Goal: Task Accomplishment & Management: Manage account settings

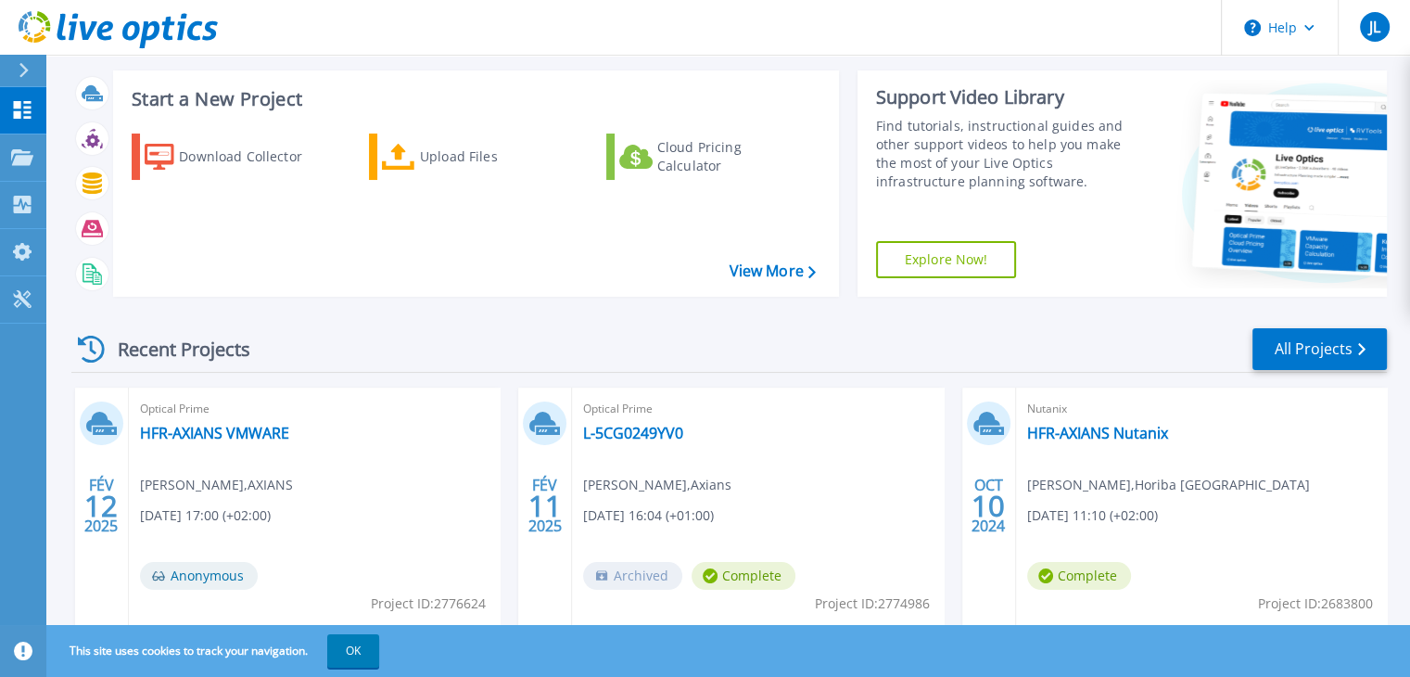
scroll to position [151, 0]
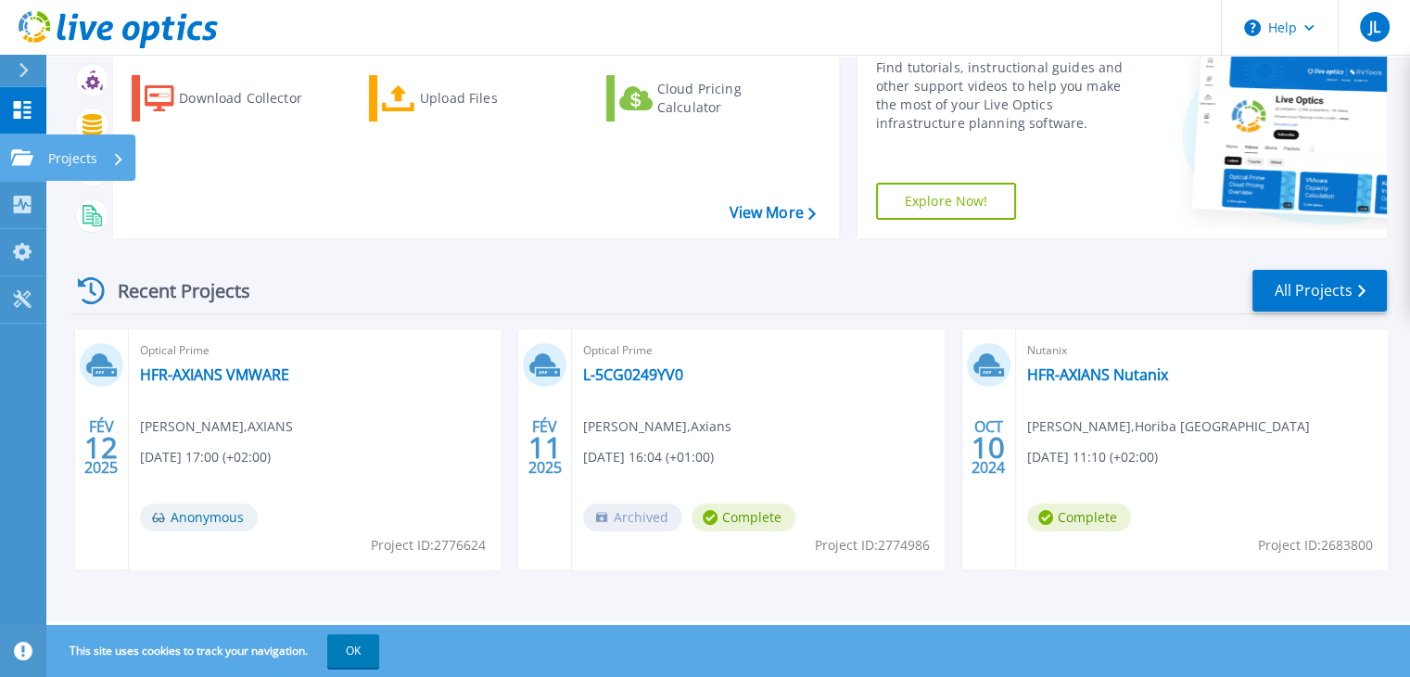
click at [70, 164] on p "Projects" at bounding box center [72, 158] width 49 height 48
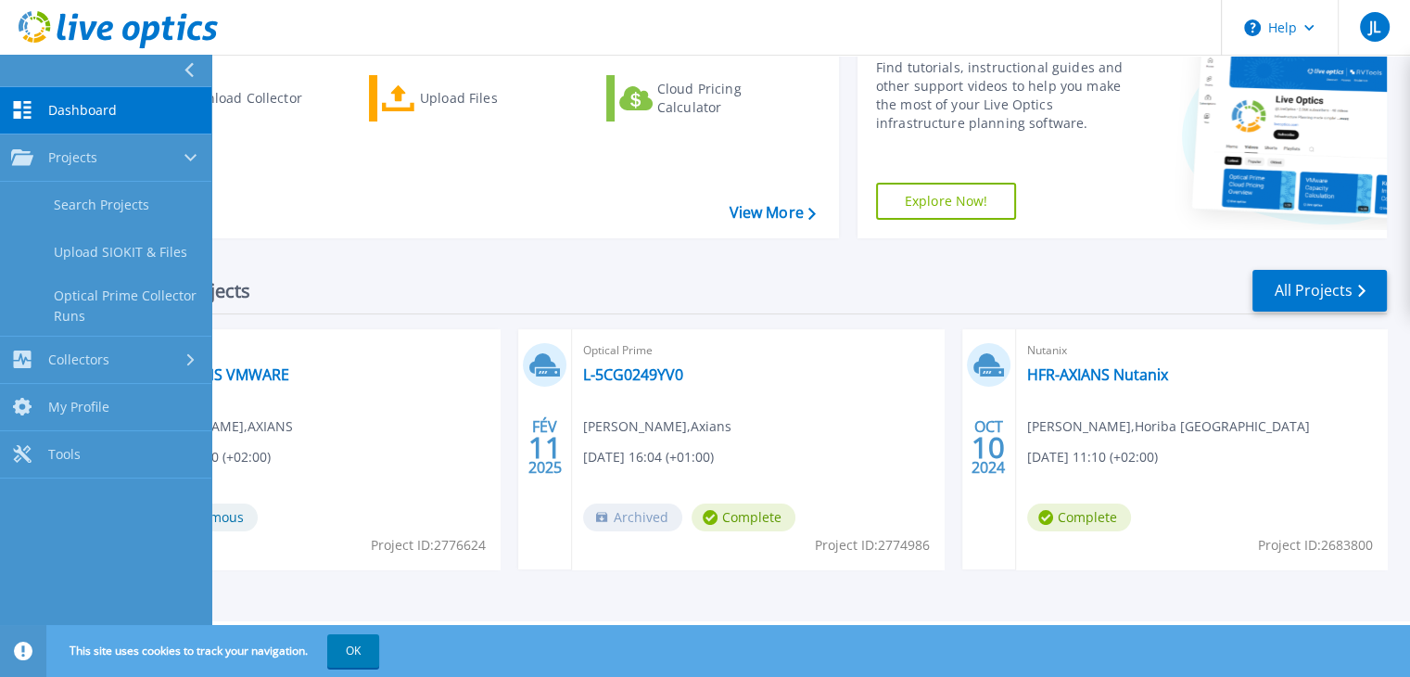
click at [441, 302] on div "Recent Projects All Projects" at bounding box center [729, 291] width 1316 height 46
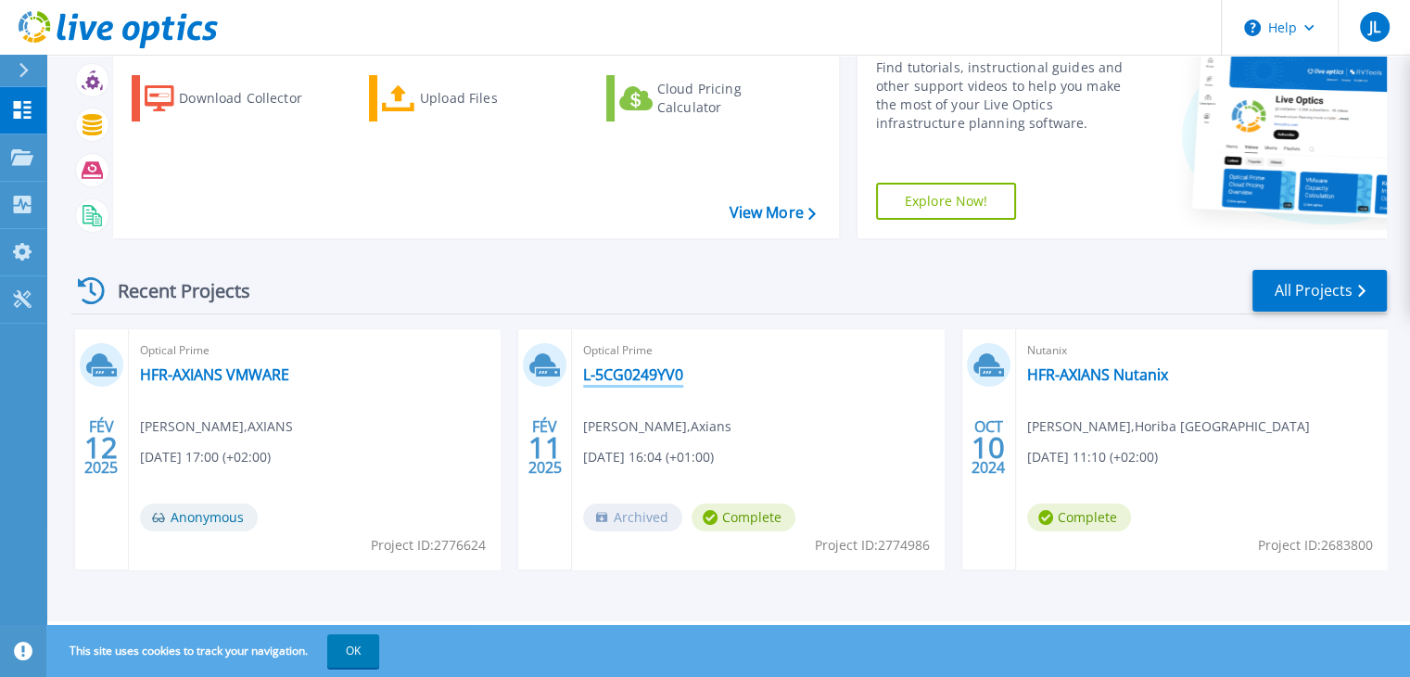
click at [622, 379] on link "L-5CG0249YV0" at bounding box center [633, 374] width 100 height 19
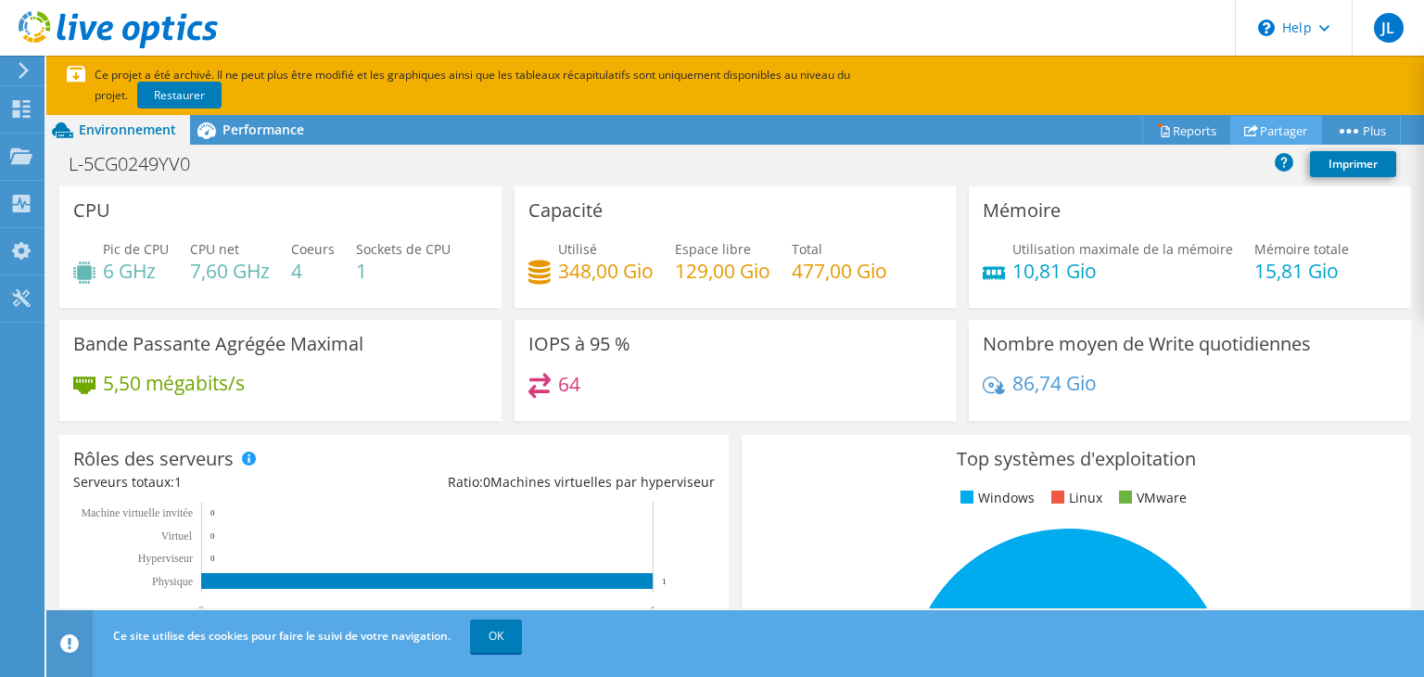
click at [1277, 128] on link "Partager" at bounding box center [1277, 130] width 92 height 29
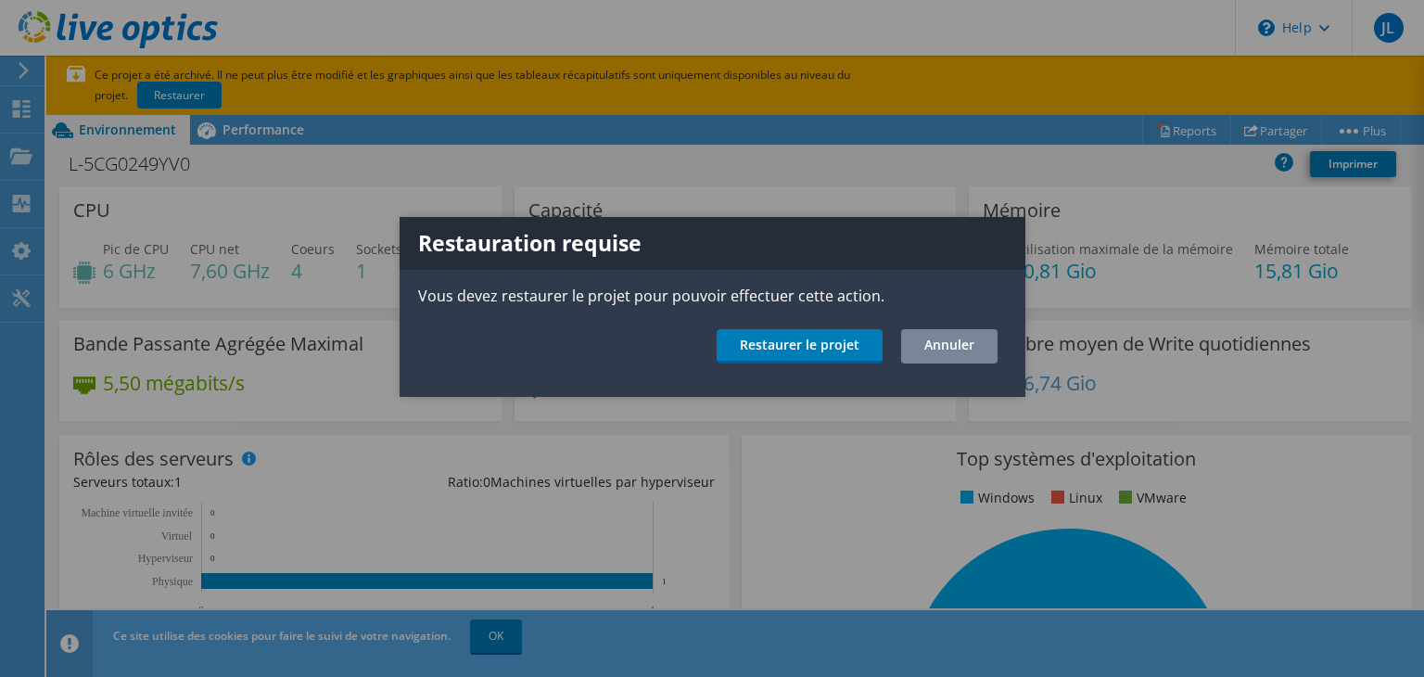
click at [961, 336] on link "Annuler" at bounding box center [949, 346] width 96 height 34
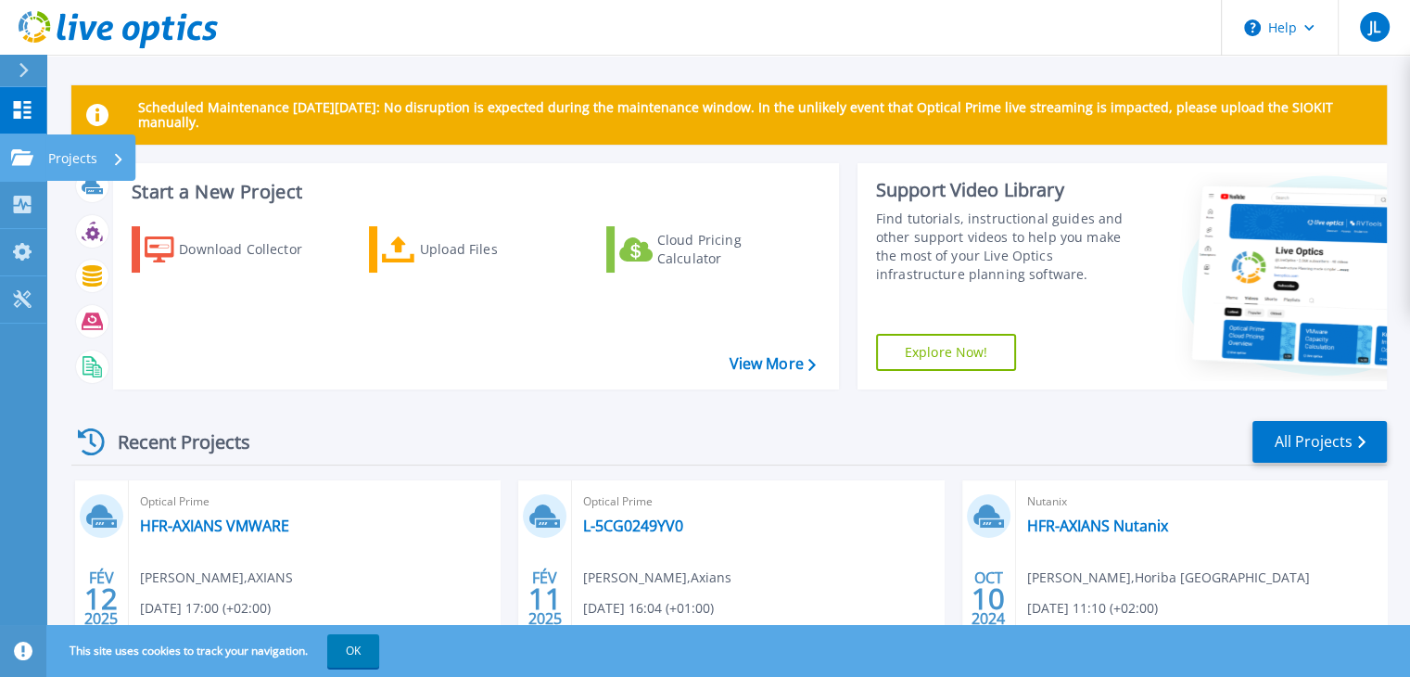
click at [60, 162] on p "Projects" at bounding box center [72, 158] width 49 height 48
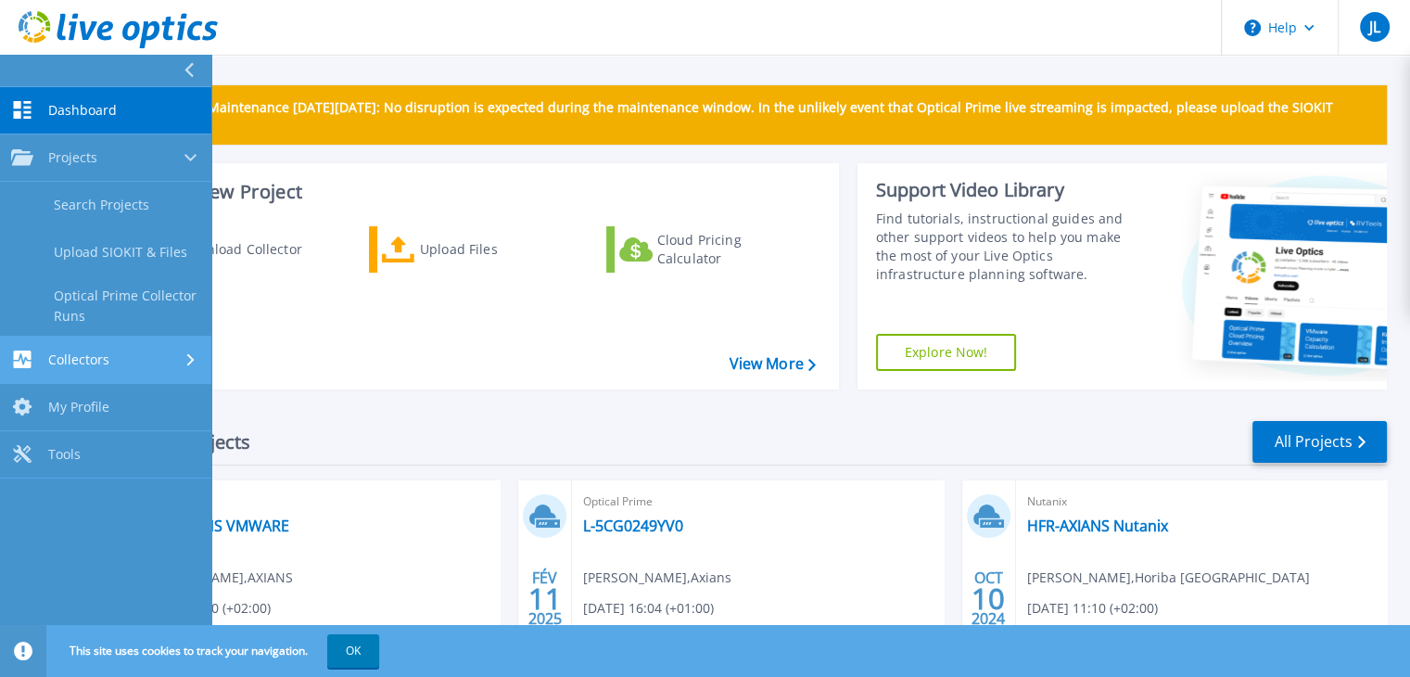
click at [92, 351] on div "Collectors" at bounding box center [60, 360] width 98 height 18
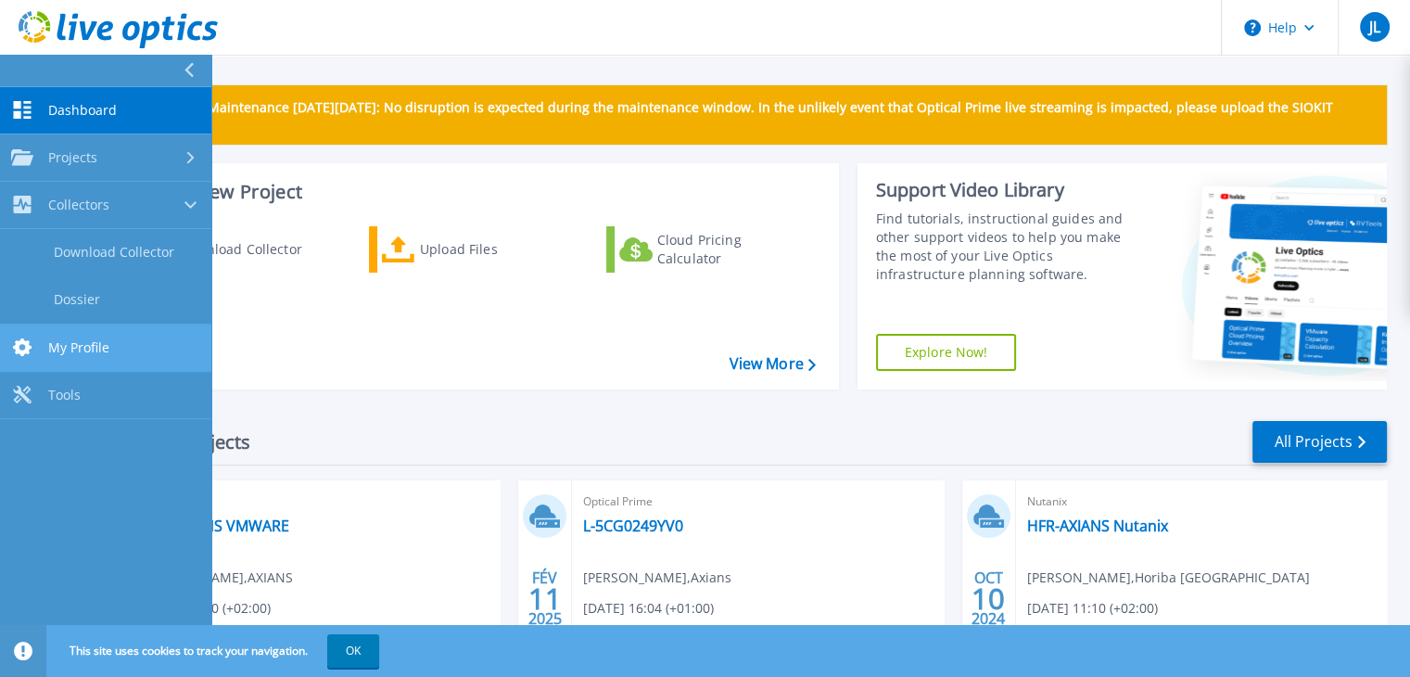
click at [115, 347] on link "My Profile My Profile" at bounding box center [105, 348] width 211 height 47
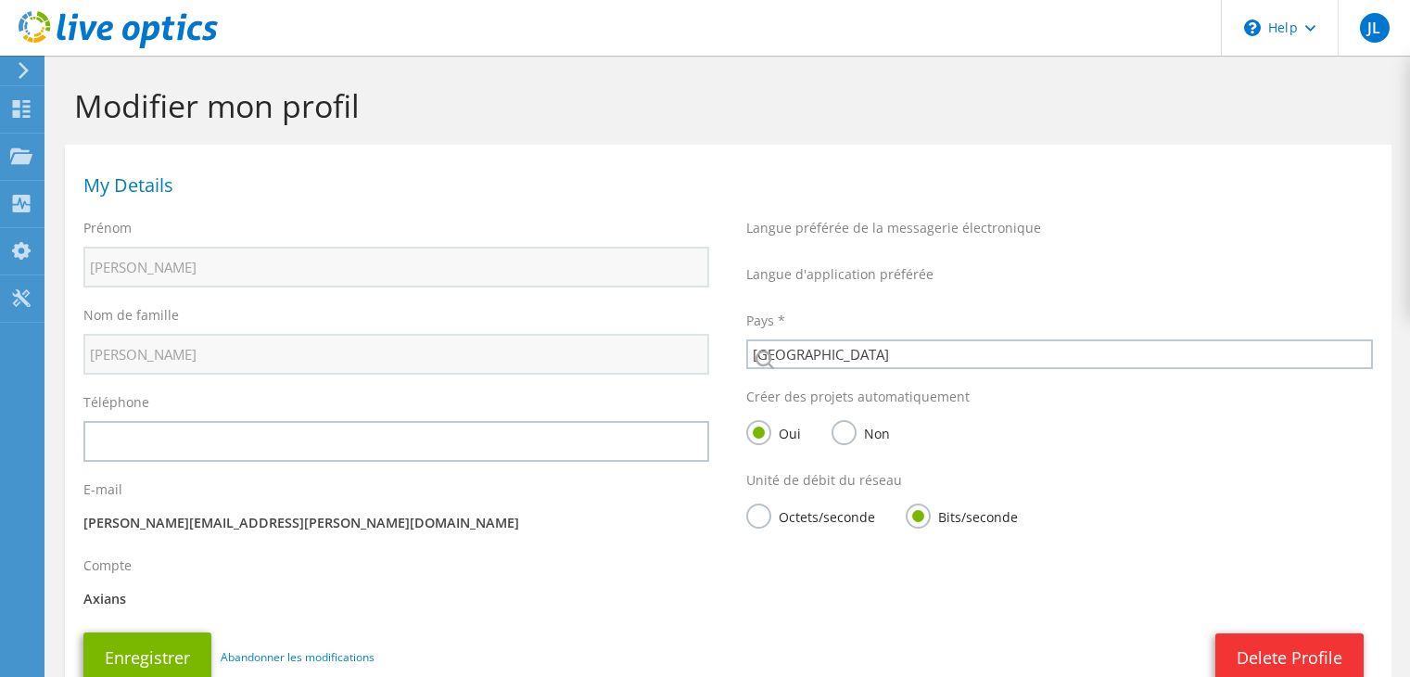
select select "73"
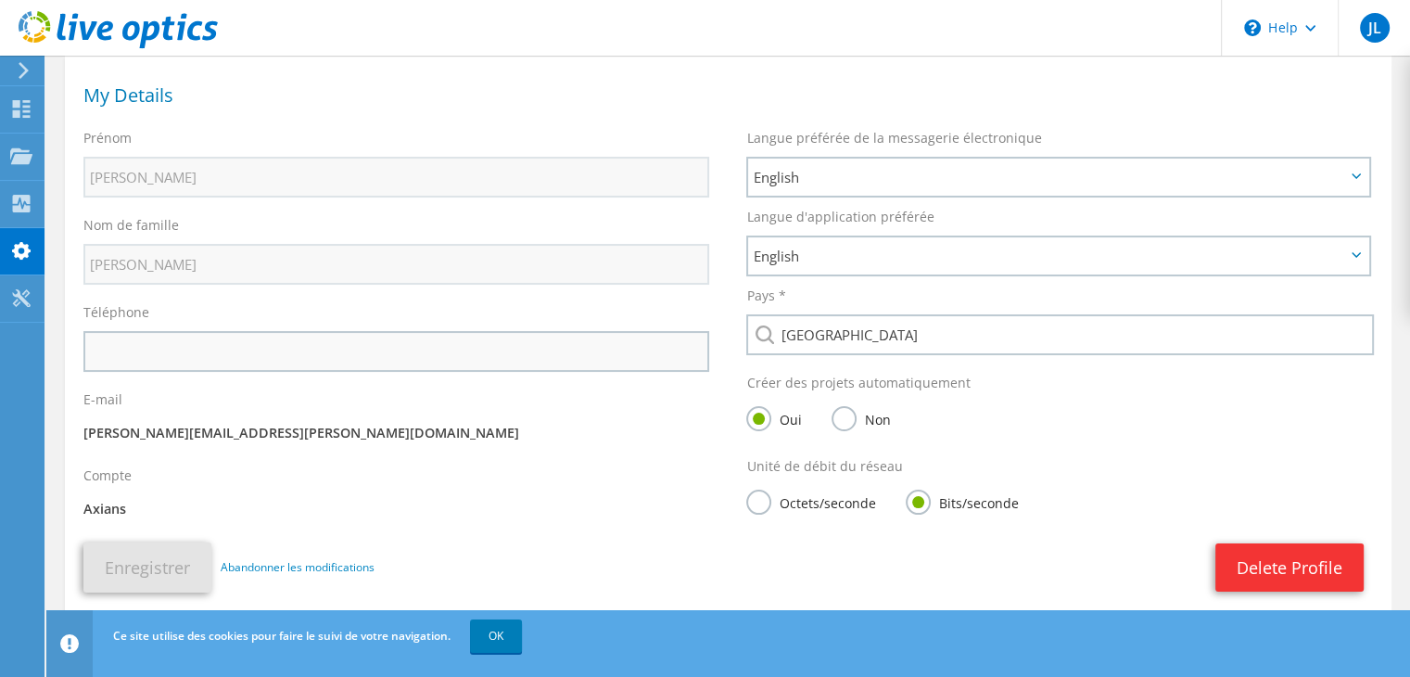
scroll to position [144, 0]
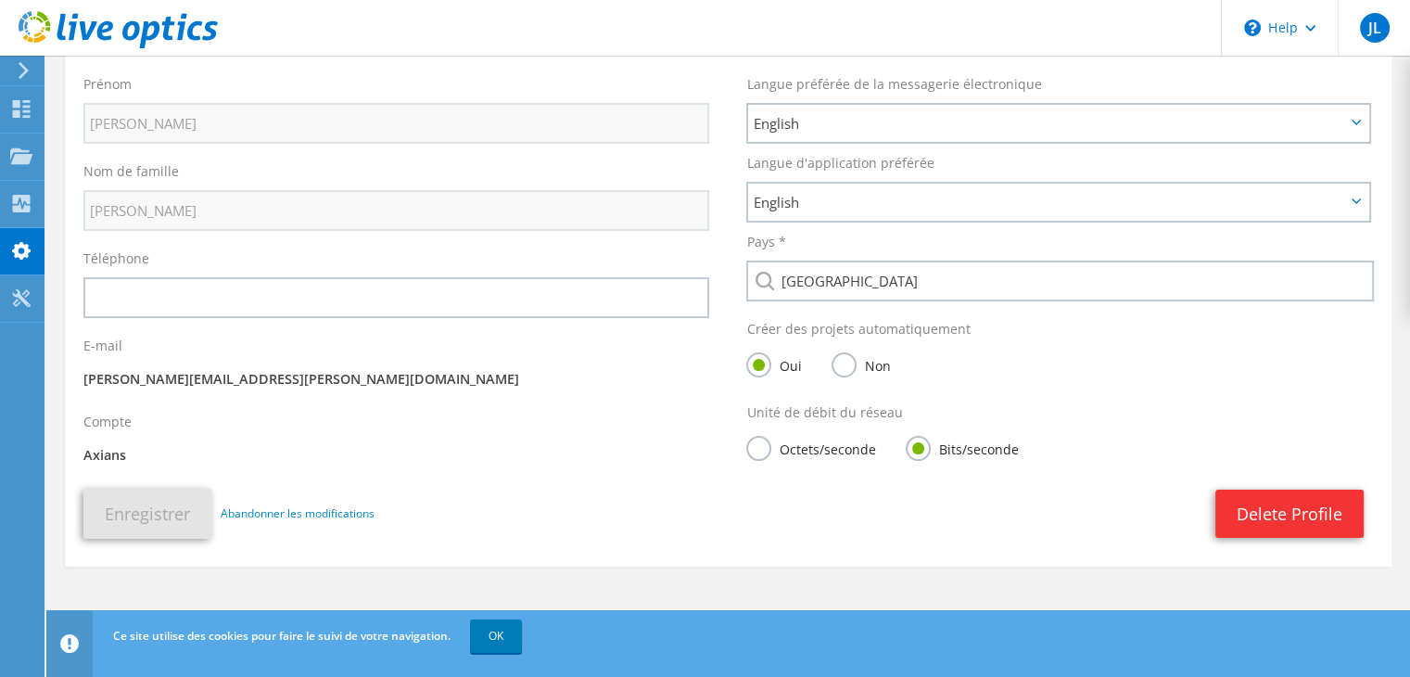
click at [762, 446] on label "Octets/seconde" at bounding box center [810, 447] width 129 height 23
click at [0, 0] on input "Octets/seconde" at bounding box center [0, 0] width 0 height 0
click at [121, 522] on button "Enregistrer" at bounding box center [147, 514] width 128 height 50
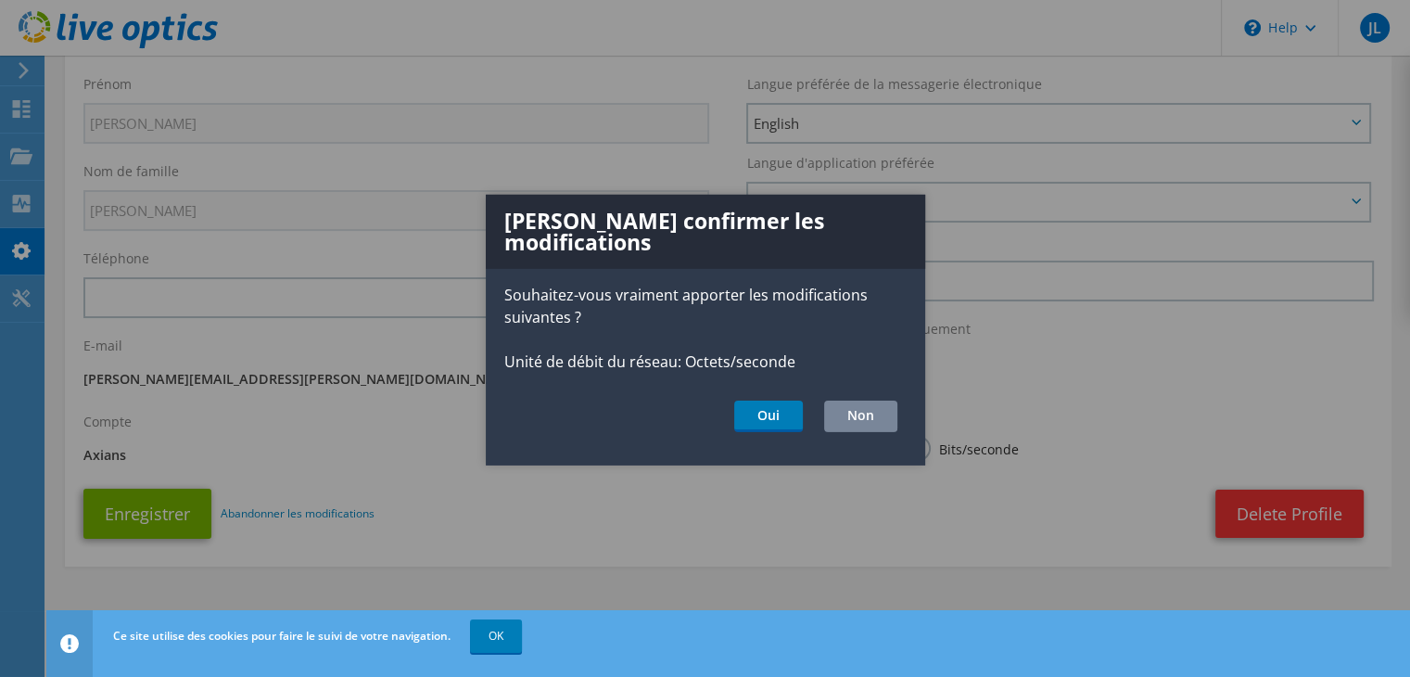
click at [842, 402] on button "Non" at bounding box center [860, 417] width 73 height 32
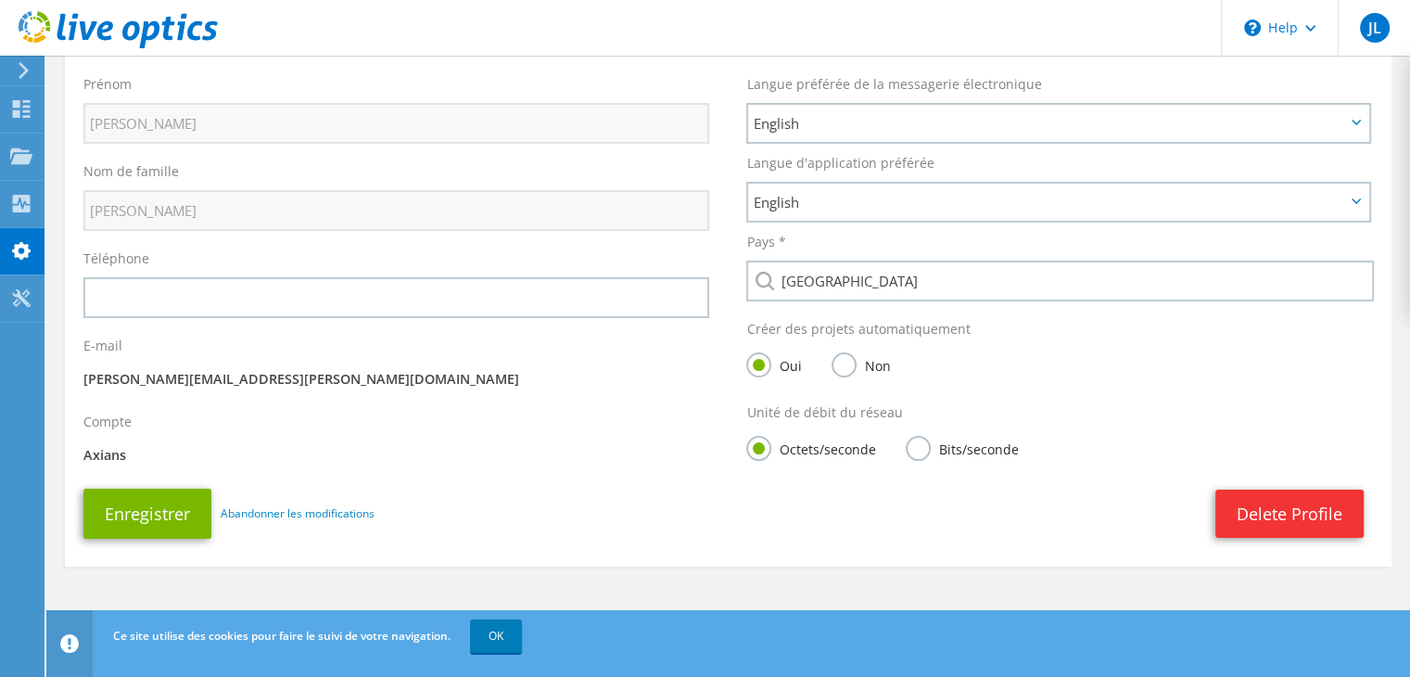
click at [976, 448] on label "Bits/seconde" at bounding box center [962, 447] width 112 height 23
click at [0, 0] on input "Bits/seconde" at bounding box center [0, 0] width 0 height 0
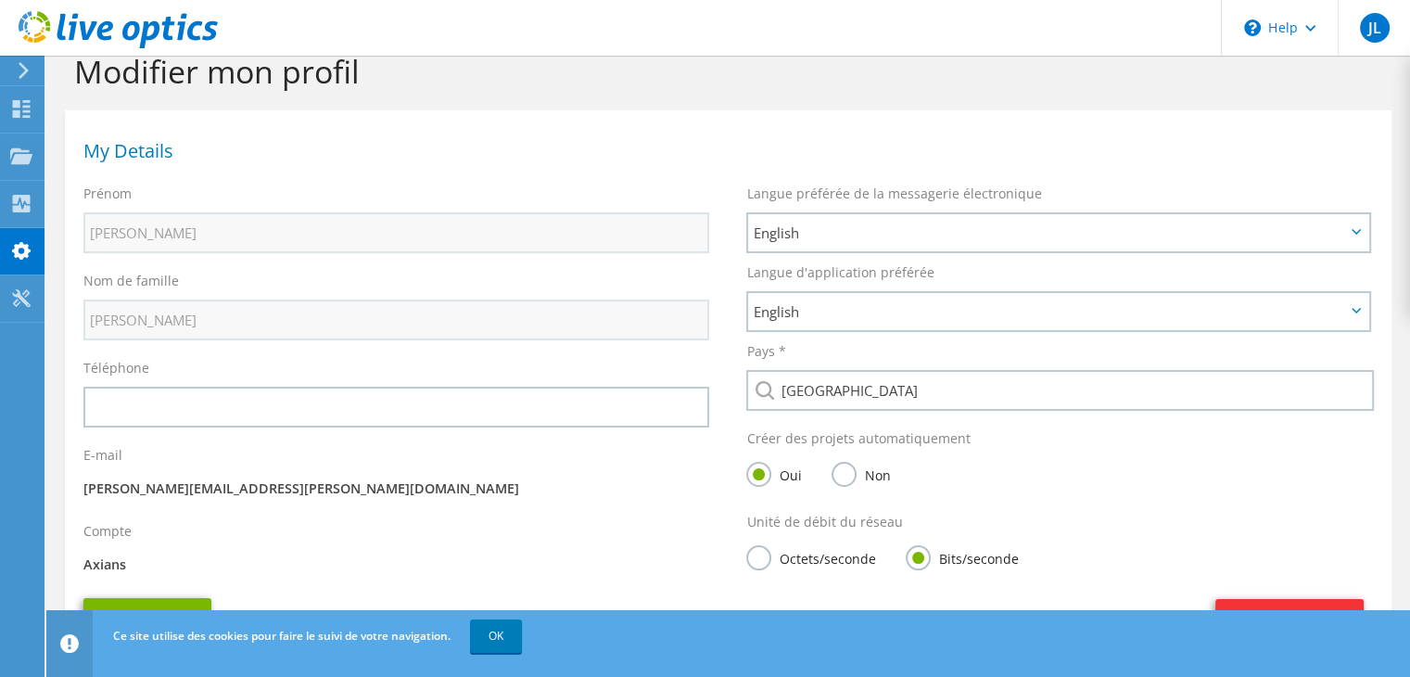
scroll to position [0, 0]
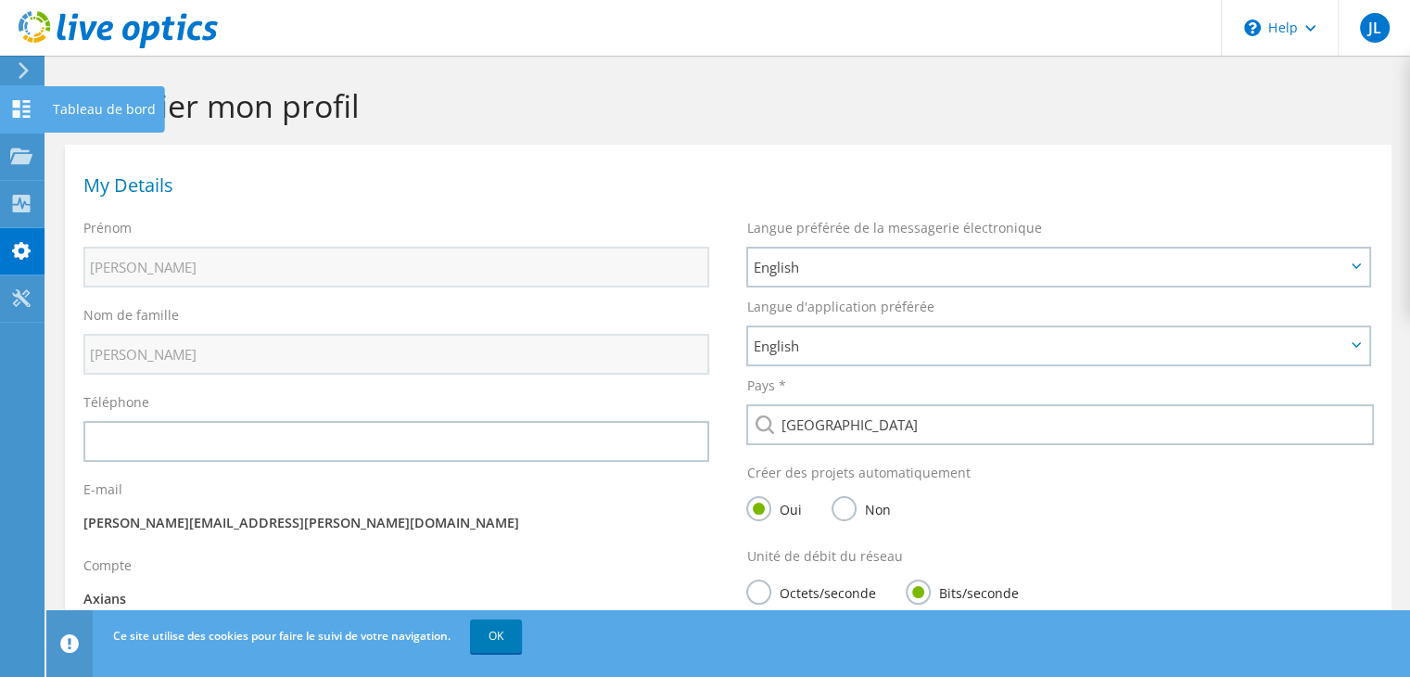
click at [11, 121] on div at bounding box center [21, 111] width 22 height 20
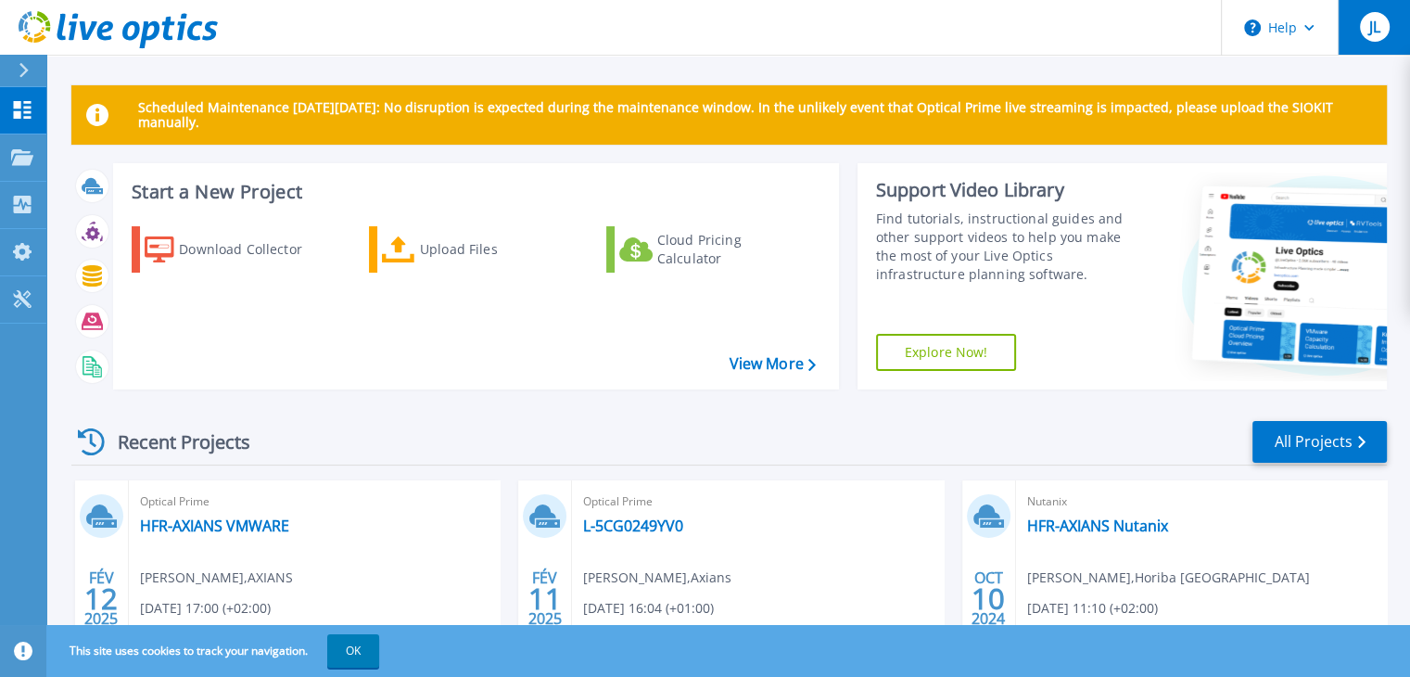
click at [1371, 33] on span "JL" at bounding box center [1374, 26] width 11 height 15
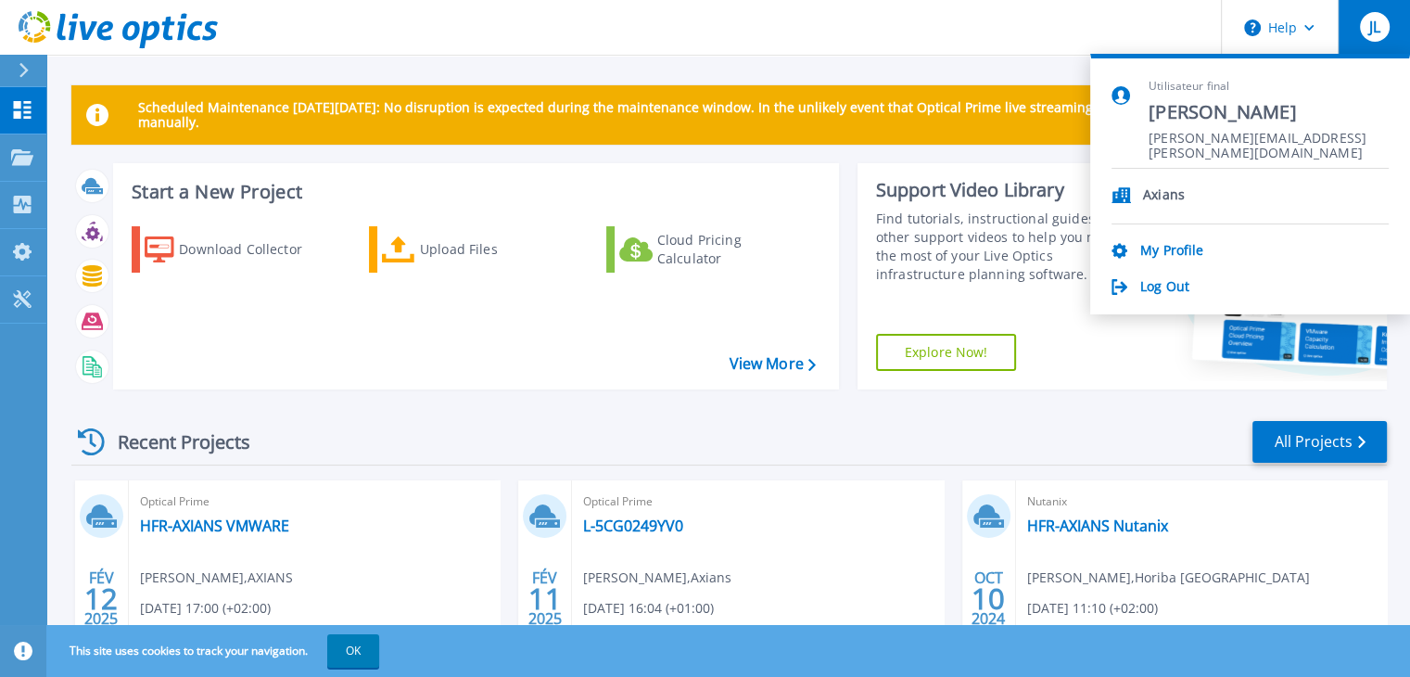
click at [1166, 191] on p "Axians" at bounding box center [1164, 196] width 42 height 18
click at [1116, 194] on icon at bounding box center [1121, 195] width 19 height 16
click at [966, 49] on header "Help JL Utilisateur final Jorge LUIS jorge.luis@axians.com Axians My Profile Lo…" at bounding box center [705, 28] width 1410 height 56
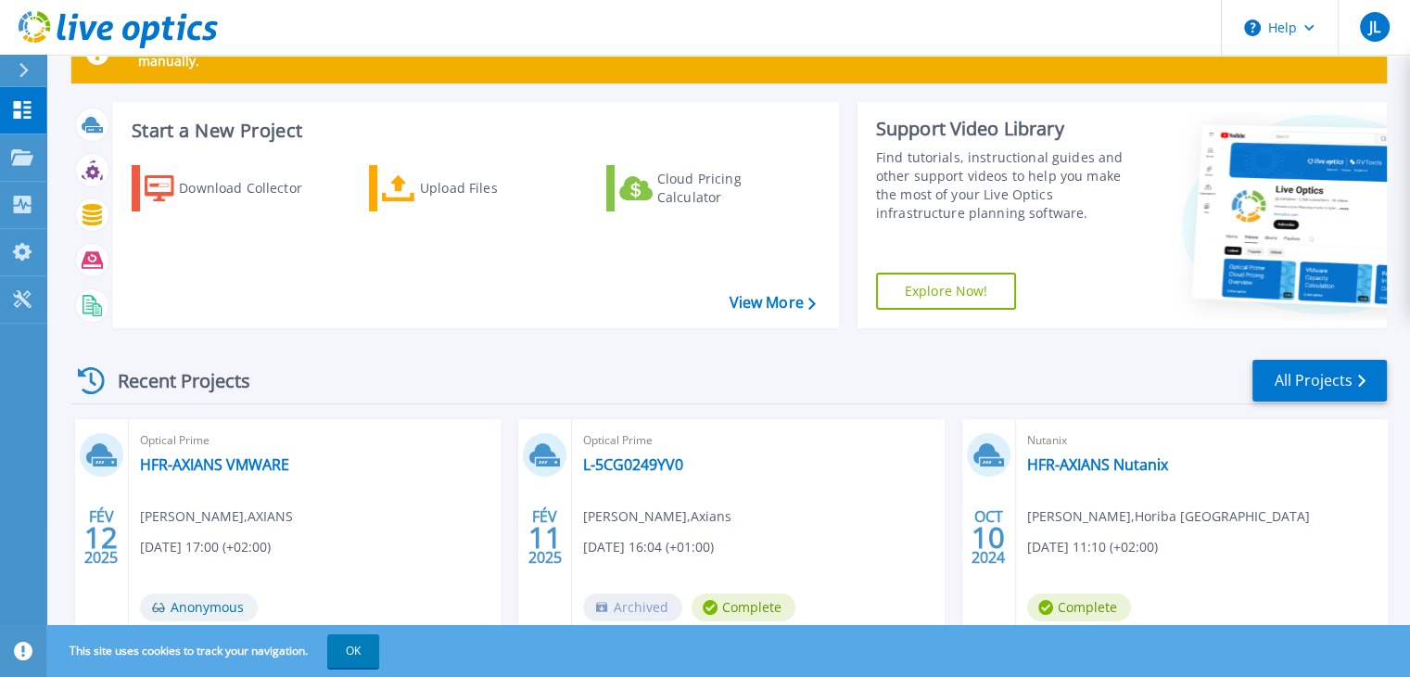
scroll to position [151, 0]
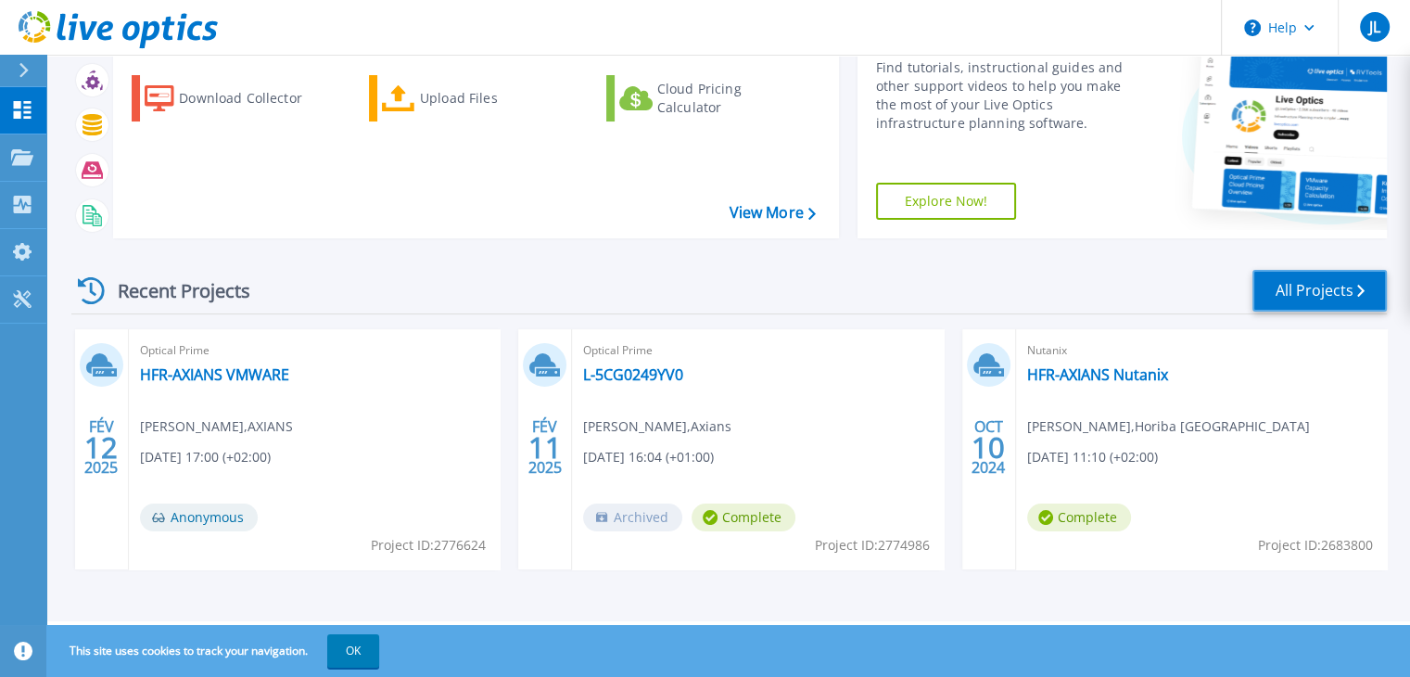
click at [1313, 298] on link "All Projects" at bounding box center [1320, 291] width 134 height 42
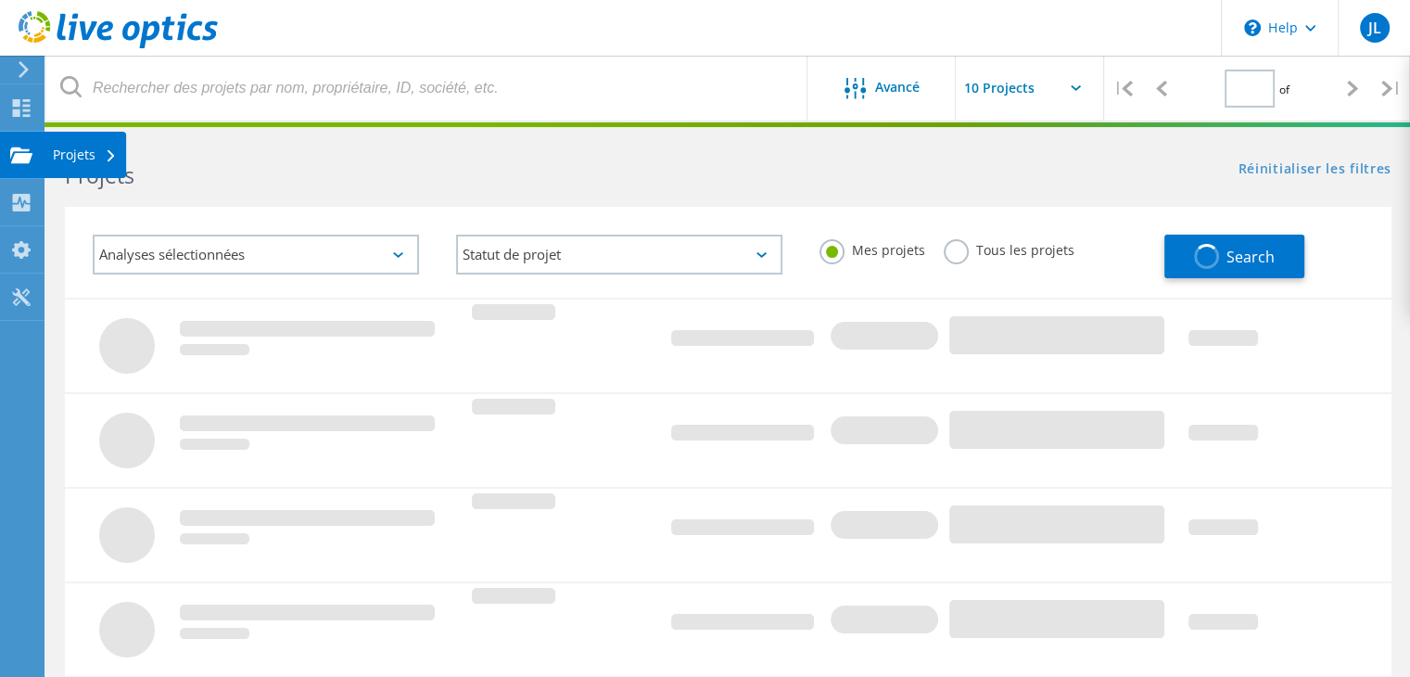
type input "1"
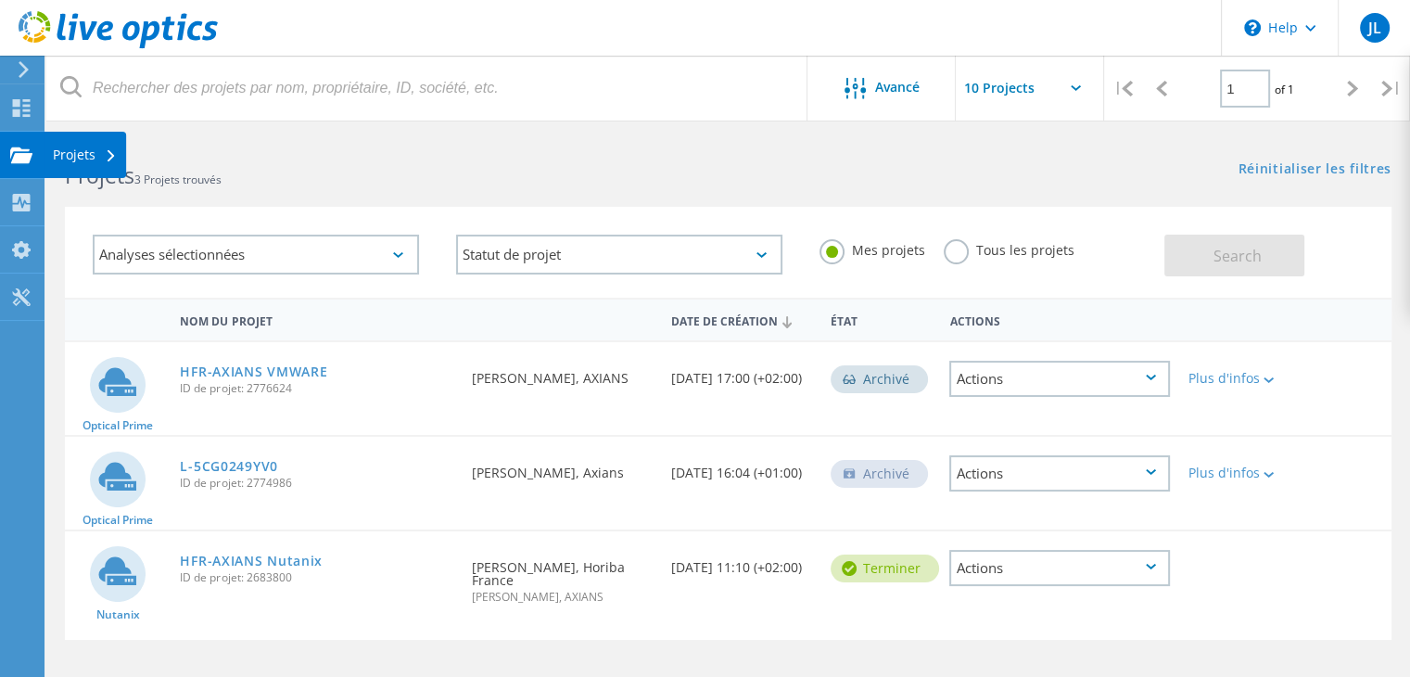
click at [70, 156] on div "Projets" at bounding box center [85, 154] width 64 height 13
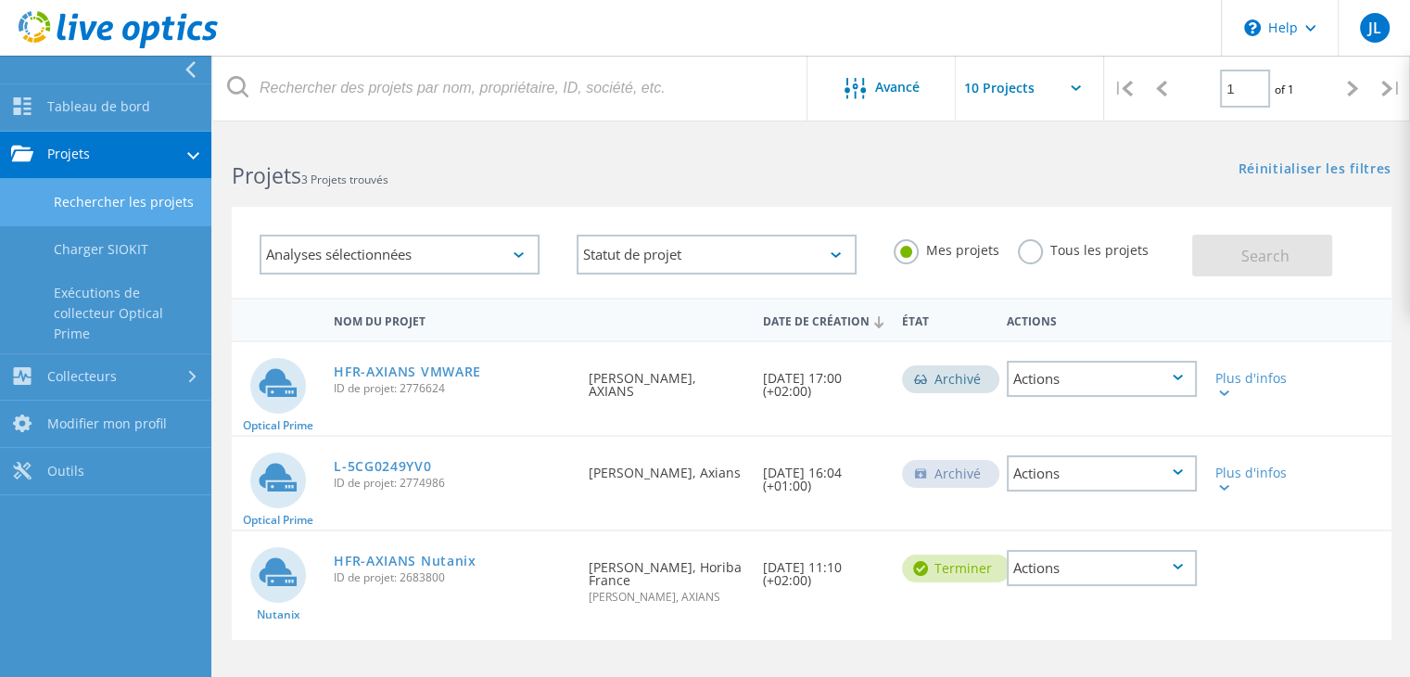
click at [117, 210] on link "Rechercher les projets" at bounding box center [105, 202] width 211 height 47
click at [119, 199] on link "Rechercher les projets" at bounding box center [105, 202] width 211 height 47
click at [121, 210] on link "Rechercher les projets" at bounding box center [105, 202] width 211 height 47
click at [117, 116] on link "Tableau de bord" at bounding box center [105, 107] width 211 height 47
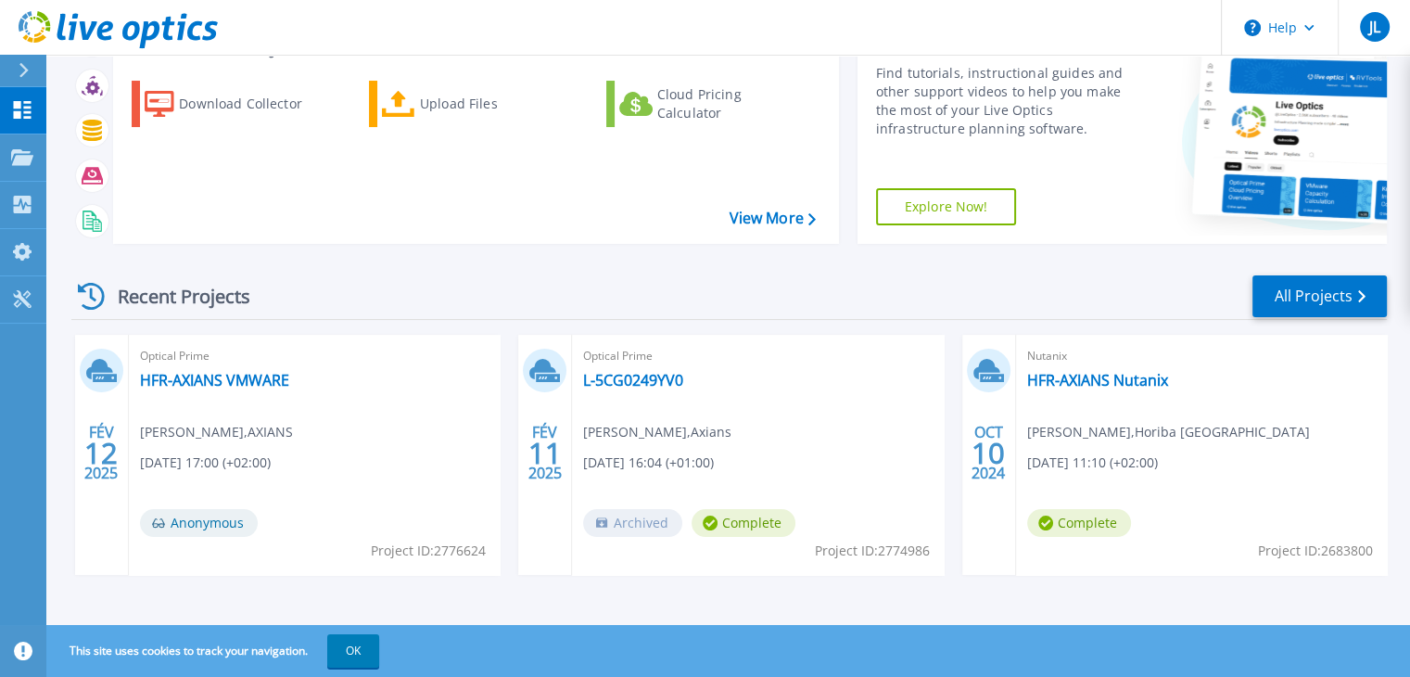
scroll to position [151, 0]
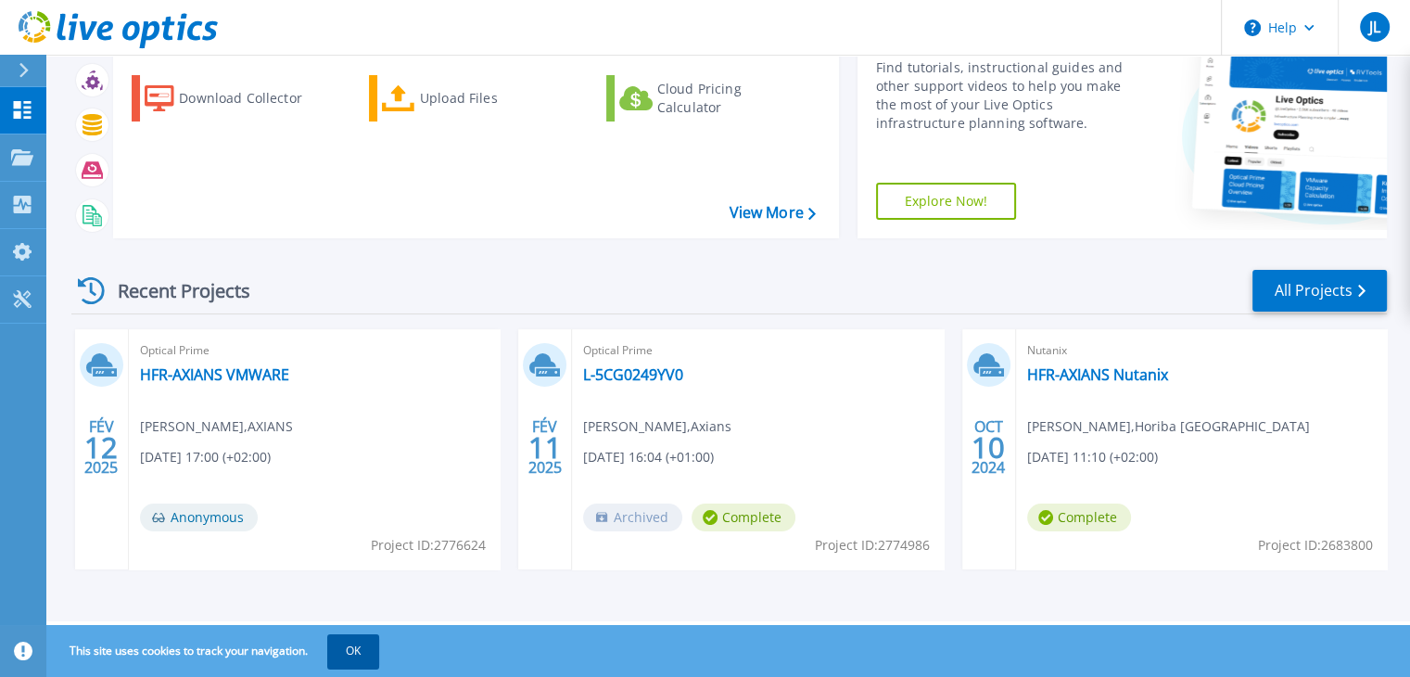
click at [363, 660] on button "OK" at bounding box center [353, 650] width 52 height 33
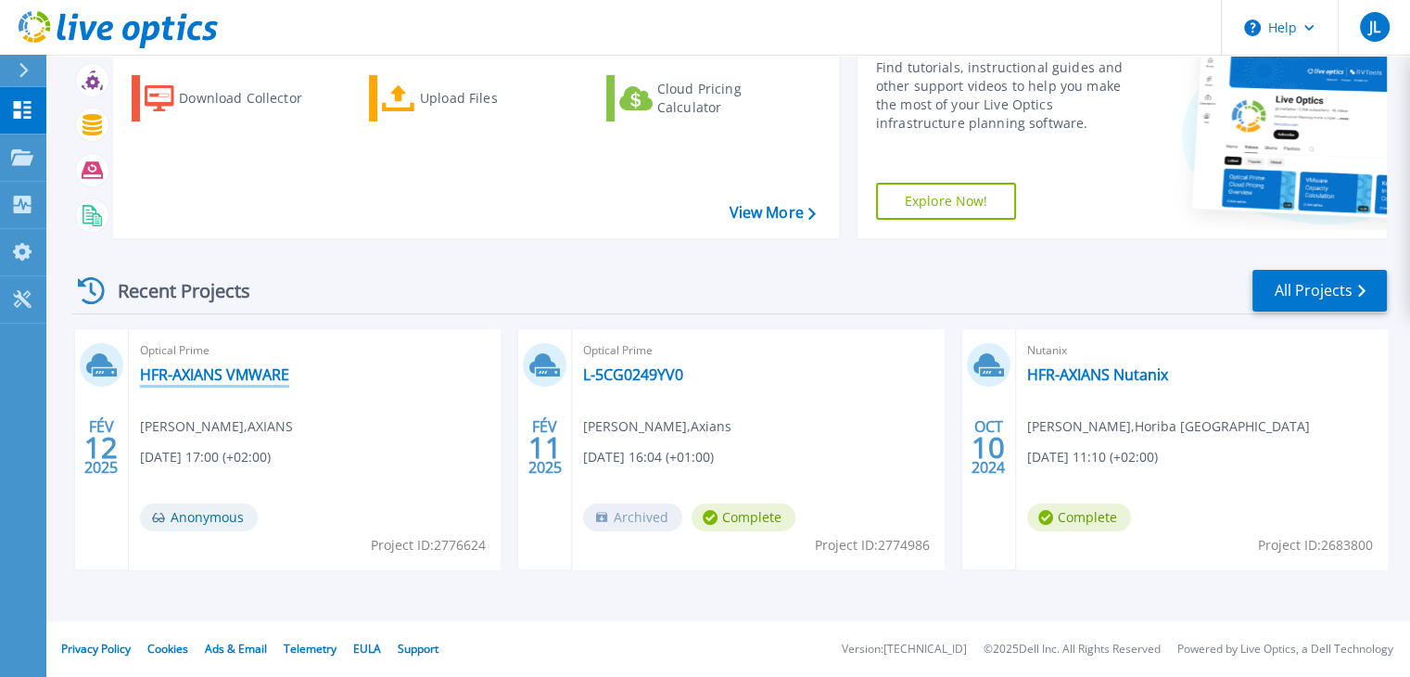
click at [185, 376] on link "HFR-AXIANS VMWARE" at bounding box center [214, 374] width 149 height 19
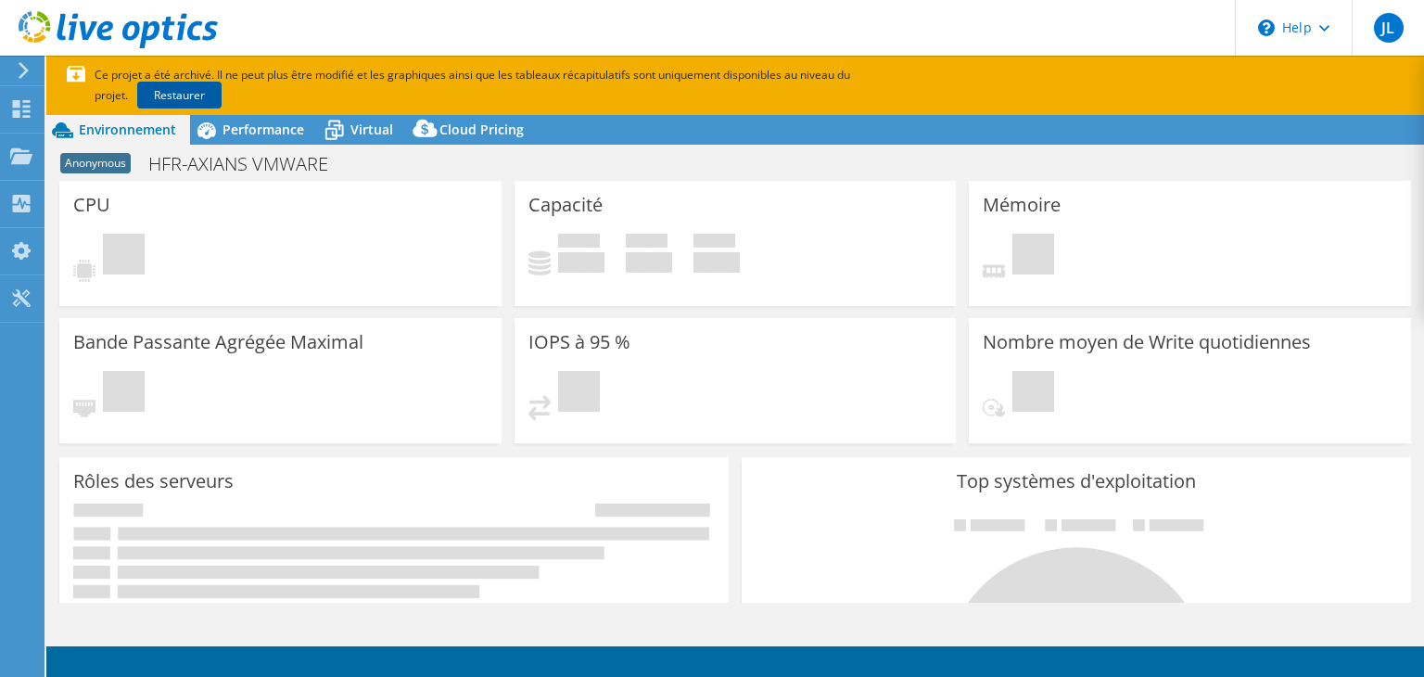
click at [163, 97] on link "Restaurer" at bounding box center [179, 95] width 84 height 27
select select "USD"
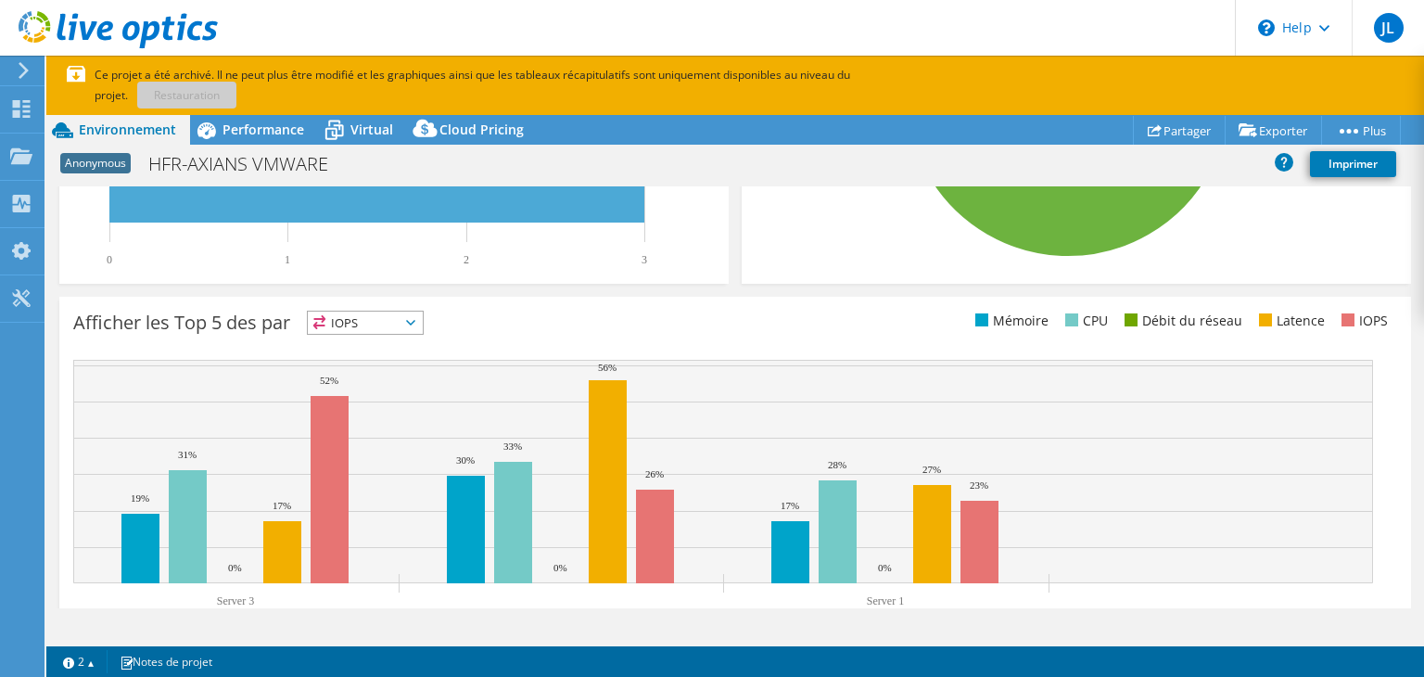
scroll to position [616, 0]
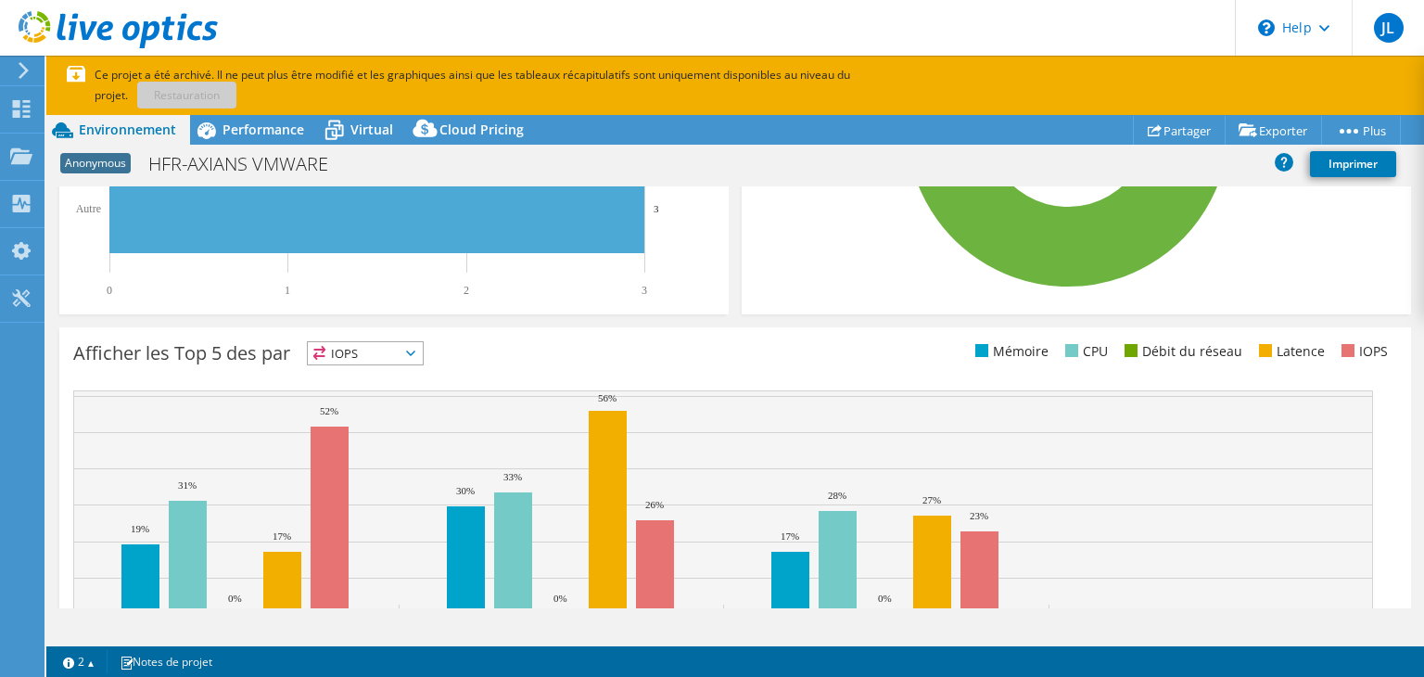
click at [423, 353] on span "IOPS" at bounding box center [365, 353] width 115 height 22
click at [397, 473] on li "Latence" at bounding box center [365, 481] width 115 height 26
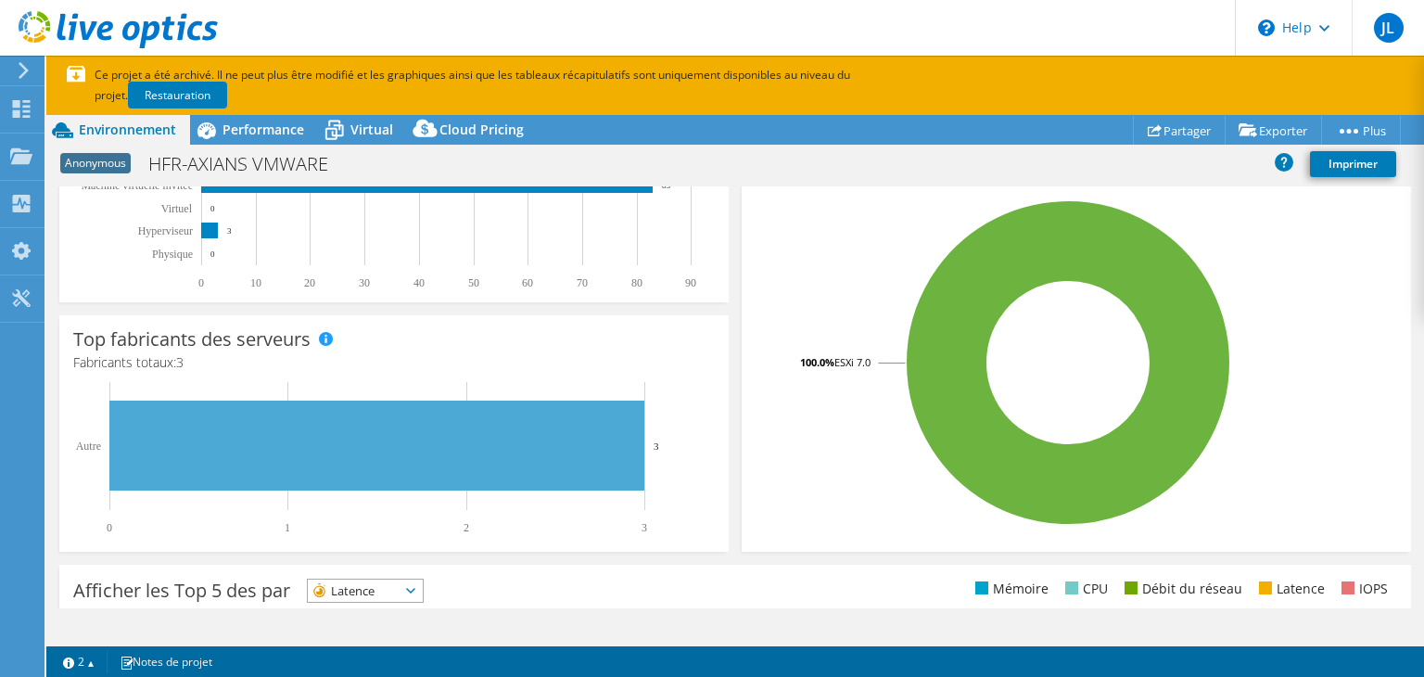
scroll to position [338, 0]
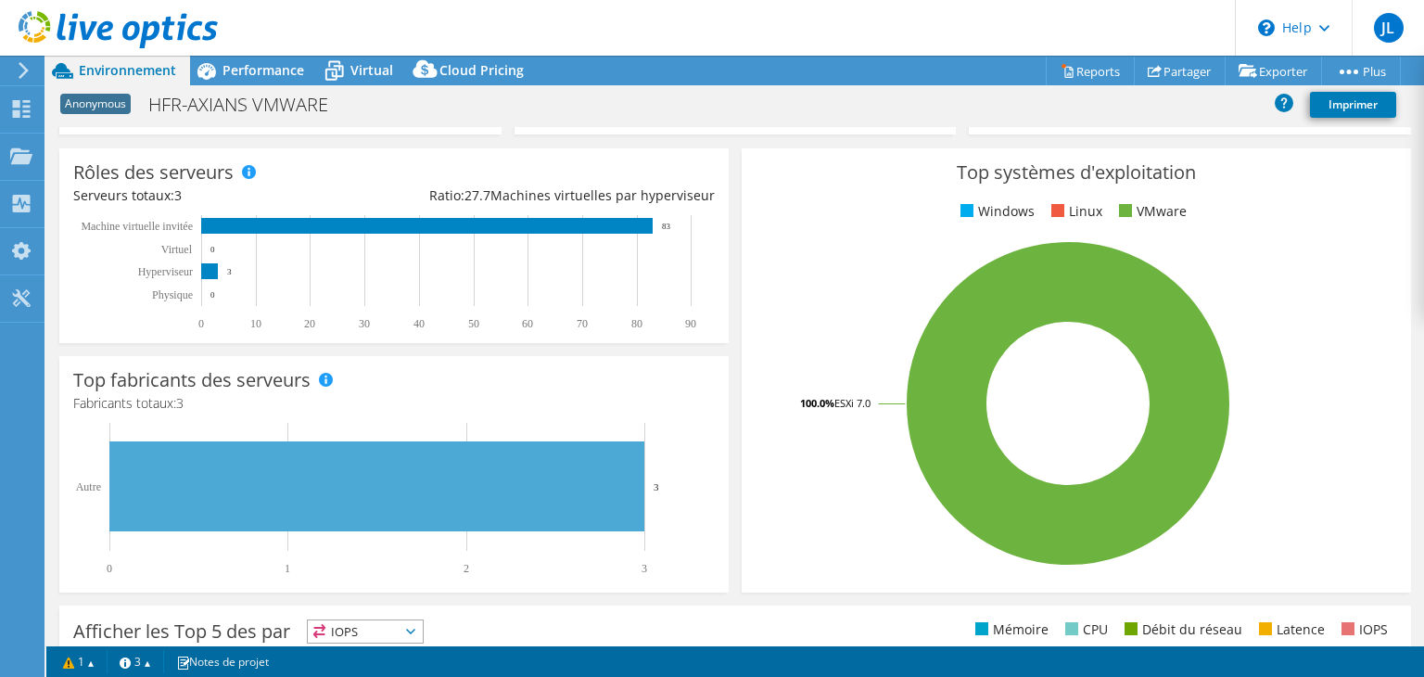
scroll to position [611, 0]
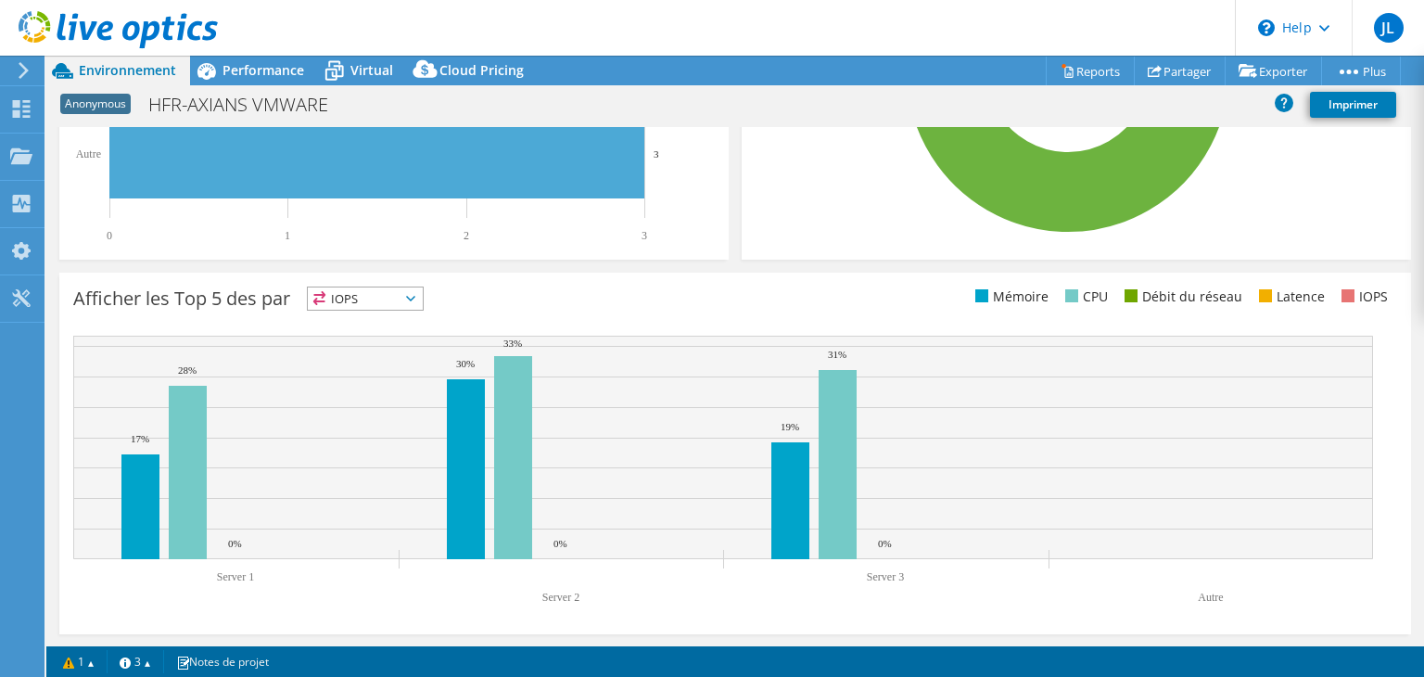
select select "USD"
click at [401, 289] on span "IOPS" at bounding box center [365, 298] width 115 height 22
click at [394, 418] on li "Latence" at bounding box center [365, 427] width 115 height 26
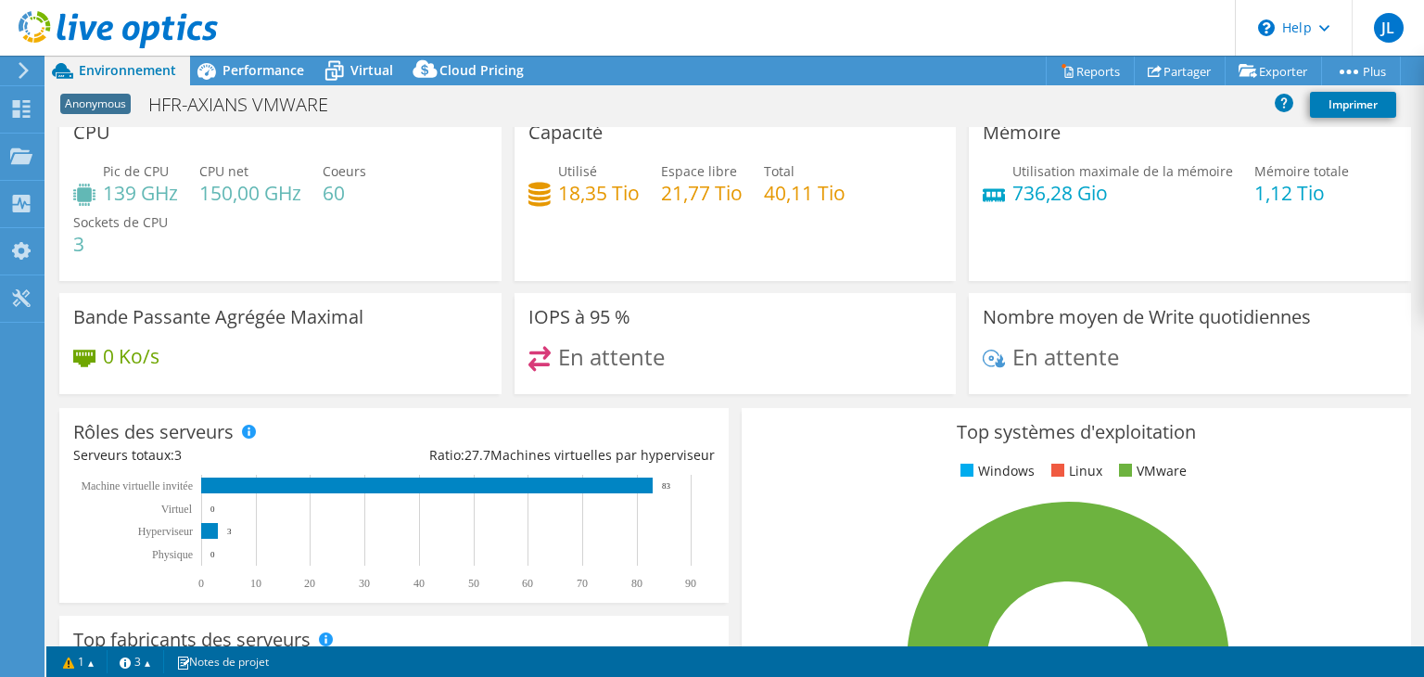
scroll to position [0, 0]
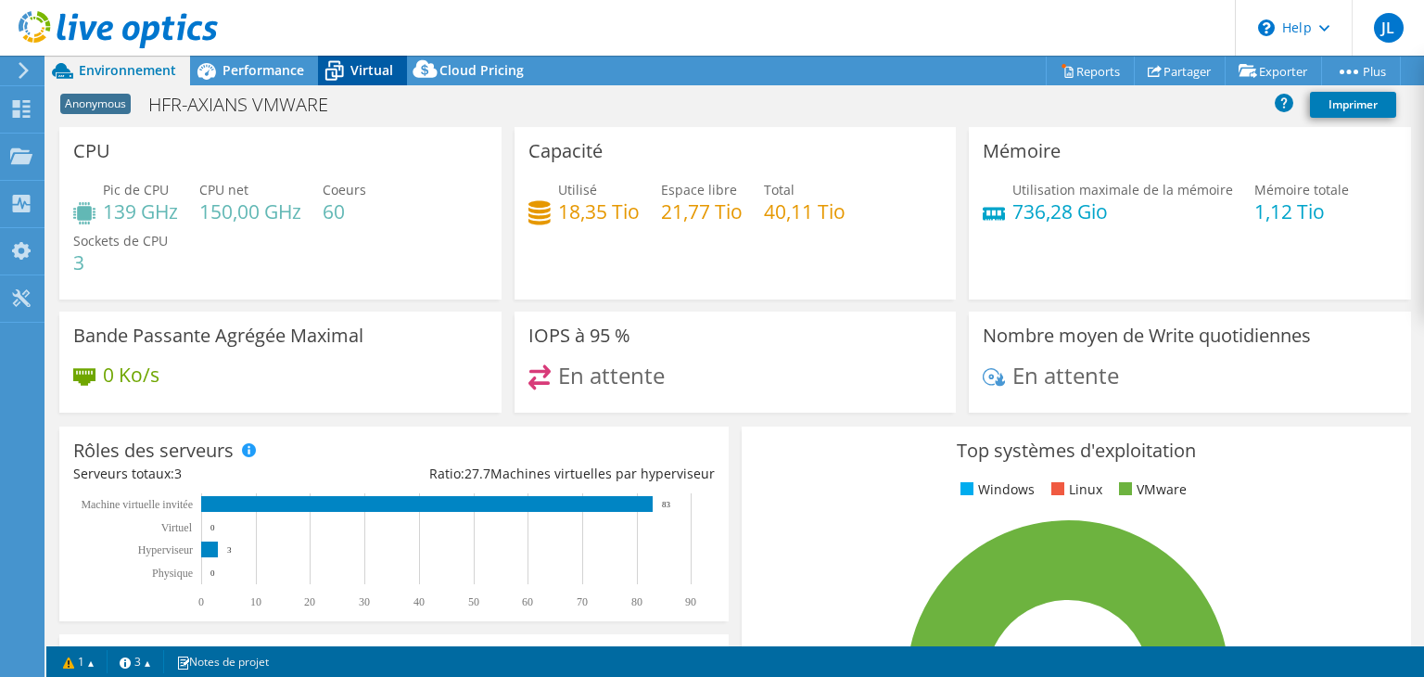
click at [356, 72] on span "Virtual" at bounding box center [372, 70] width 43 height 18
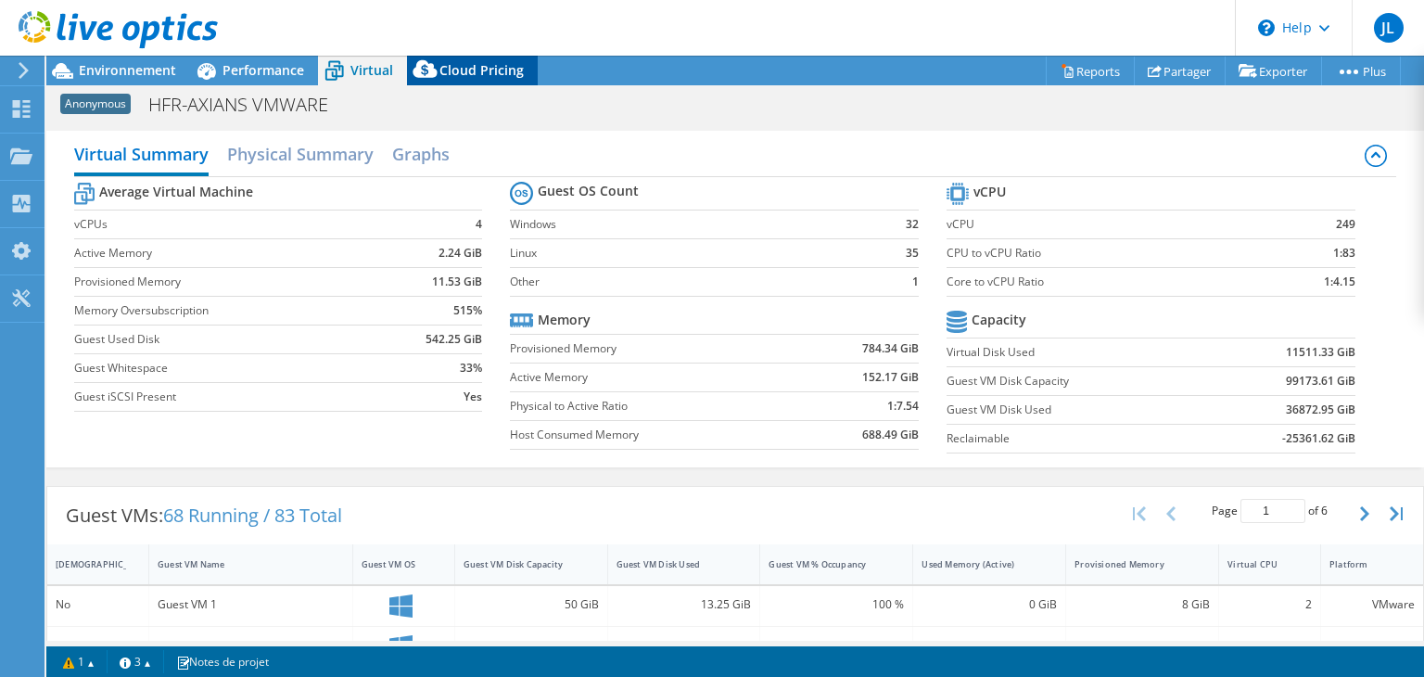
click at [428, 72] on icon at bounding box center [425, 69] width 24 height 18
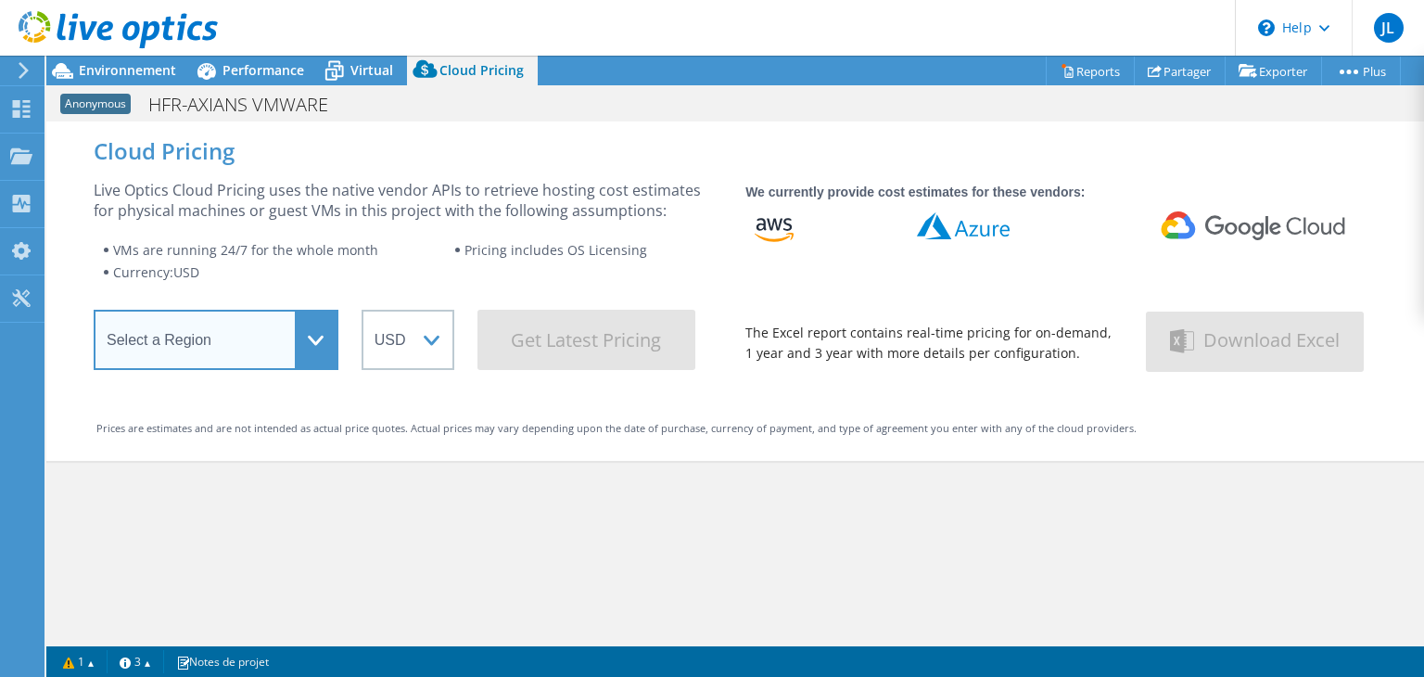
click at [312, 342] on select "Select a Region Asia Pacific (Hong Kong) Asia Pacific (Mumbai) Asia Pacific (Se…" at bounding box center [216, 340] width 245 height 60
select select "EUFrankfurt"
click at [94, 315] on select "Select a Region Asia Pacific (Hong Kong) Asia Pacific (Mumbai) Asia Pacific (Se…" at bounding box center [216, 340] width 245 height 60
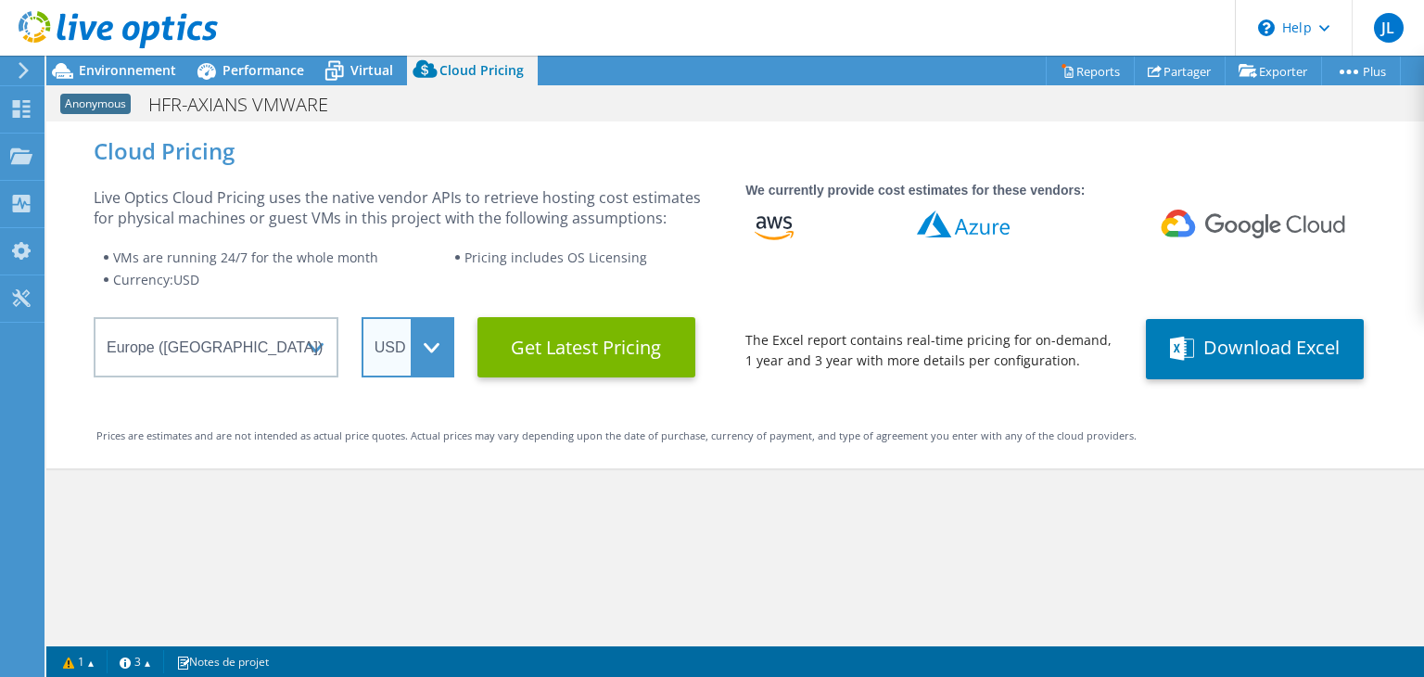
click at [434, 346] on select "ARS AUD BRL CAD CHF CLP CNY DKK EUR GBP HKD HUF INR JPY MXN MYR NOK NZD PEN SEK…" at bounding box center [408, 347] width 93 height 60
click at [434, 345] on select "ARS AUD BRL CAD CHF CLP CNY DKK EUR GBP HKD HUF INR JPY MXN MYR NOK NZD PEN SEK…" at bounding box center [408, 347] width 93 height 60
click at [362, 317] on select "ARS AUD BRL CAD CHF CLP CNY DKK EUR GBP HKD HUF INR JPY MXN MYR NOK NZD PEN SEK…" at bounding box center [408, 347] width 93 height 60
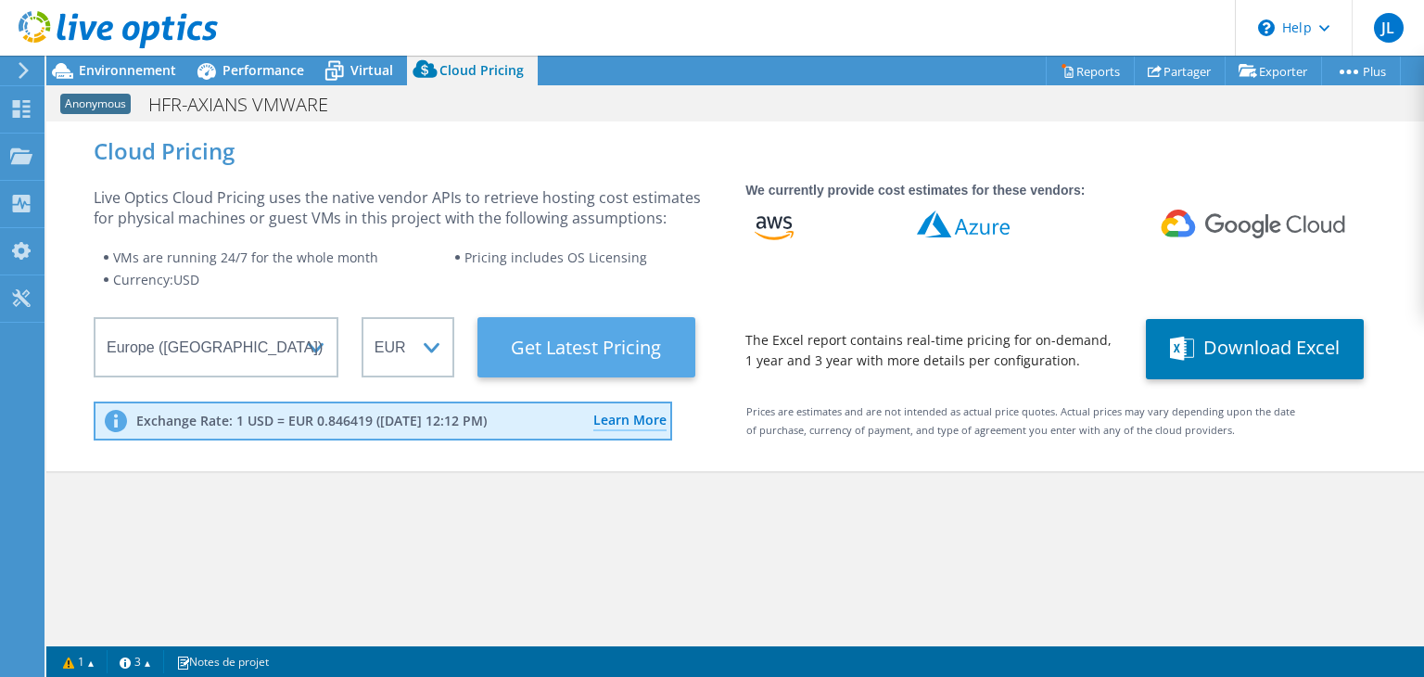
click at [555, 357] on Latest "Get Latest Pricing" at bounding box center [587, 347] width 218 height 60
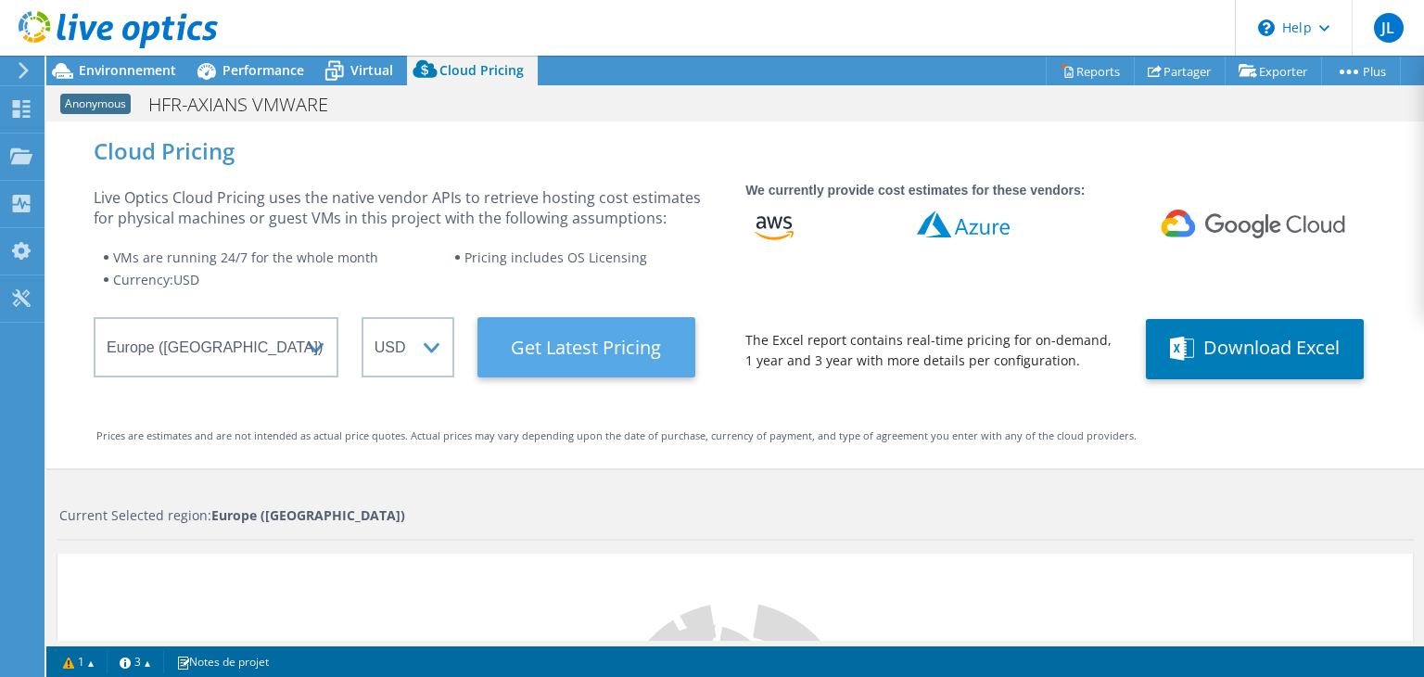
select select "EUR"
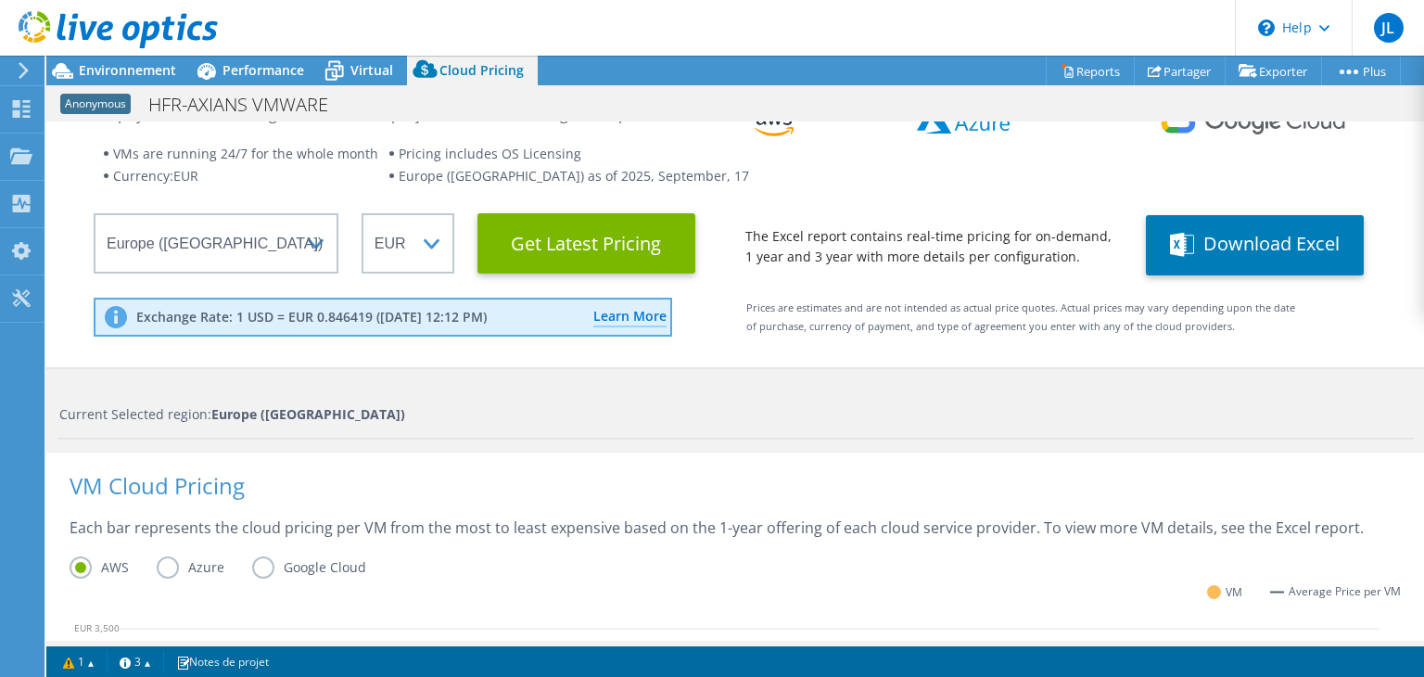
scroll to position [98, 0]
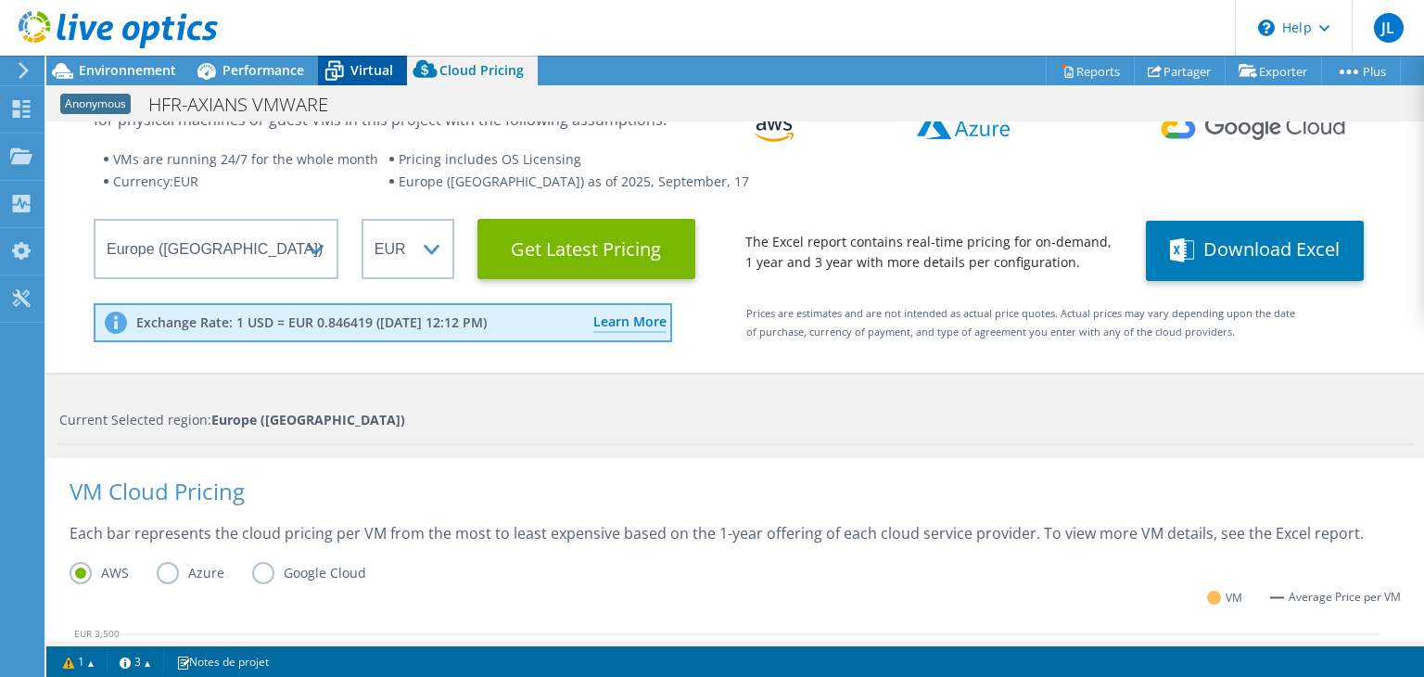
click at [367, 79] on div "Virtual" at bounding box center [362, 71] width 89 height 30
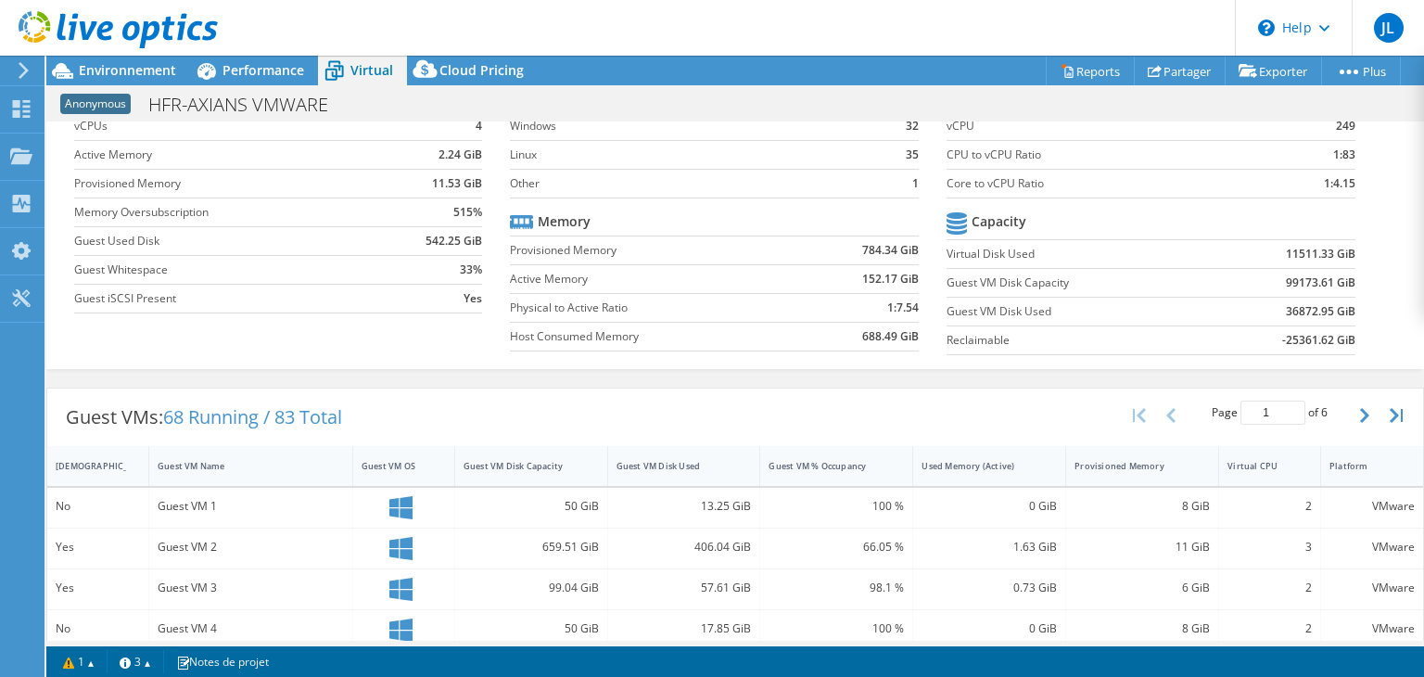
scroll to position [0, 0]
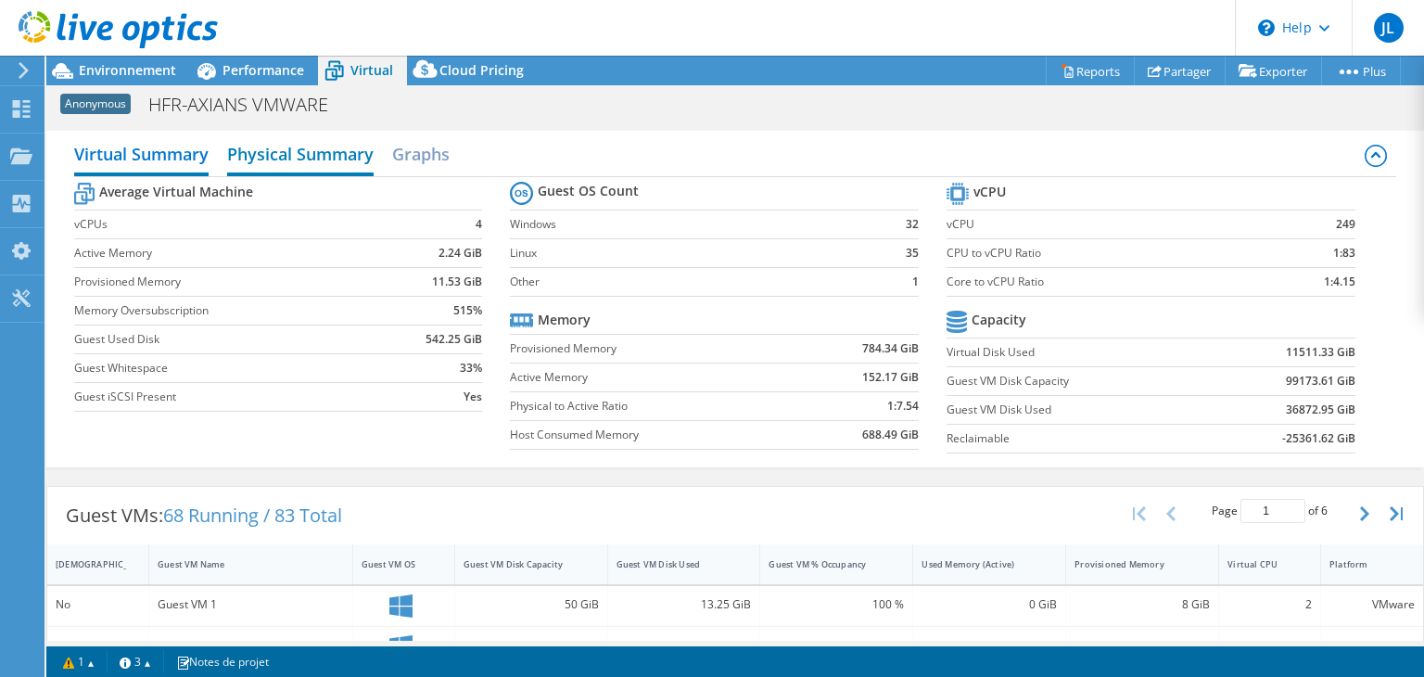
click at [338, 164] on h2 "Physical Summary" at bounding box center [300, 155] width 147 height 41
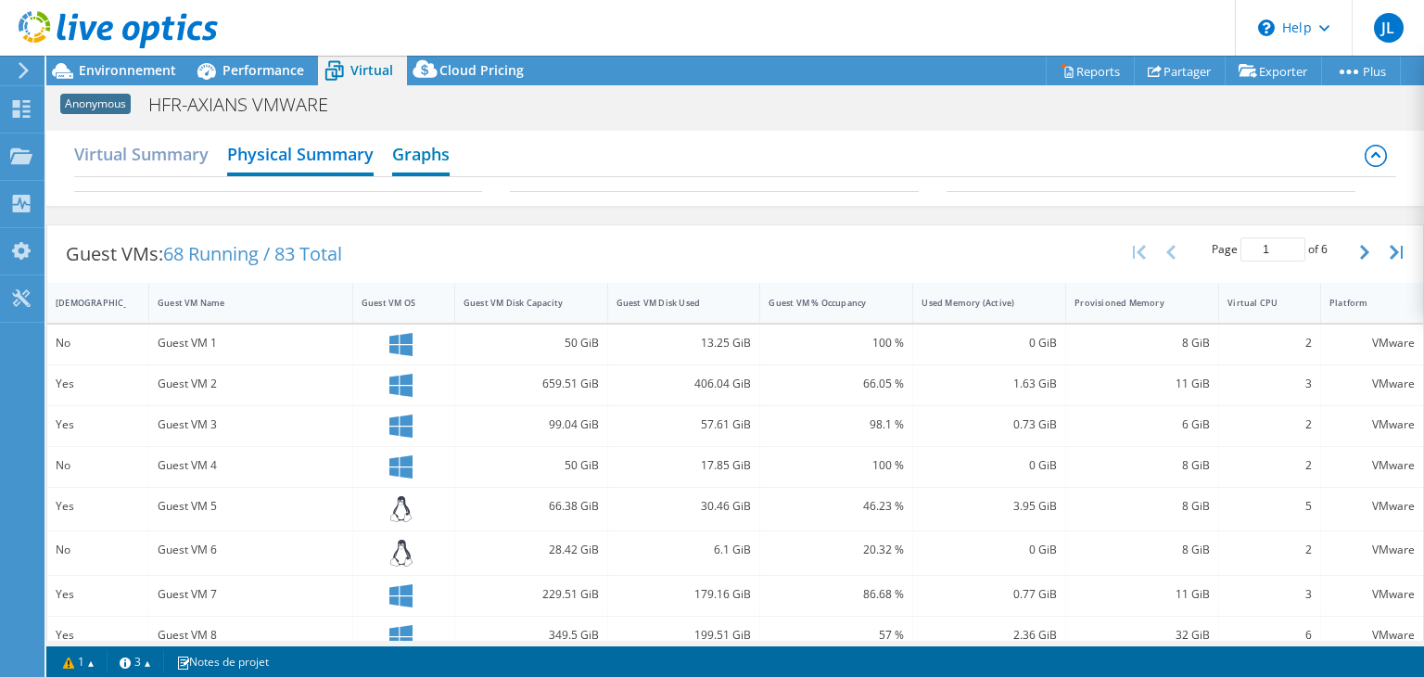
click at [412, 162] on h2 "Graphs" at bounding box center [420, 155] width 57 height 41
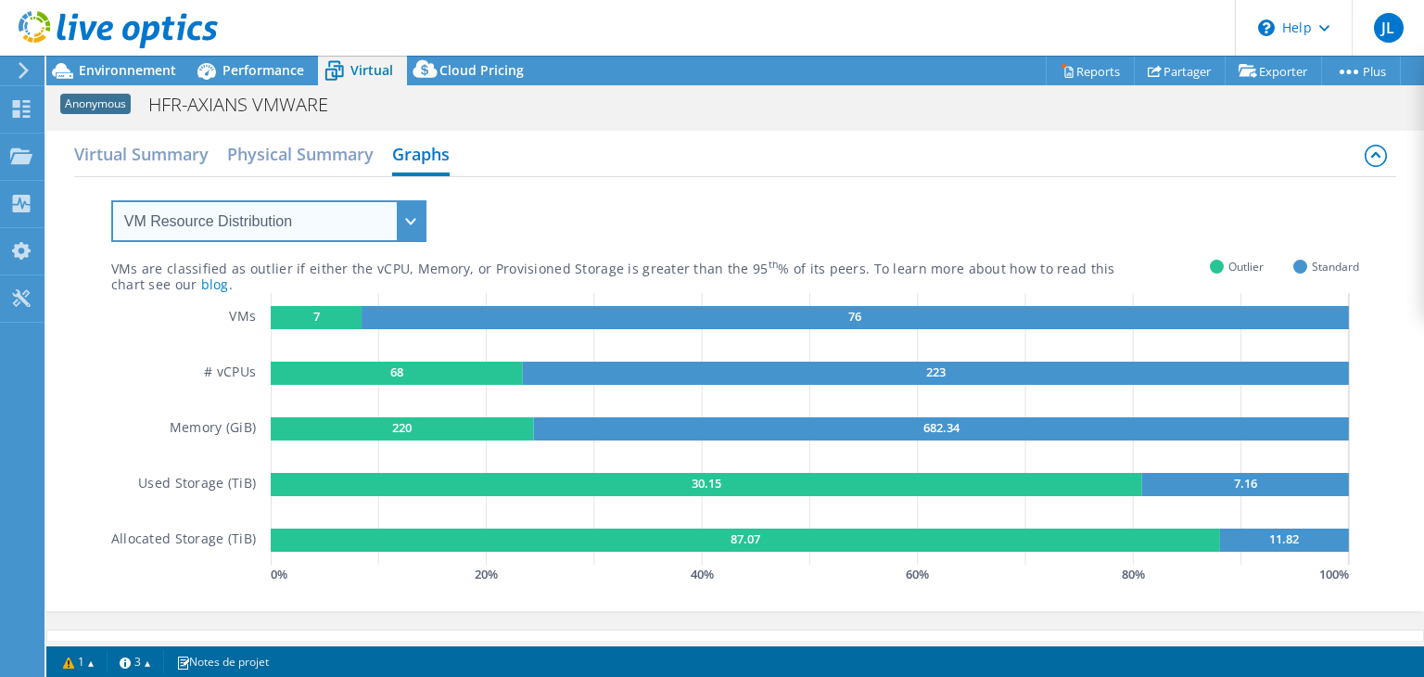
click at [319, 227] on select "VM Resource Distribution Provisioning Contrast Over Provisioning" at bounding box center [268, 221] width 315 height 42
click at [319, 225] on select "VM Resource Distribution Provisioning Contrast Over Provisioning" at bounding box center [268, 221] width 315 height 42
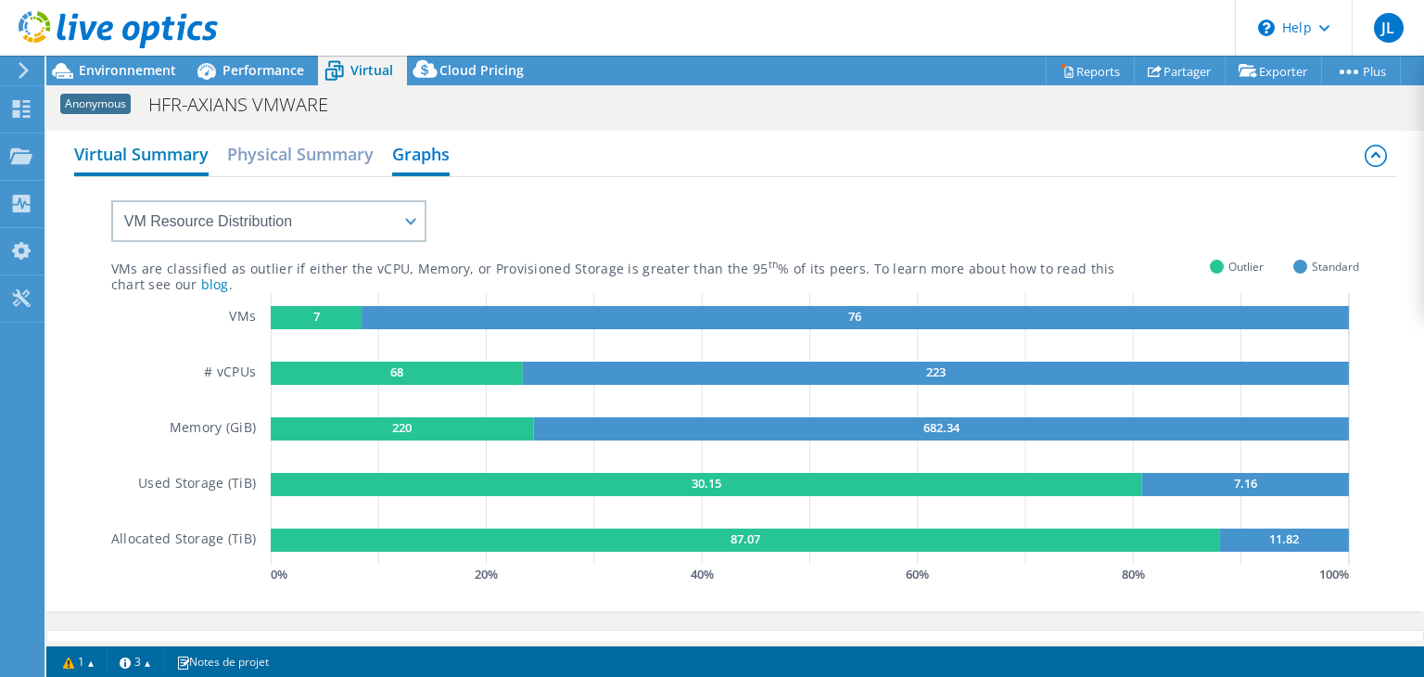
click at [189, 157] on h2 "Virtual Summary" at bounding box center [141, 155] width 134 height 41
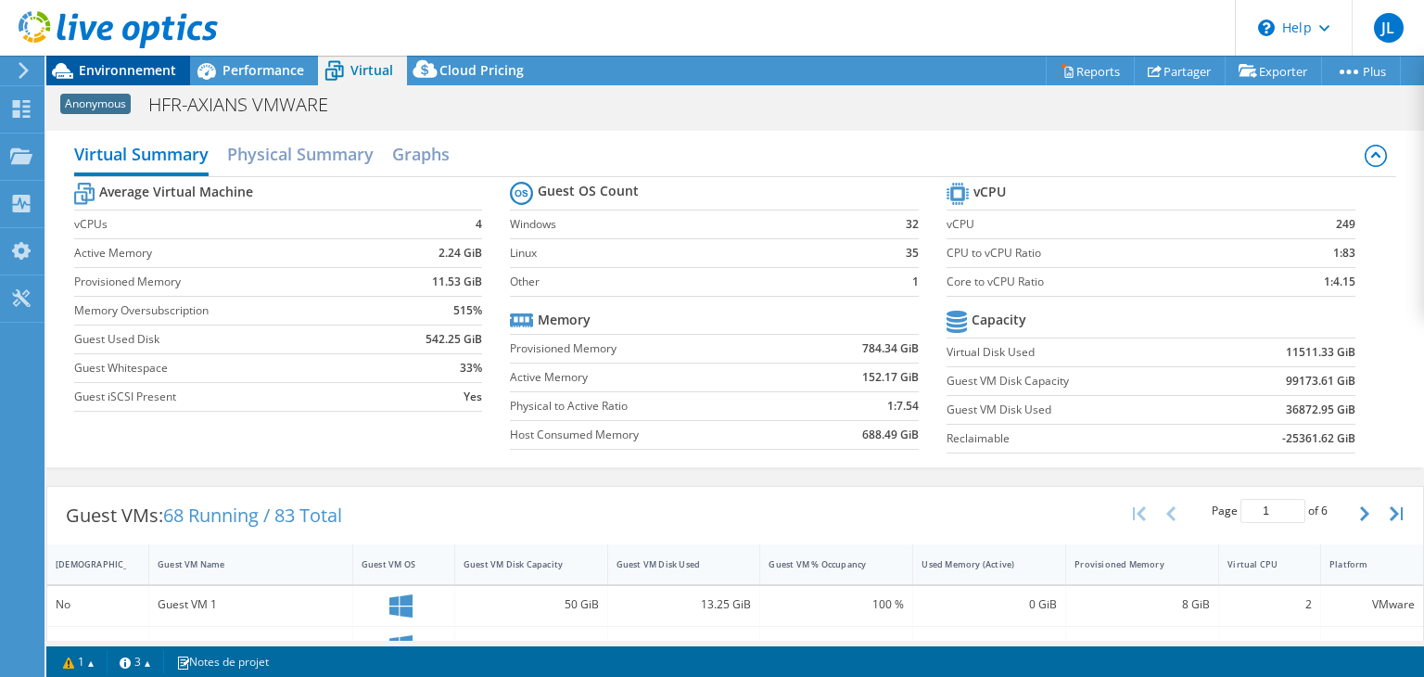
click at [155, 75] on span "Environnement" at bounding box center [127, 70] width 97 height 18
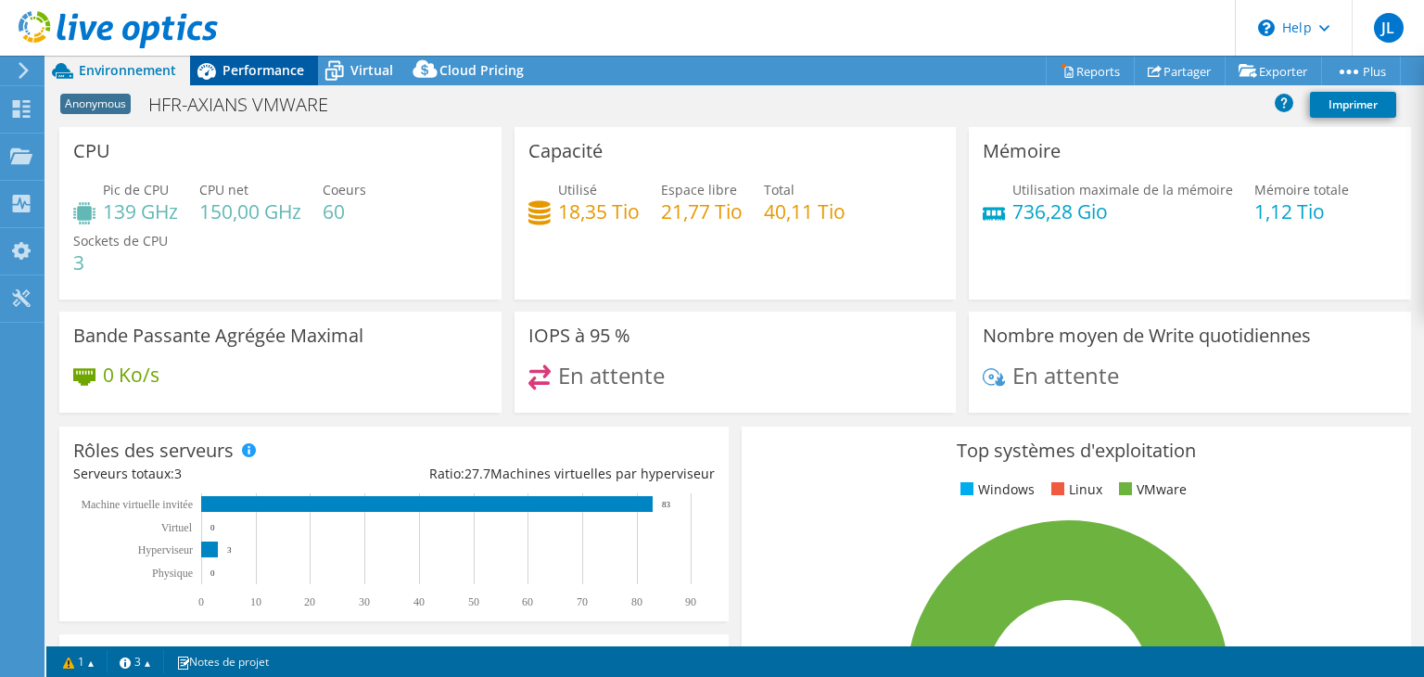
click at [284, 75] on span "Performance" at bounding box center [264, 70] width 82 height 18
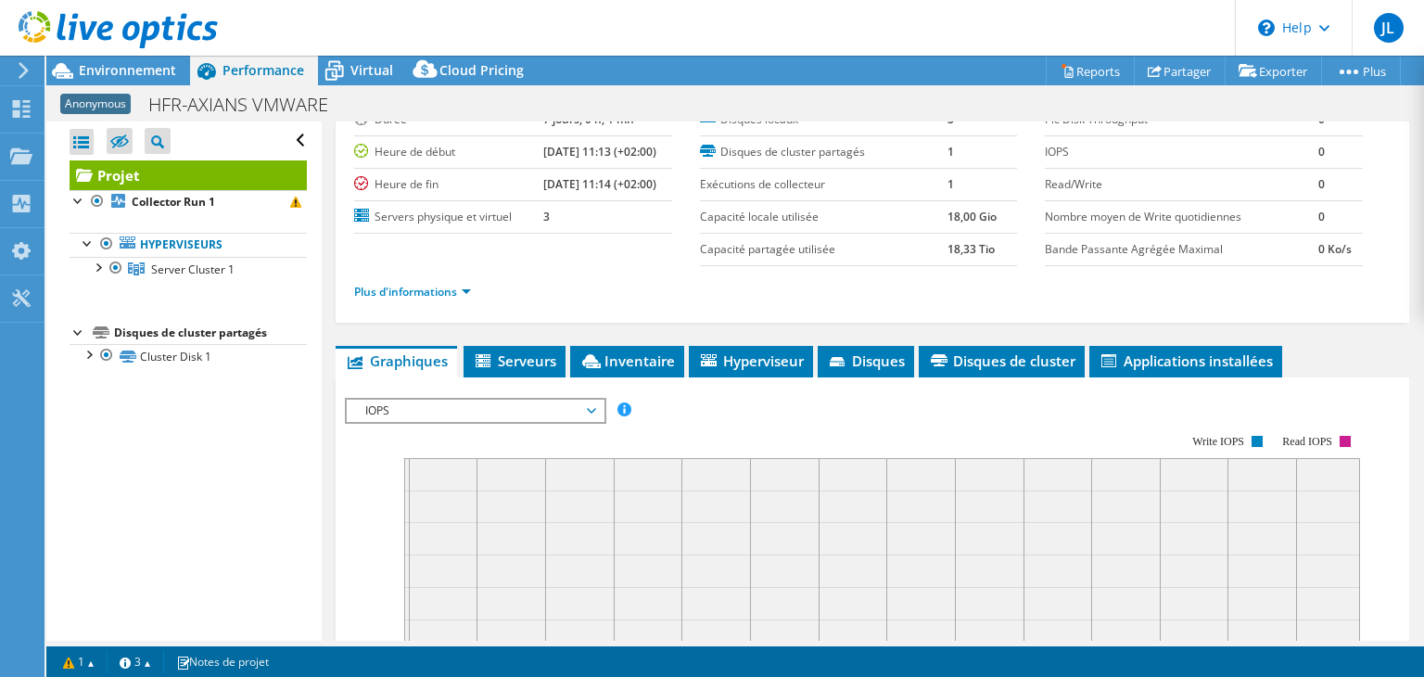
scroll to position [185, 0]
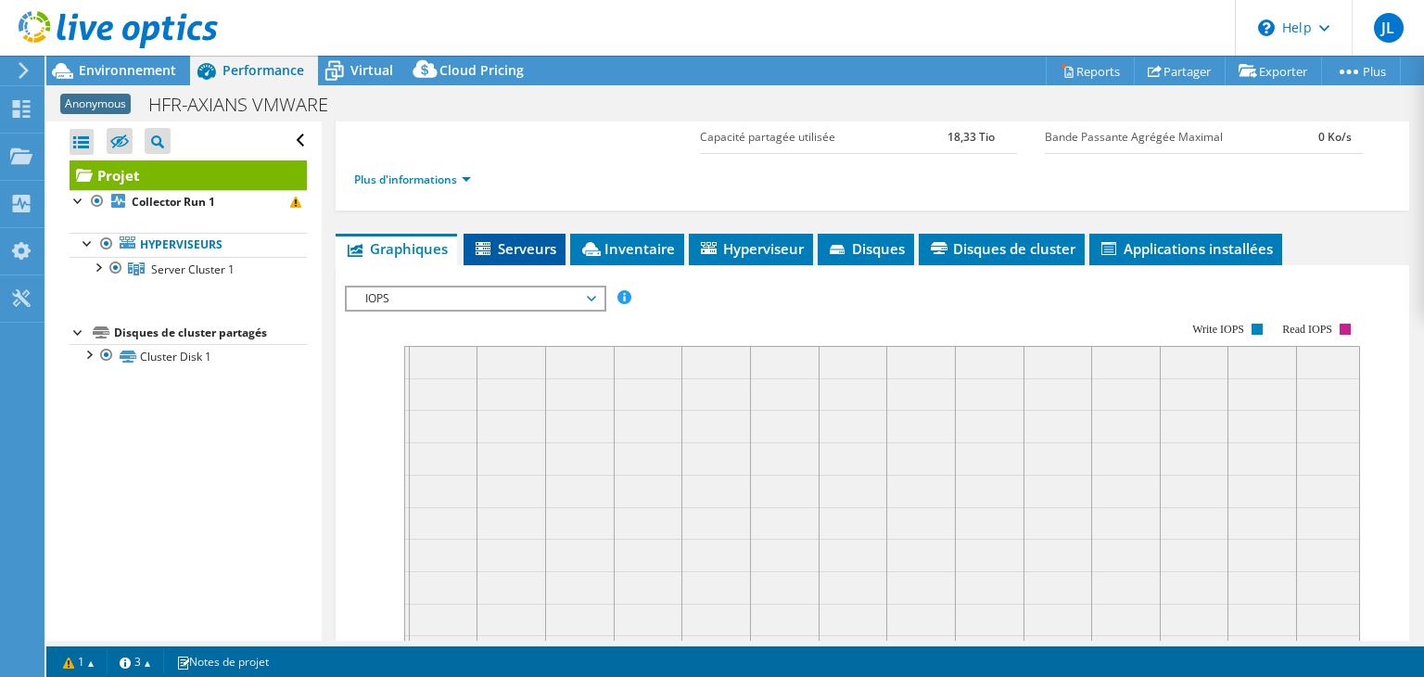
click at [496, 253] on span "Serveurs" at bounding box center [514, 248] width 83 height 19
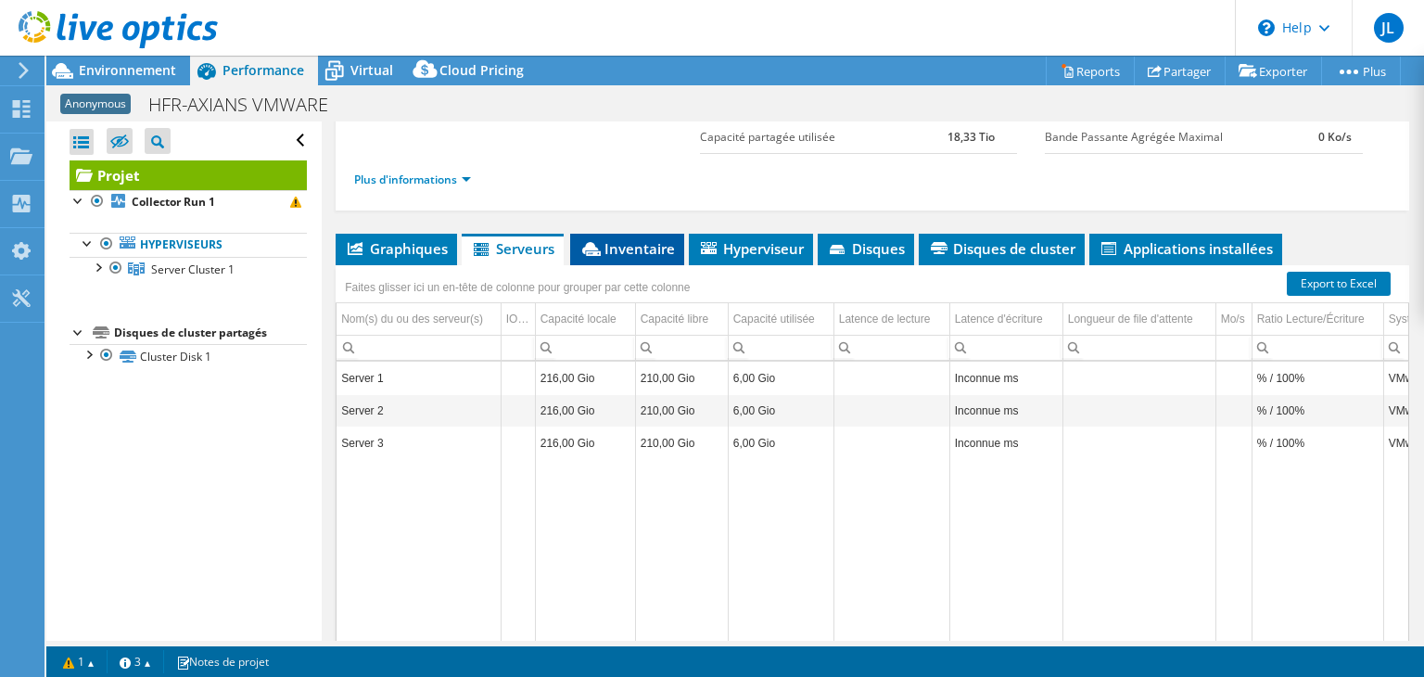
click at [624, 248] on span "Inventaire" at bounding box center [628, 248] width 96 height 19
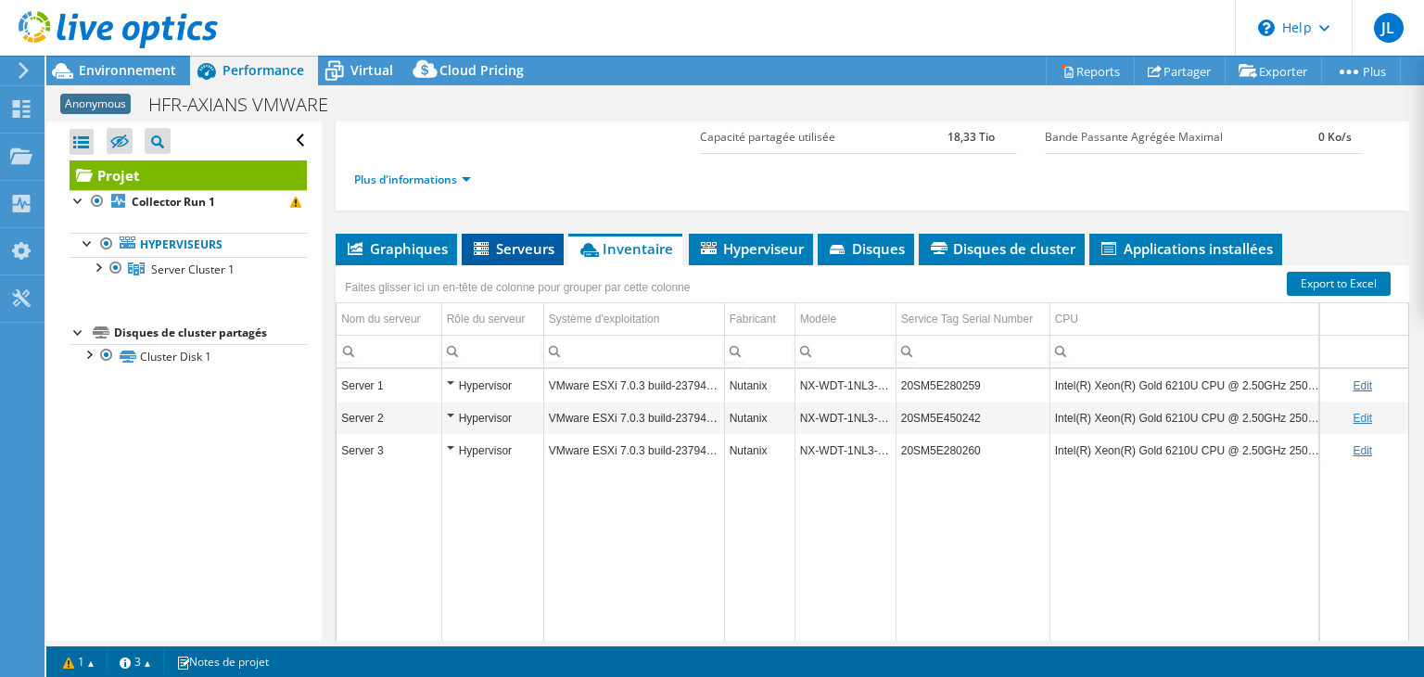
click at [524, 249] on span "Serveurs" at bounding box center [512, 248] width 83 height 19
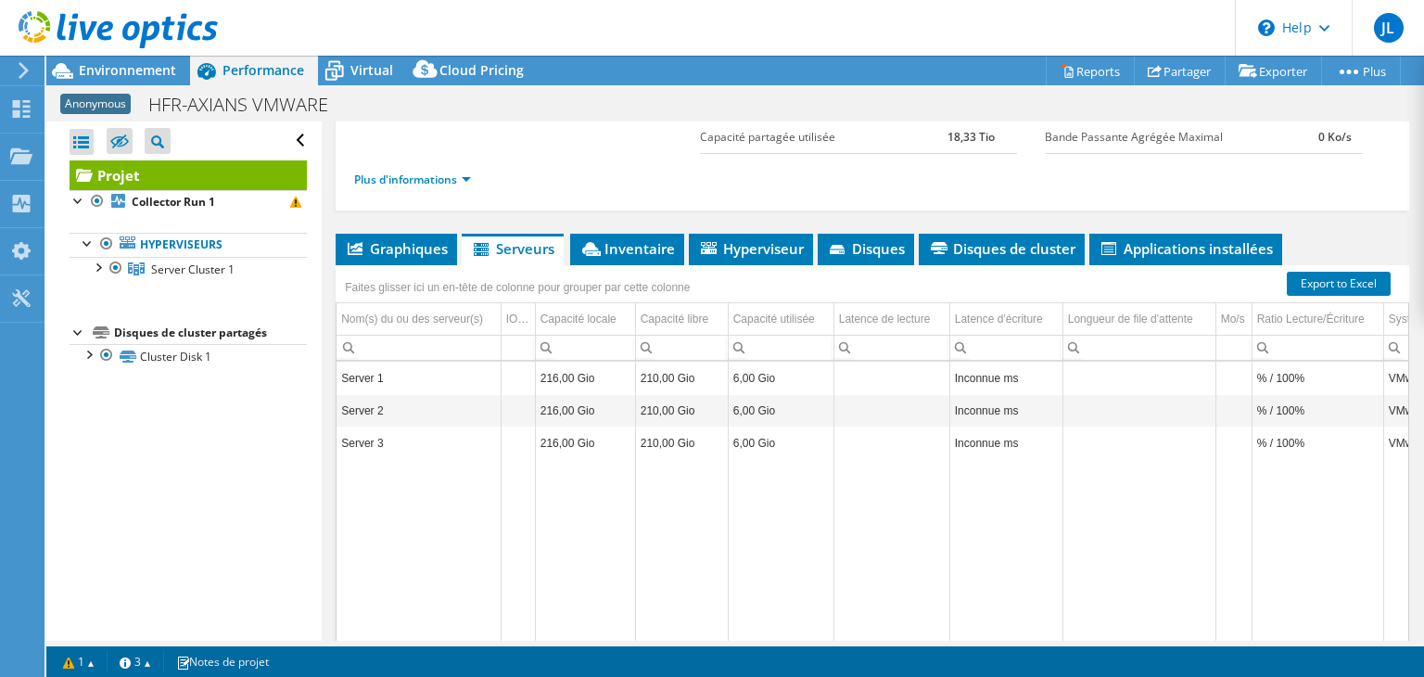
click at [26, 68] on icon at bounding box center [24, 70] width 14 height 17
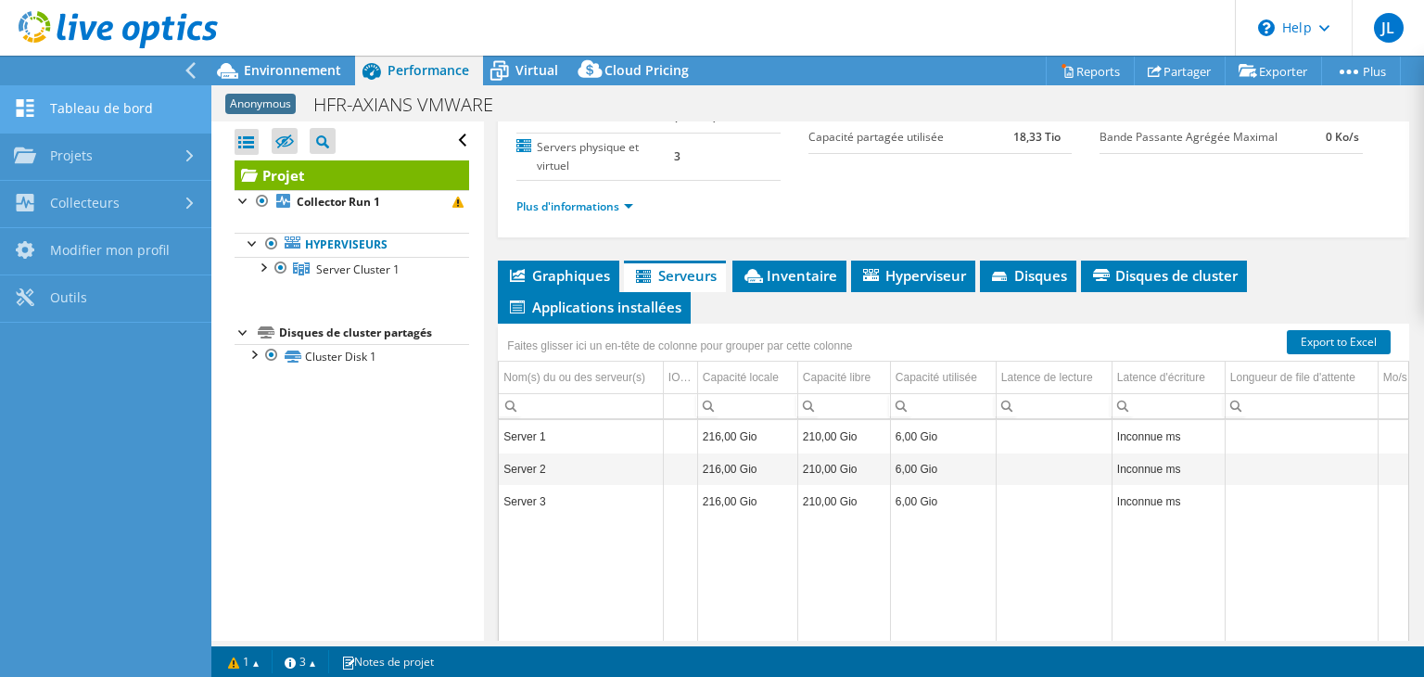
click at [79, 111] on link "Tableau de bord" at bounding box center [105, 109] width 211 height 47
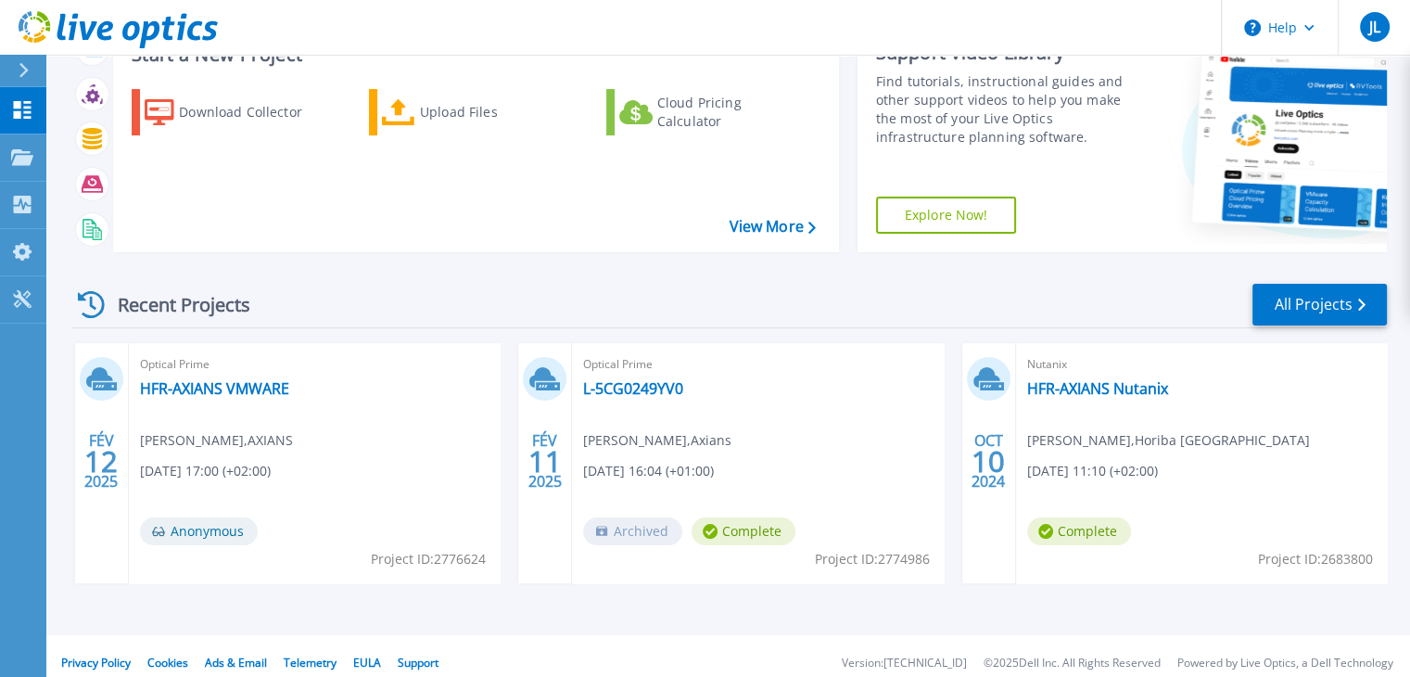
scroll to position [151, 0]
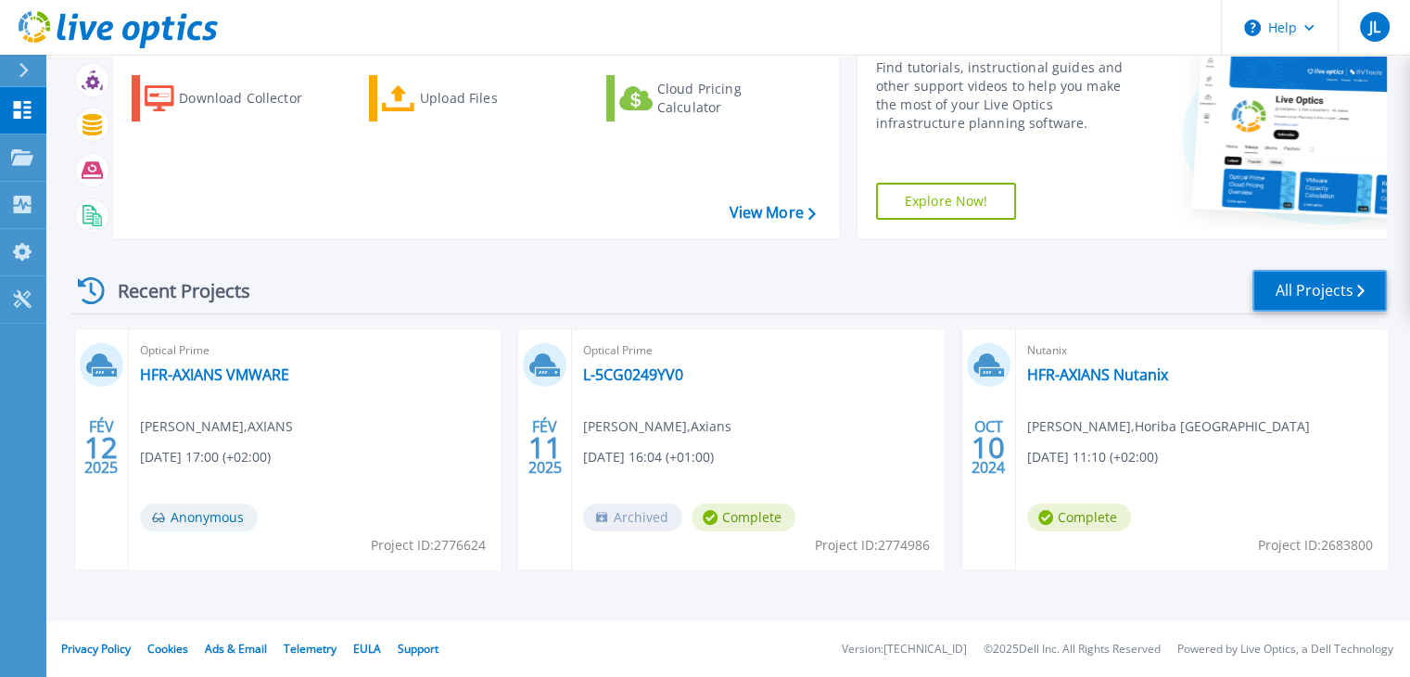
click at [1313, 287] on link "All Projects" at bounding box center [1320, 291] width 134 height 42
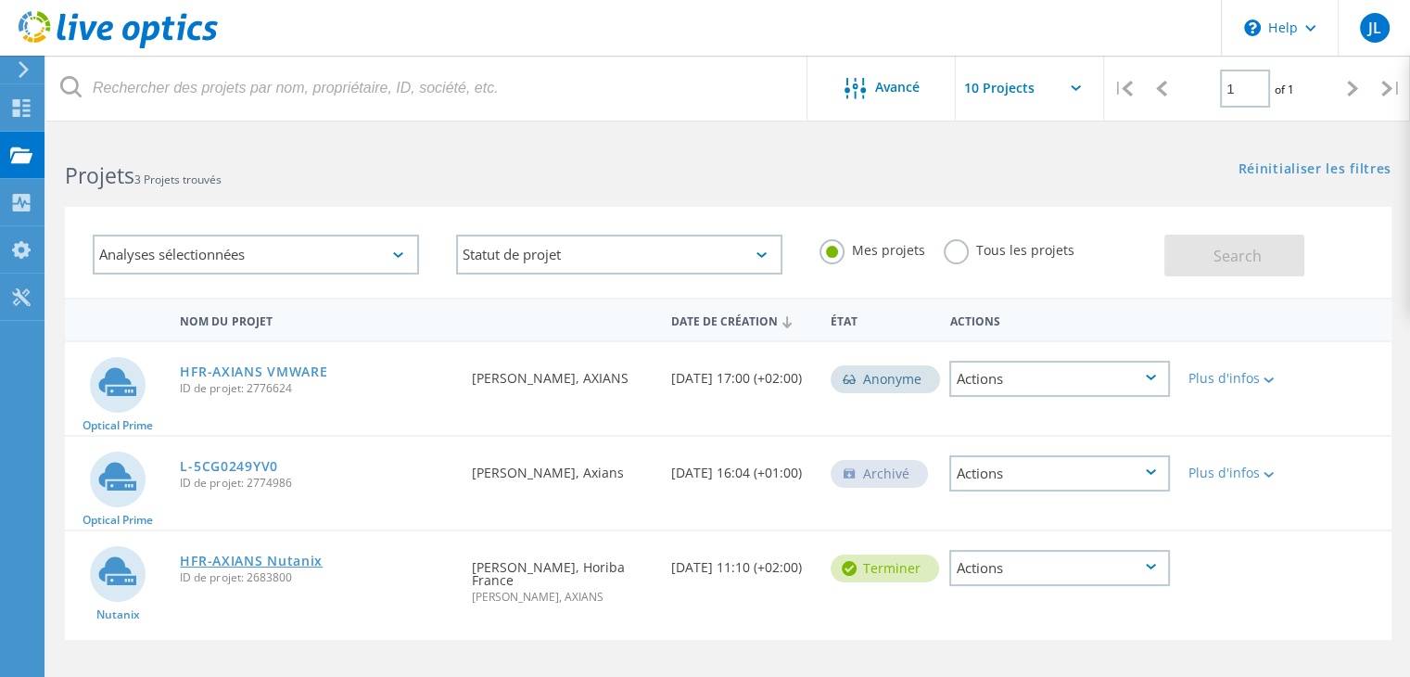
click at [304, 557] on link "HFR-AXIANS Nutanix" at bounding box center [251, 561] width 143 height 13
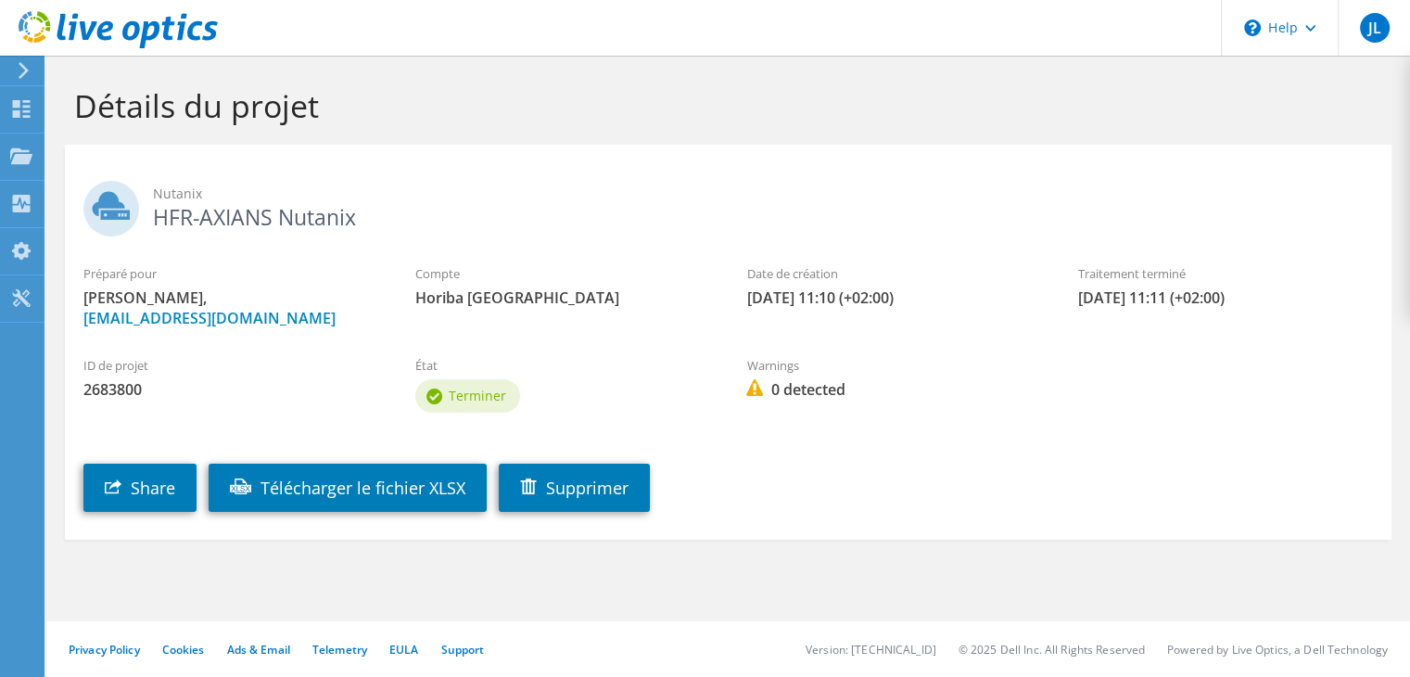
click at [988, 118] on h1 "Détails du projet" at bounding box center [723, 105] width 1299 height 39
click at [60, 108] on div "Tableau de bord" at bounding box center [104, 109] width 121 height 46
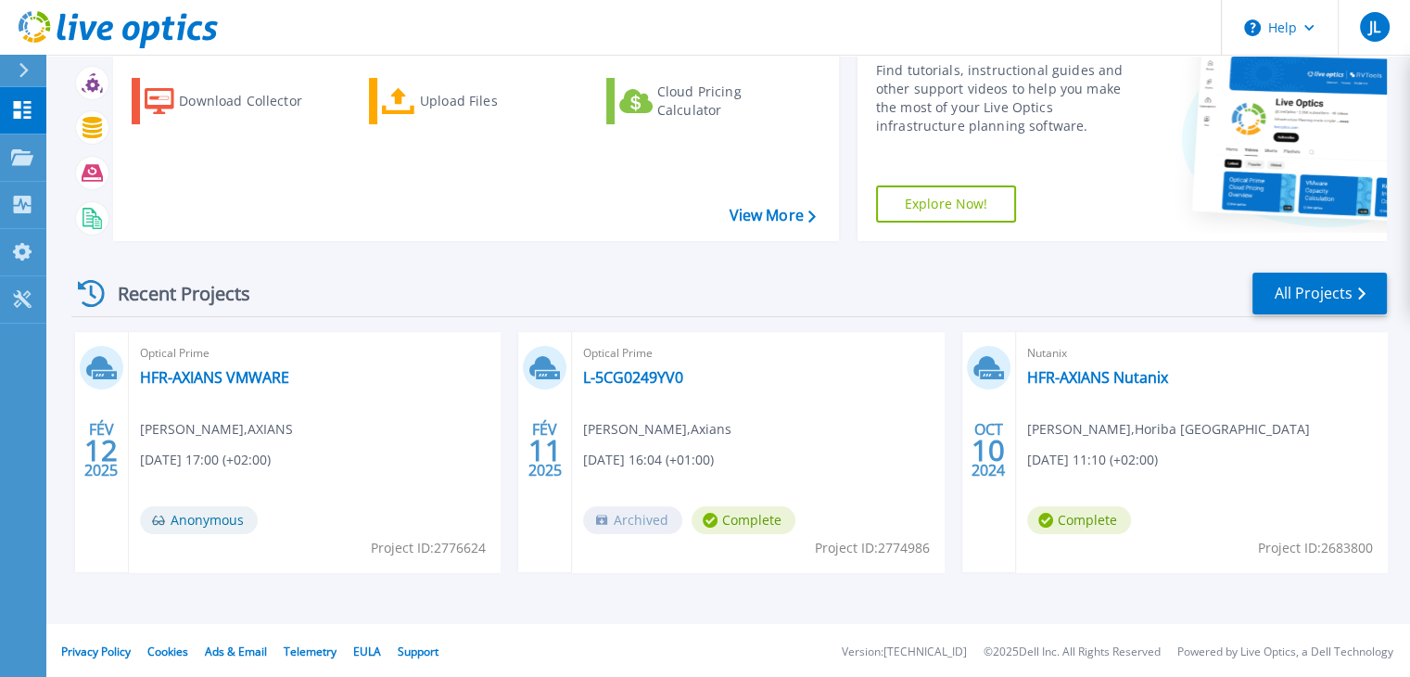
scroll to position [151, 0]
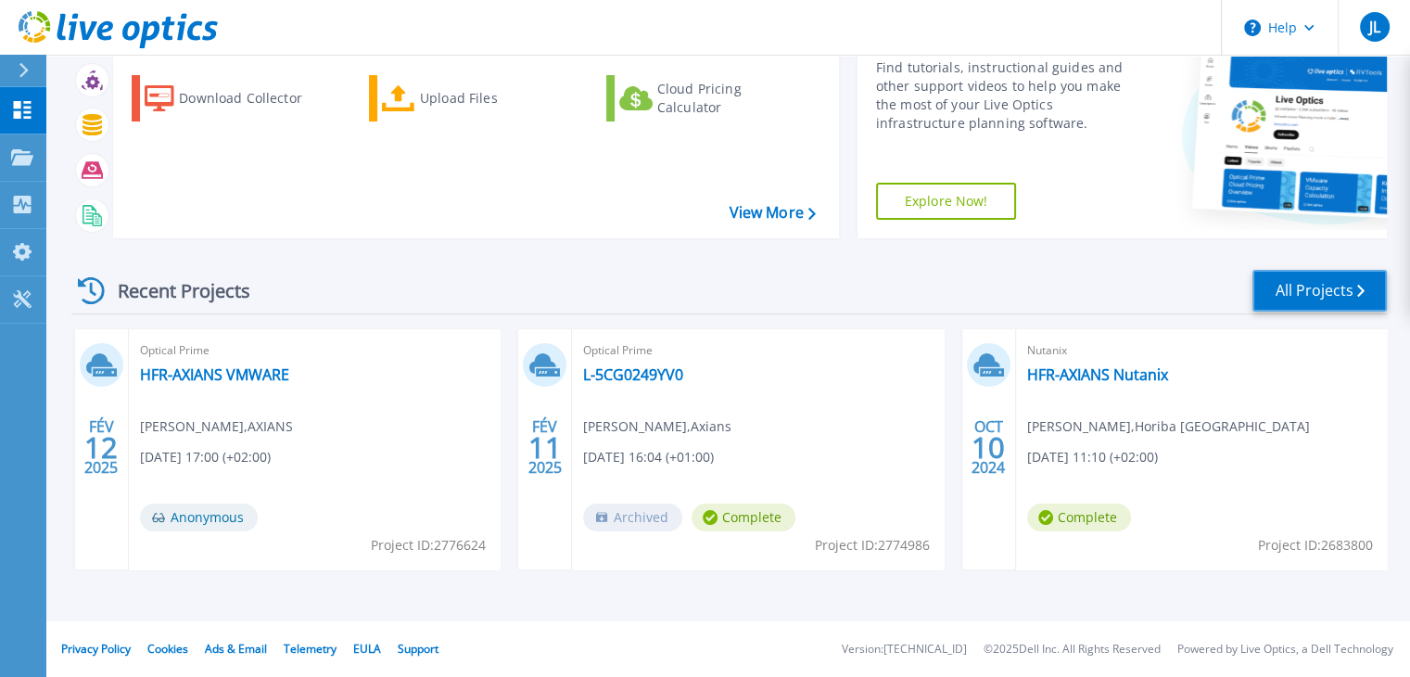
click at [1283, 291] on link "All Projects" at bounding box center [1320, 291] width 134 height 42
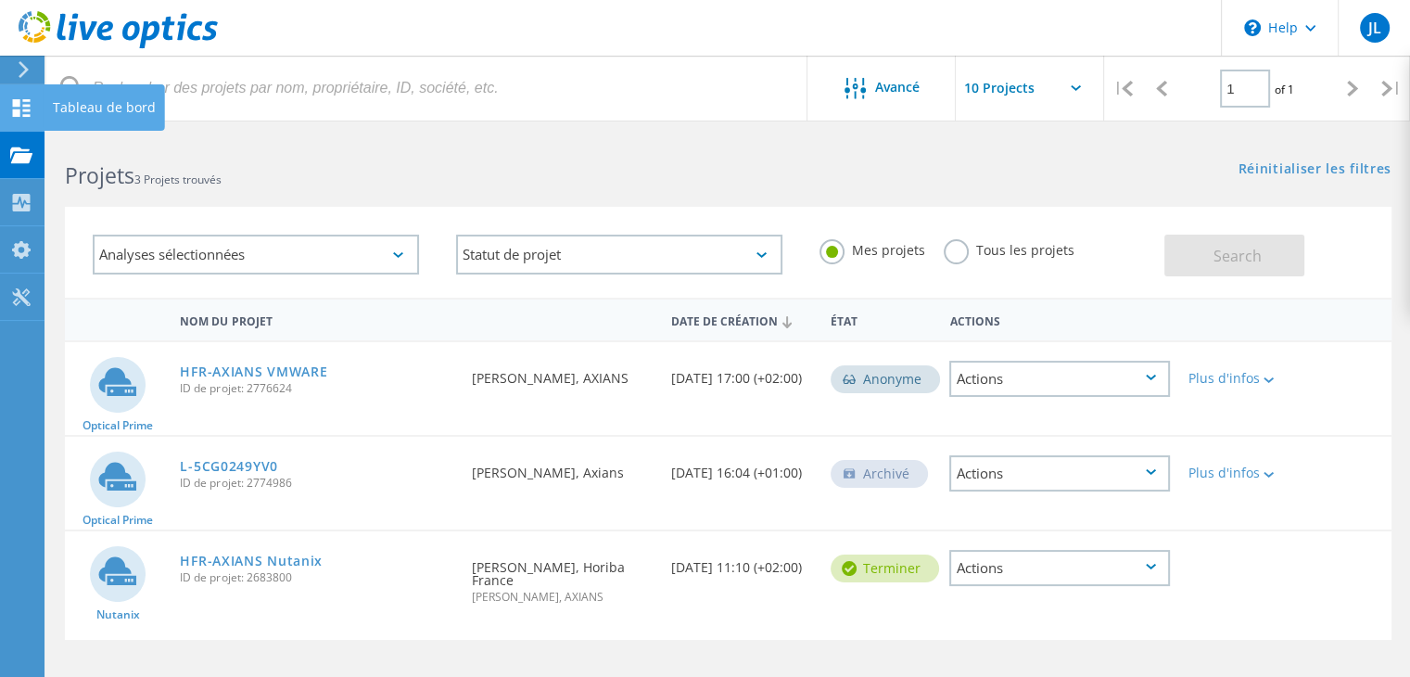
click at [26, 118] on div at bounding box center [21, 110] width 22 height 20
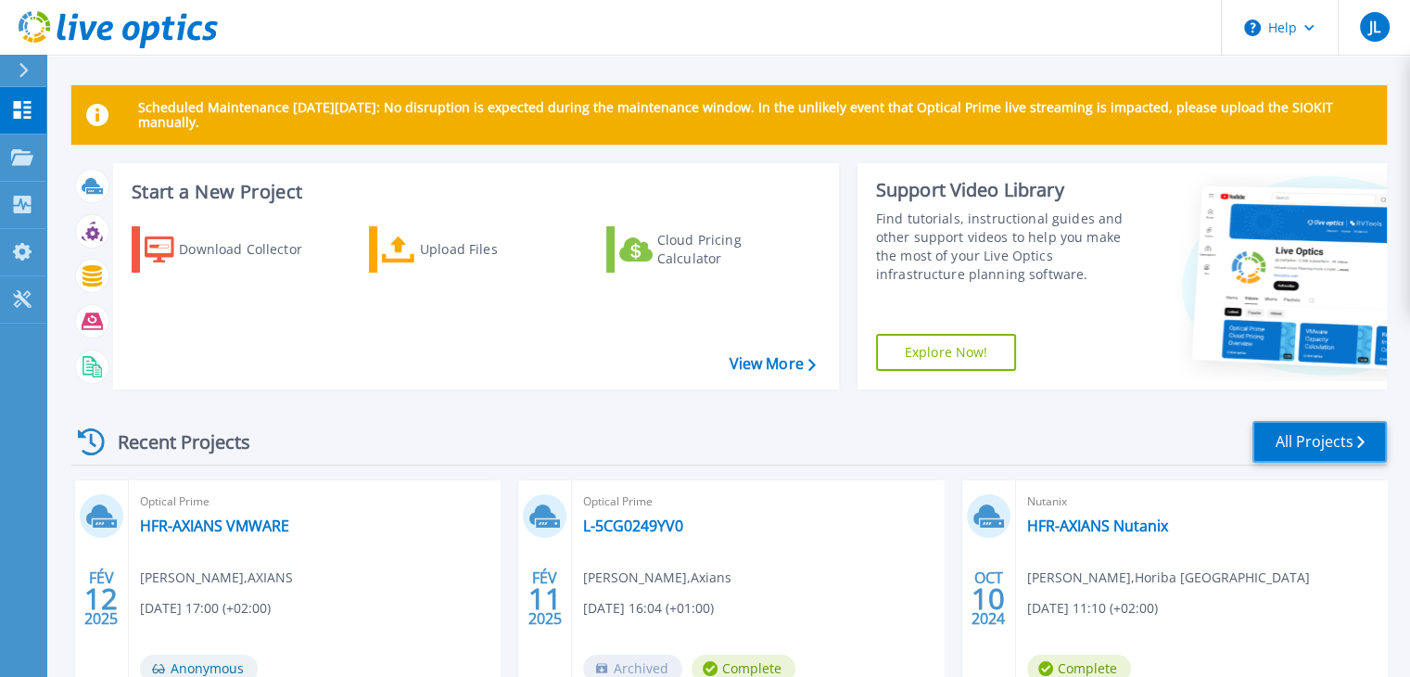
click at [1266, 438] on link "All Projects" at bounding box center [1320, 442] width 134 height 42
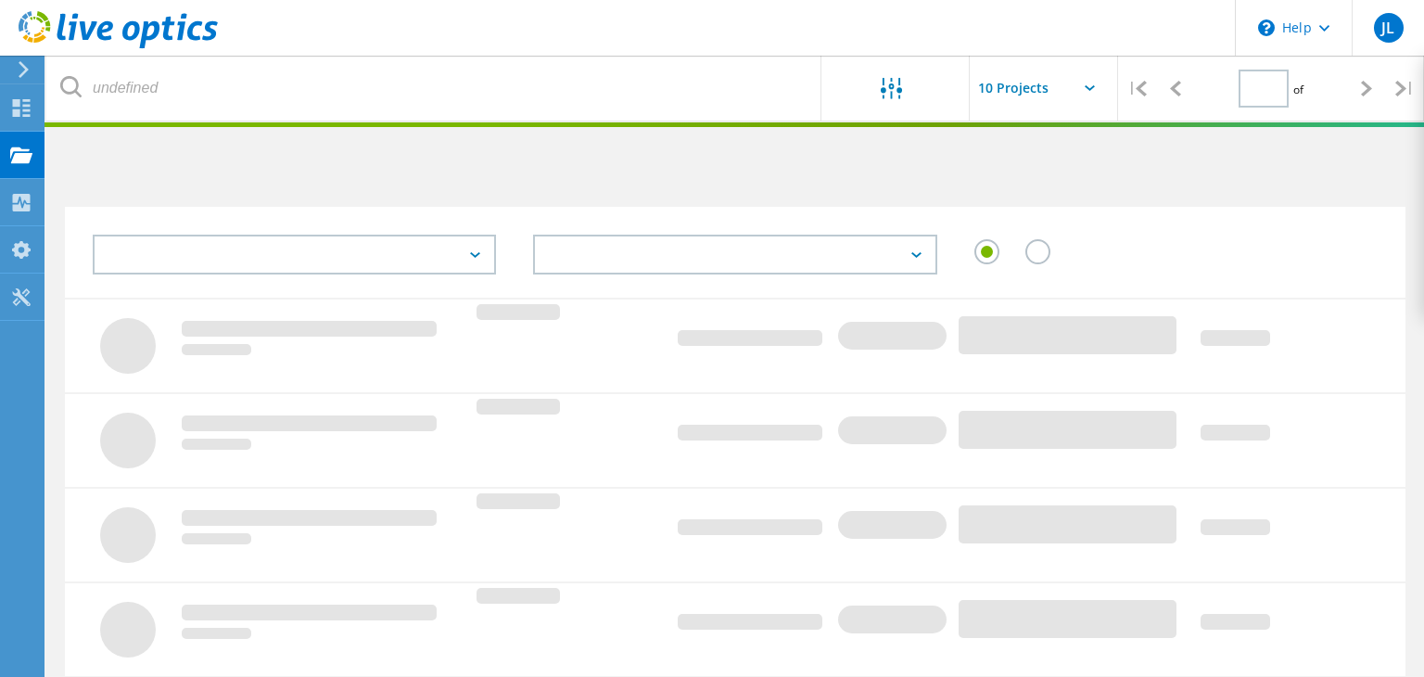
type input "1"
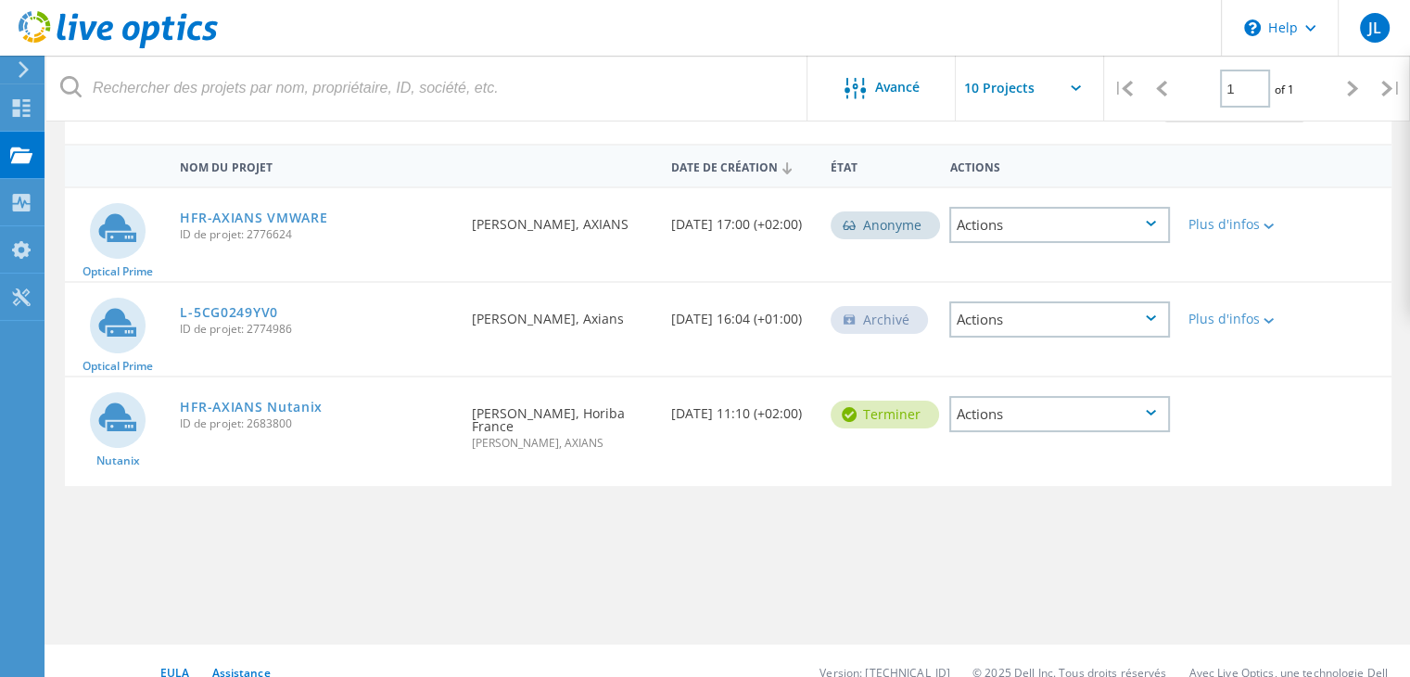
scroll to position [176, 0]
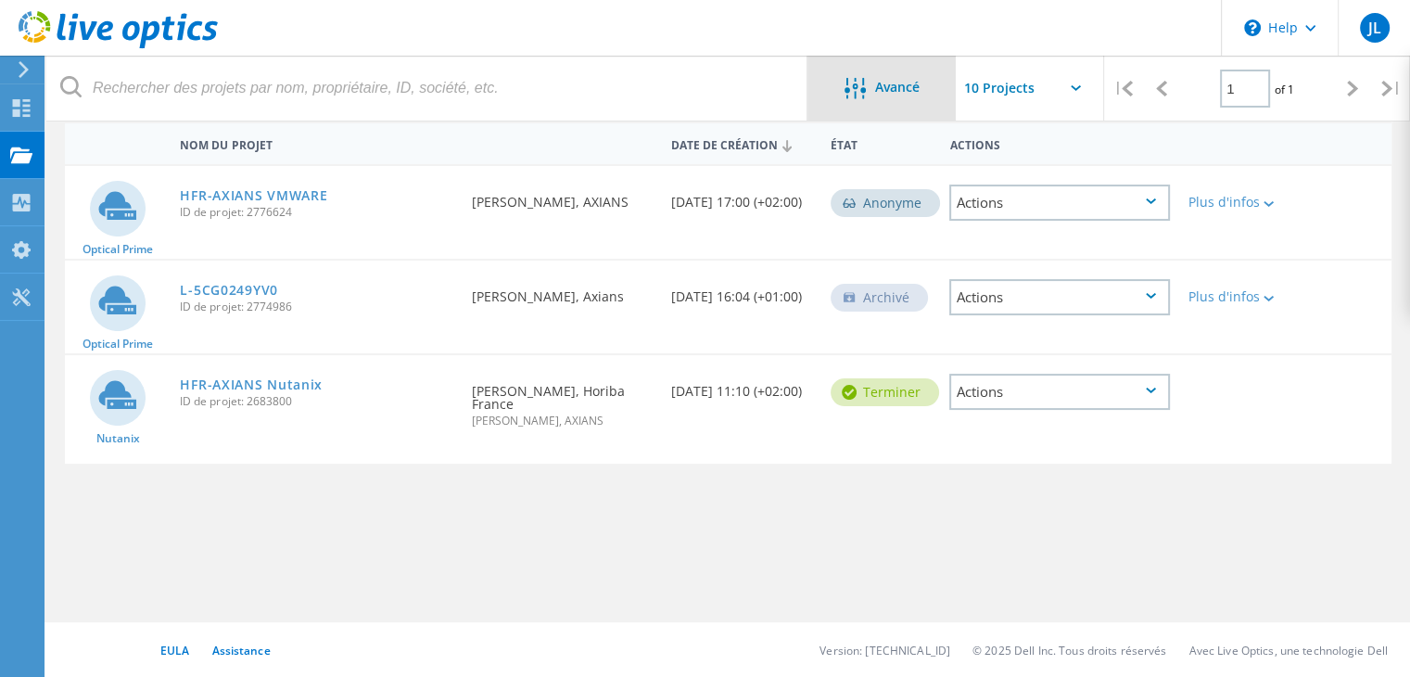
click at [911, 93] on span "Avancé" at bounding box center [897, 87] width 45 height 13
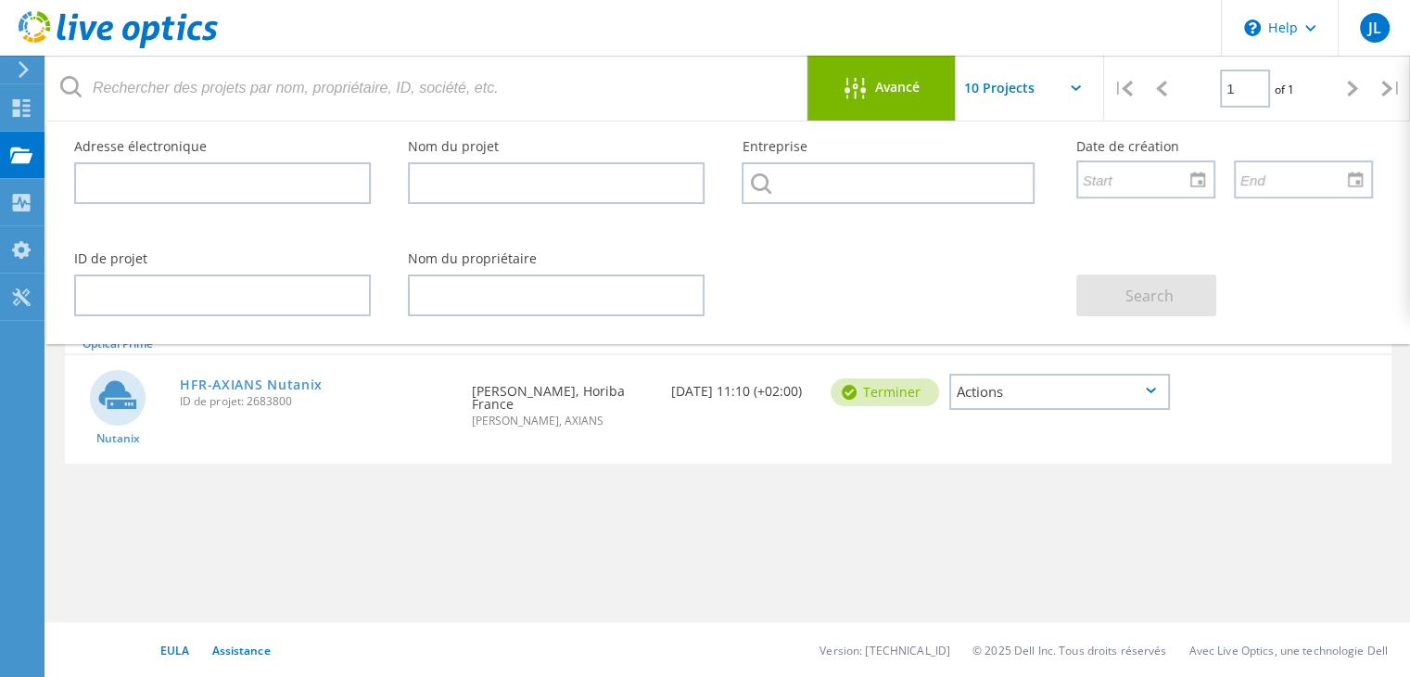
click at [911, 93] on span "Avancé" at bounding box center [897, 87] width 45 height 13
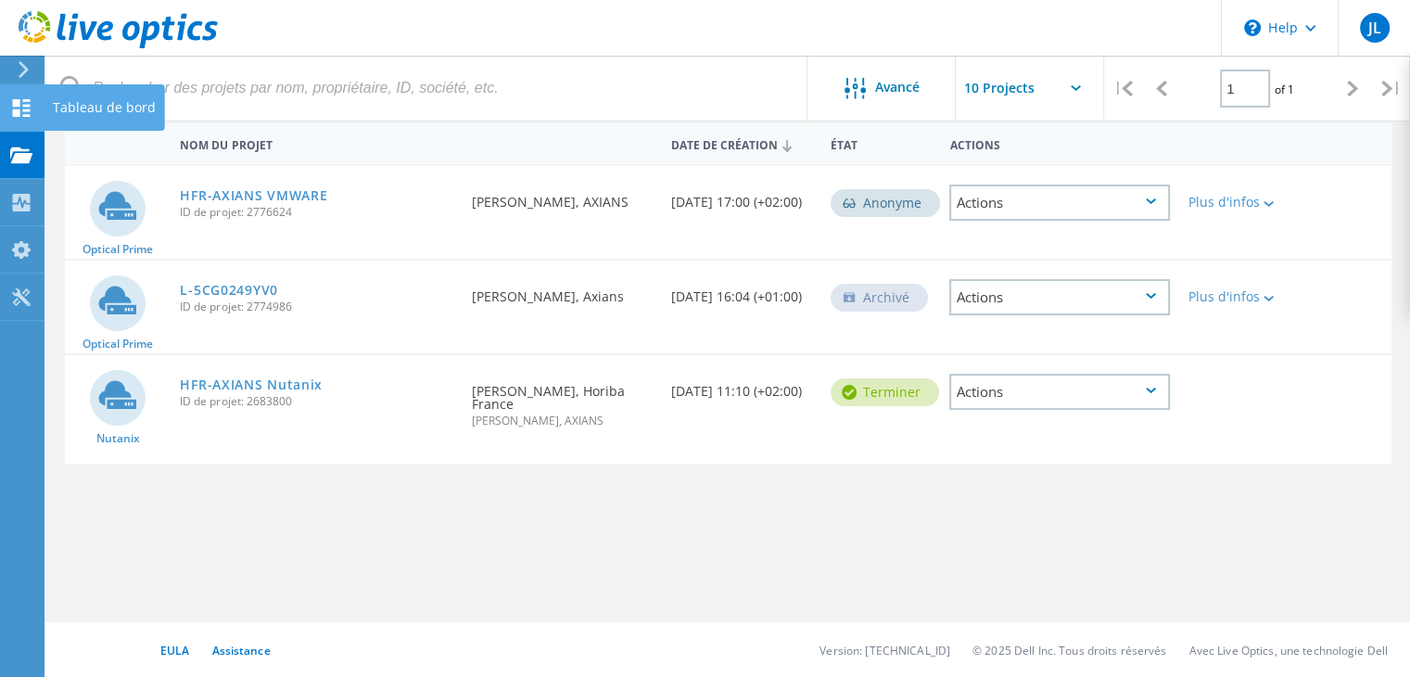
click at [57, 112] on div "Tableau de bord" at bounding box center [104, 107] width 103 height 13
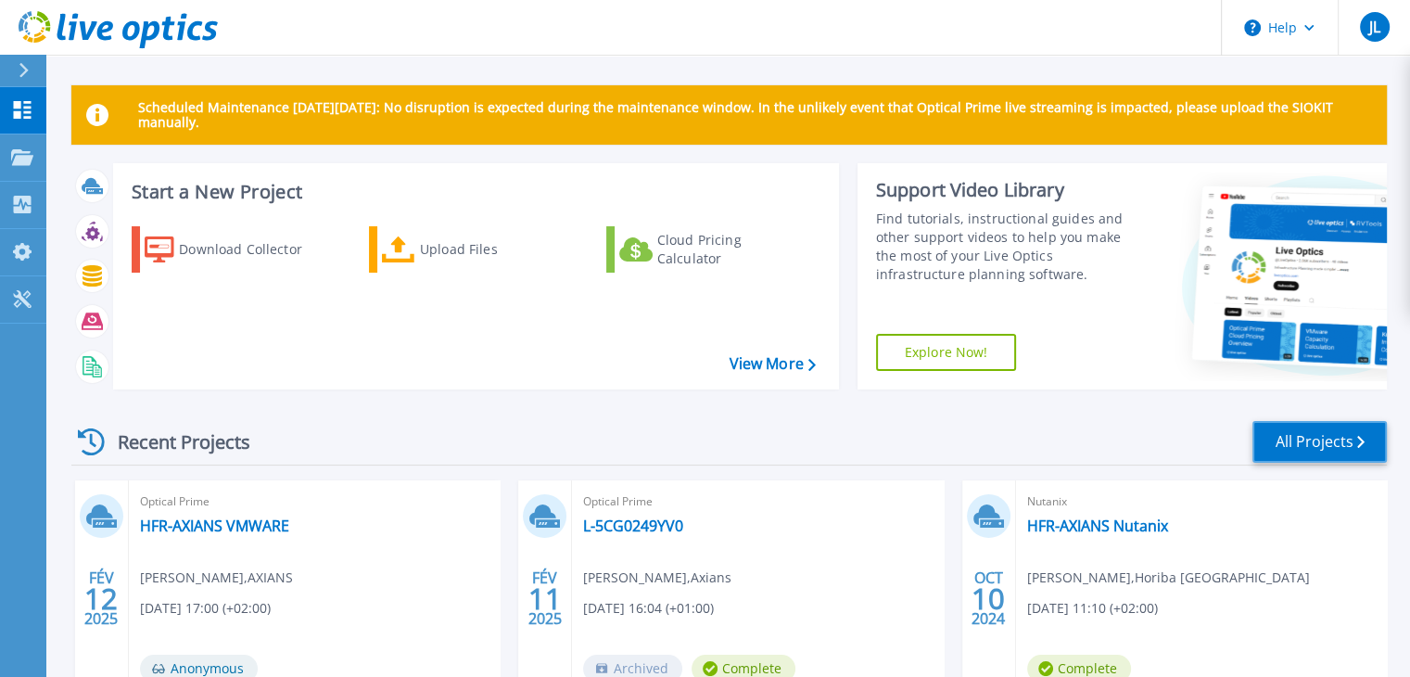
click at [1282, 439] on link "All Projects" at bounding box center [1320, 442] width 134 height 42
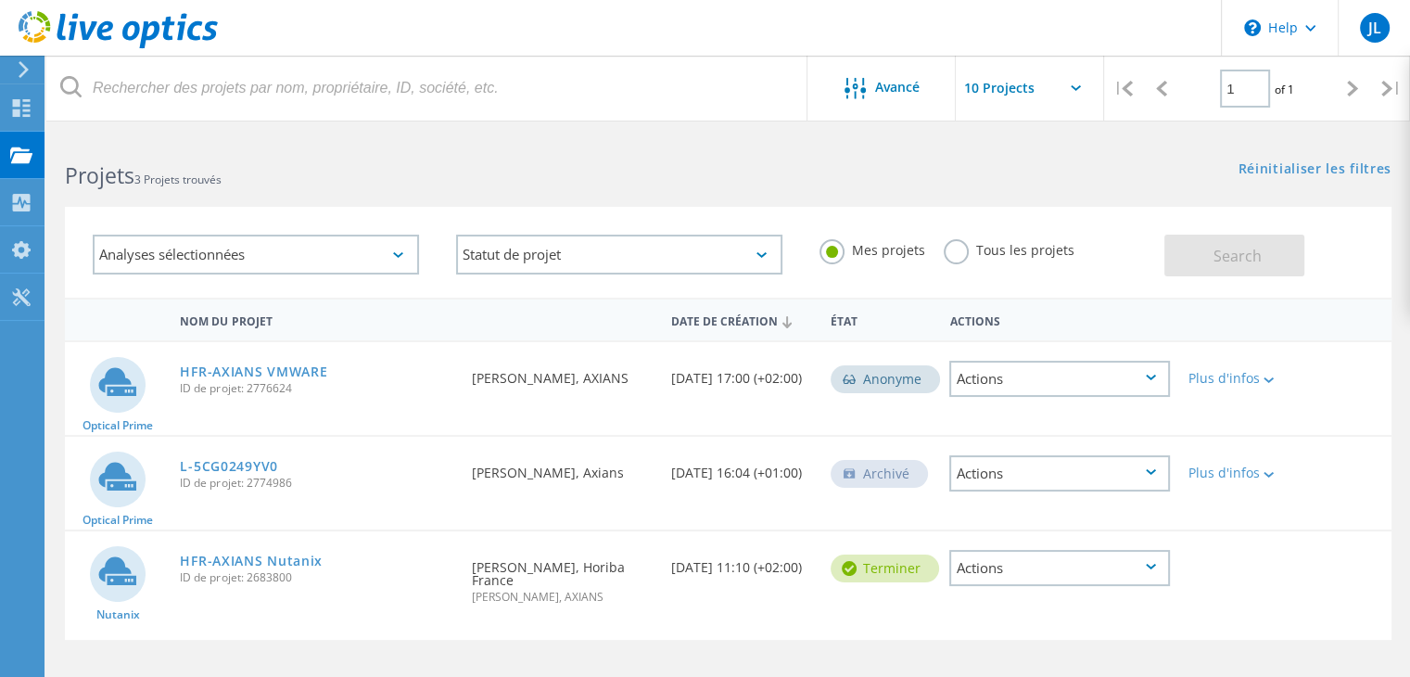
click at [24, 75] on icon at bounding box center [24, 69] width 14 height 17
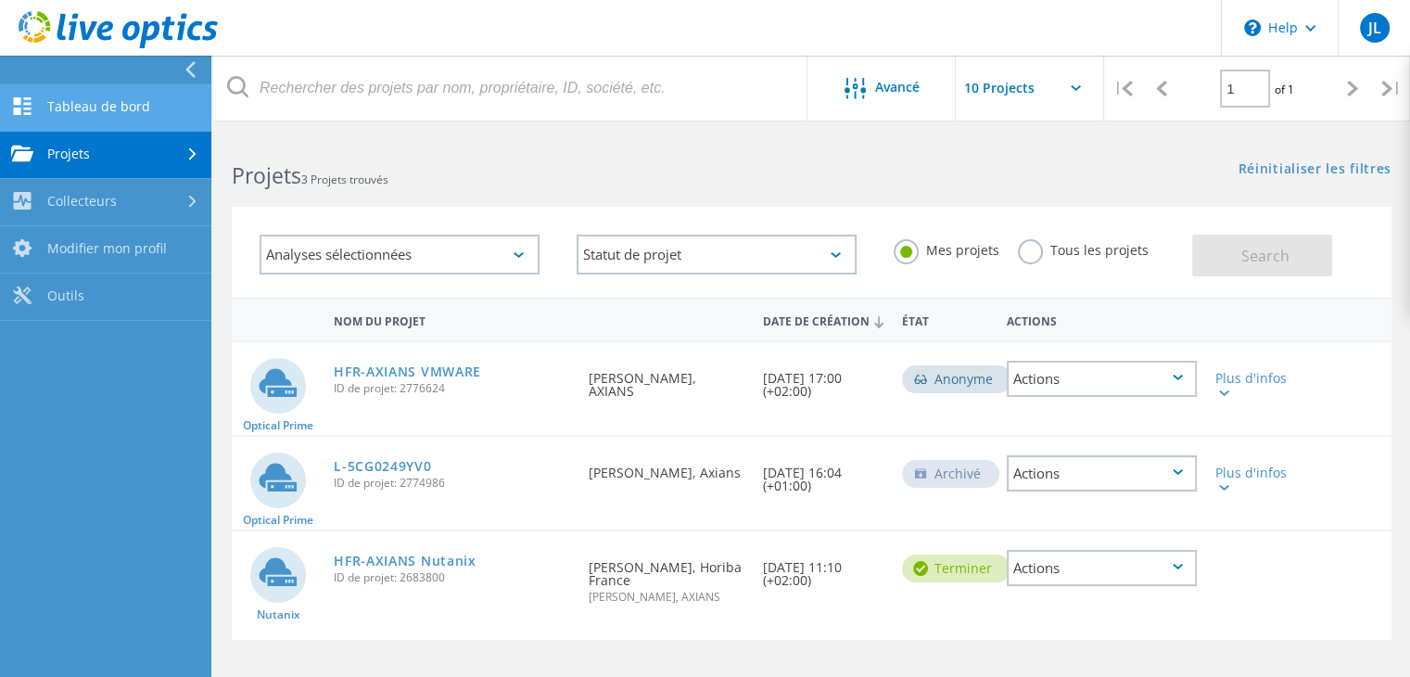
click at [67, 104] on link "Tableau de bord" at bounding box center [105, 107] width 211 height 47
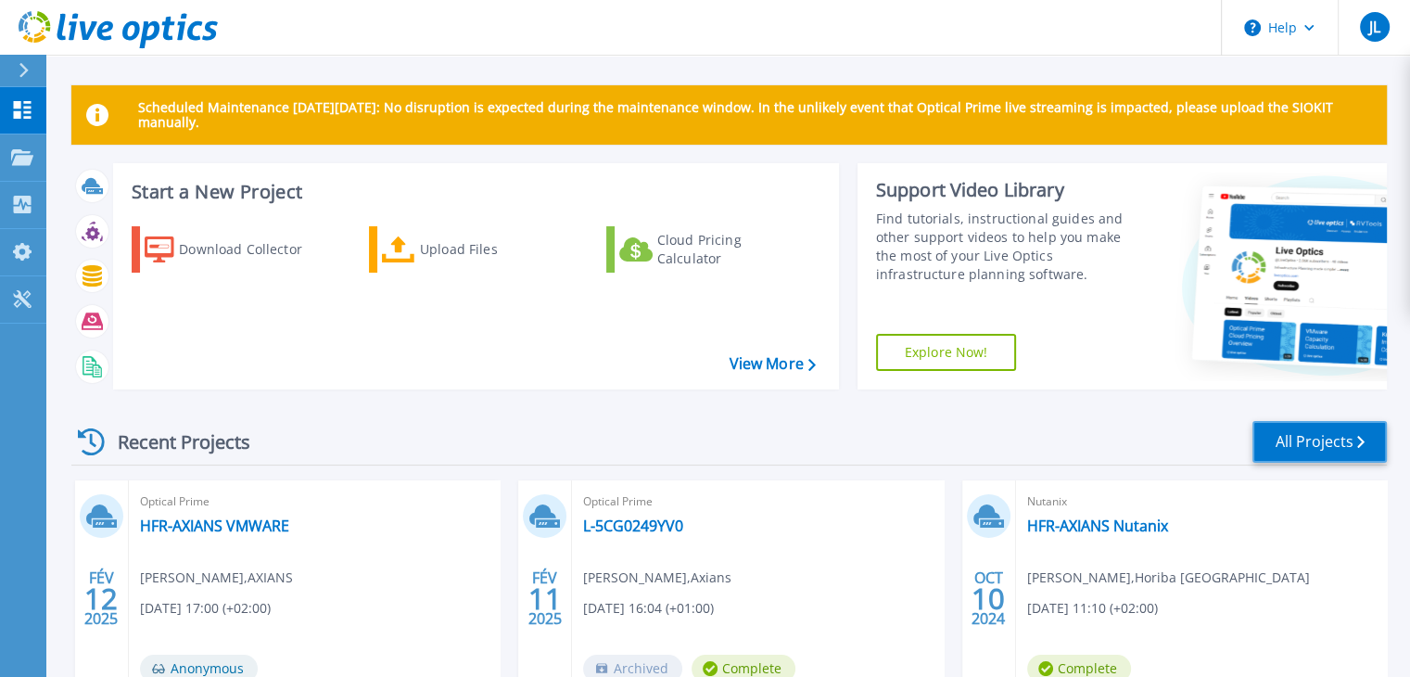
click at [1276, 449] on link "All Projects" at bounding box center [1320, 442] width 134 height 42
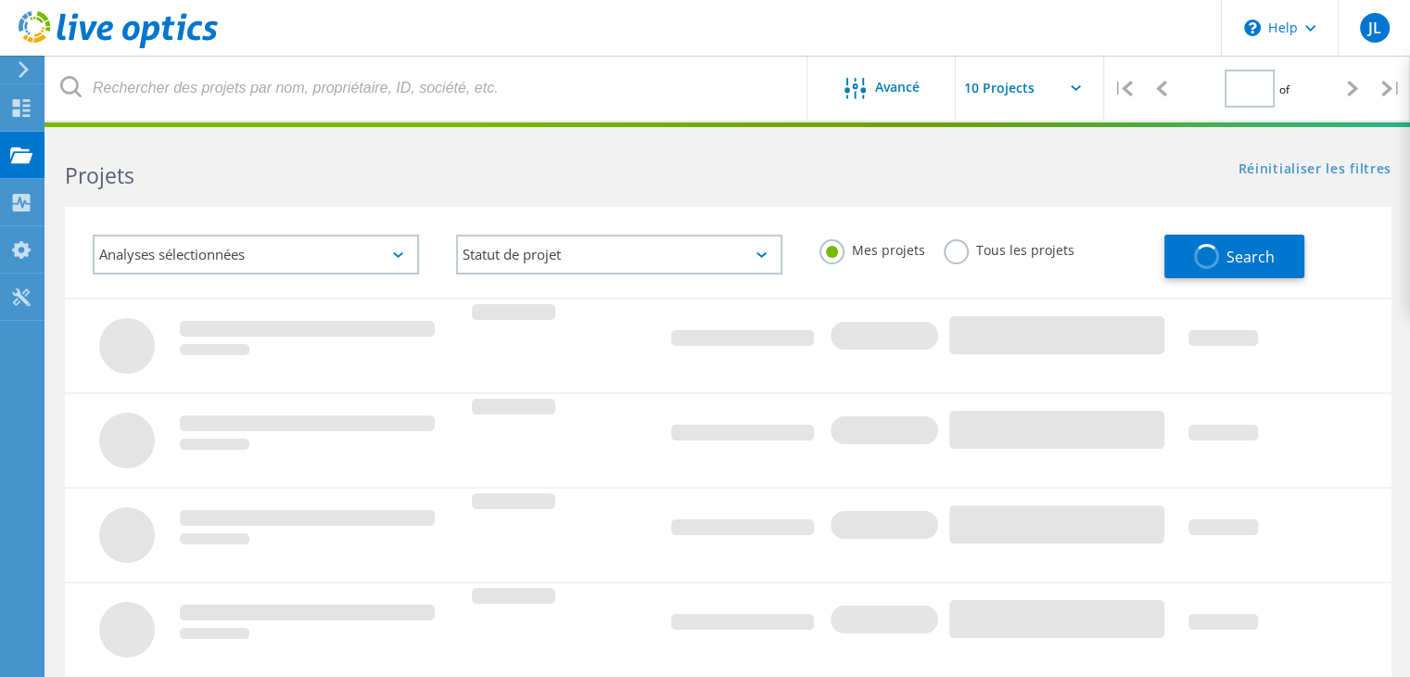
type input "1"
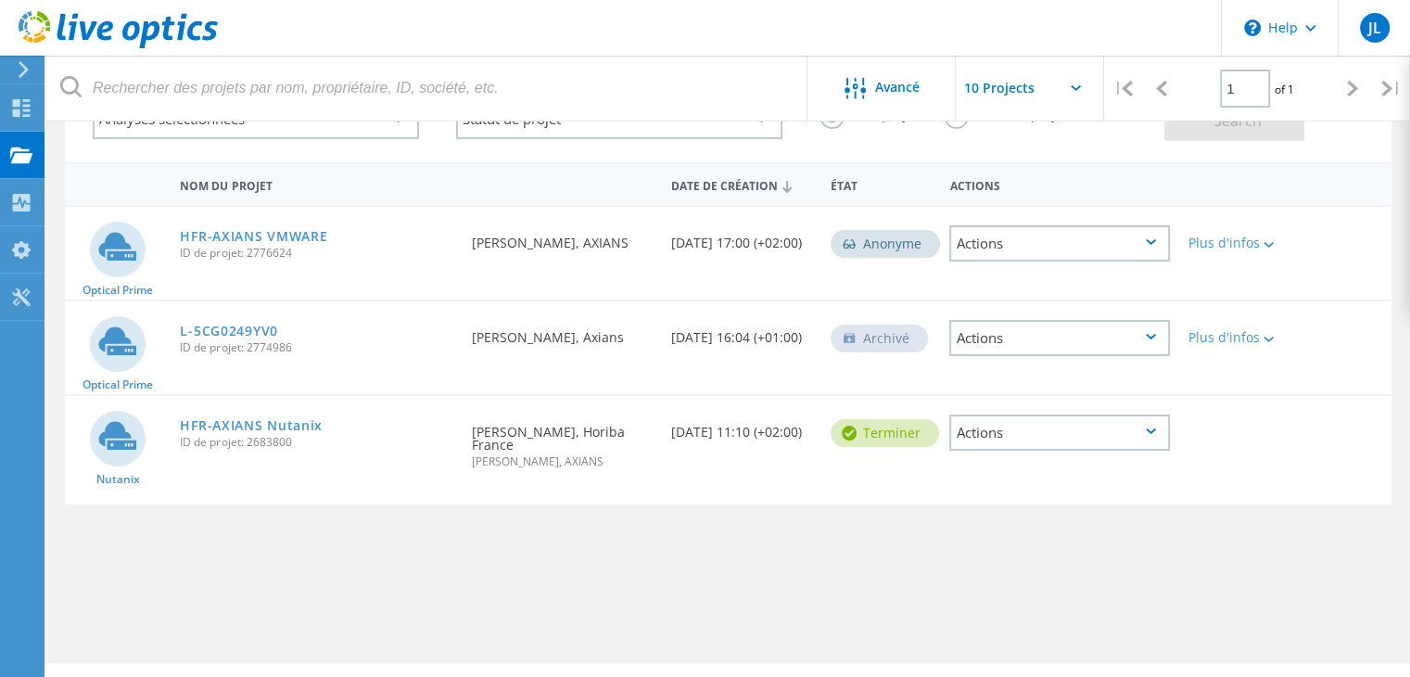
scroll to position [176, 0]
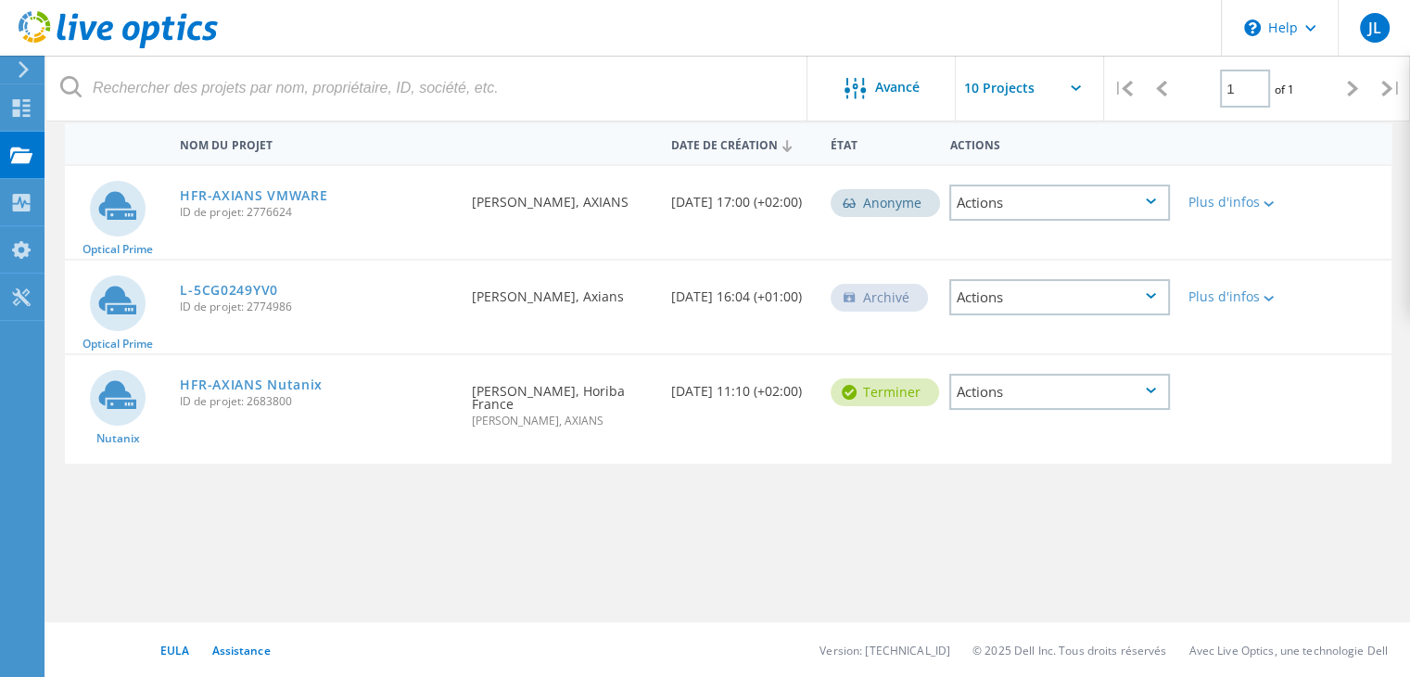
click at [1005, 298] on div "Actions" at bounding box center [1060, 297] width 221 height 36
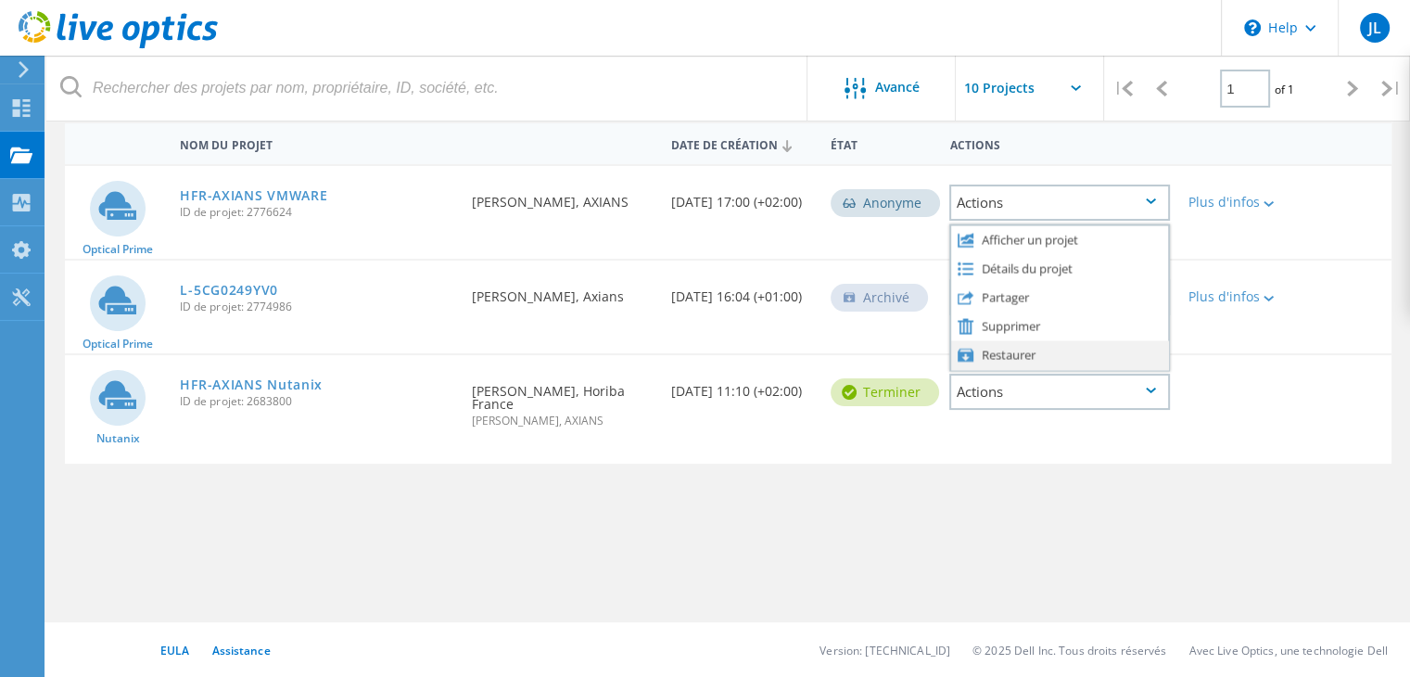
click at [1038, 351] on div "Restaurer" at bounding box center [1059, 354] width 217 height 29
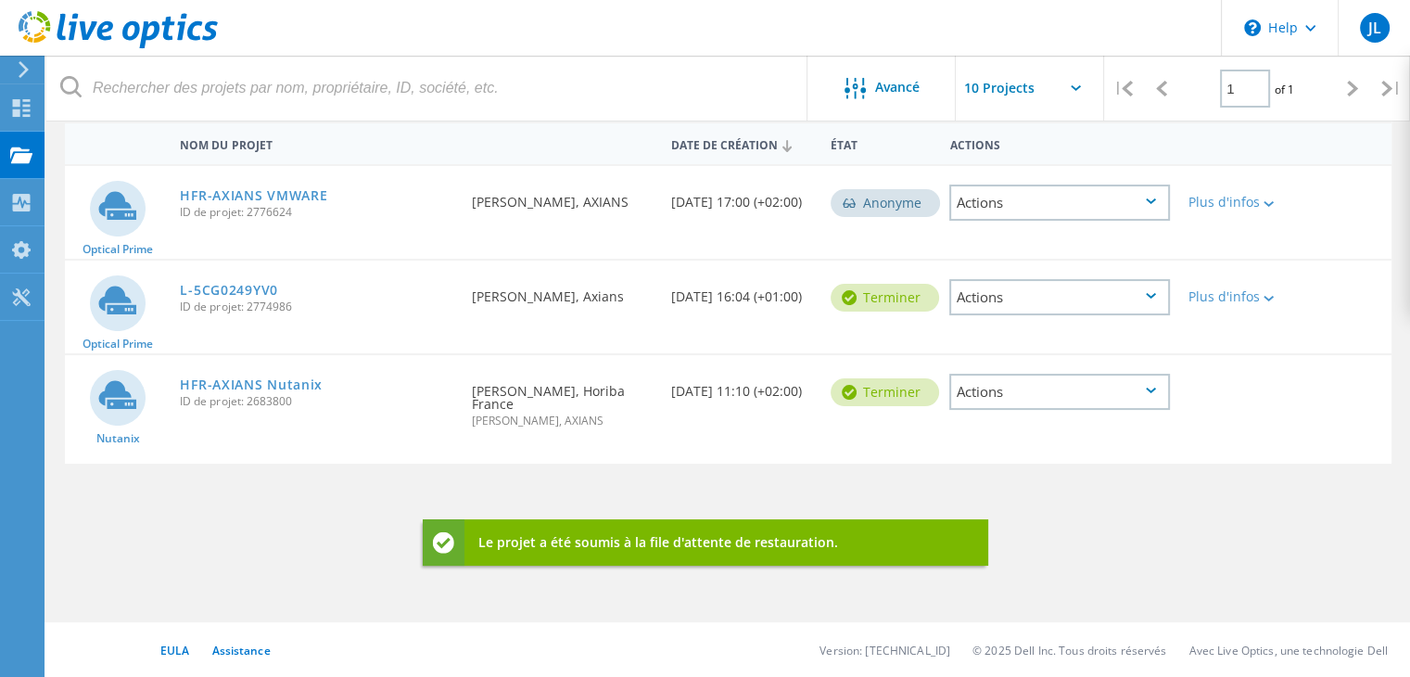
click at [1005, 208] on div "Actions" at bounding box center [1060, 203] width 221 height 36
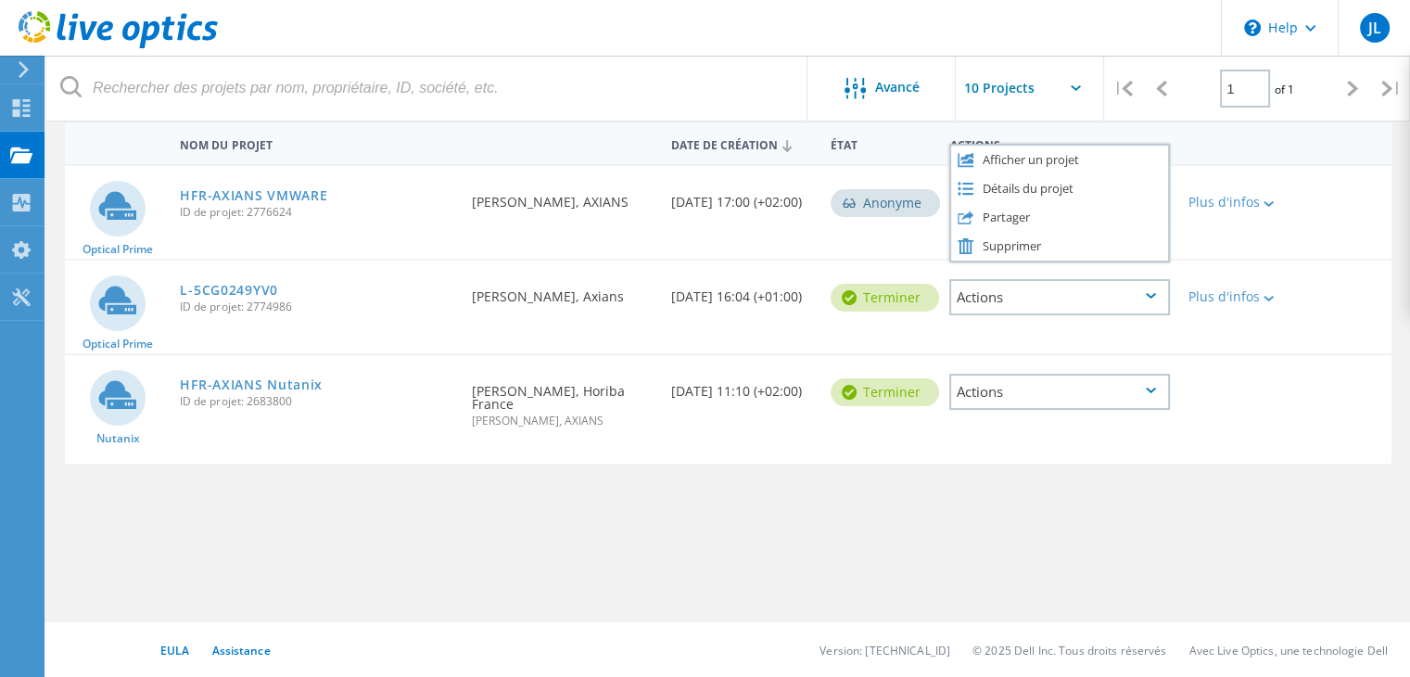
click at [901, 236] on div "Optical Prime HFR-AXIANS VMWARE ID de projet: 2776624 Demandé par [PERSON_NAME]…" at bounding box center [728, 212] width 1327 height 93
click at [974, 212] on div "Actions" at bounding box center [1060, 203] width 221 height 36
click at [901, 228] on div "Anonyme" at bounding box center [882, 201] width 120 height 70
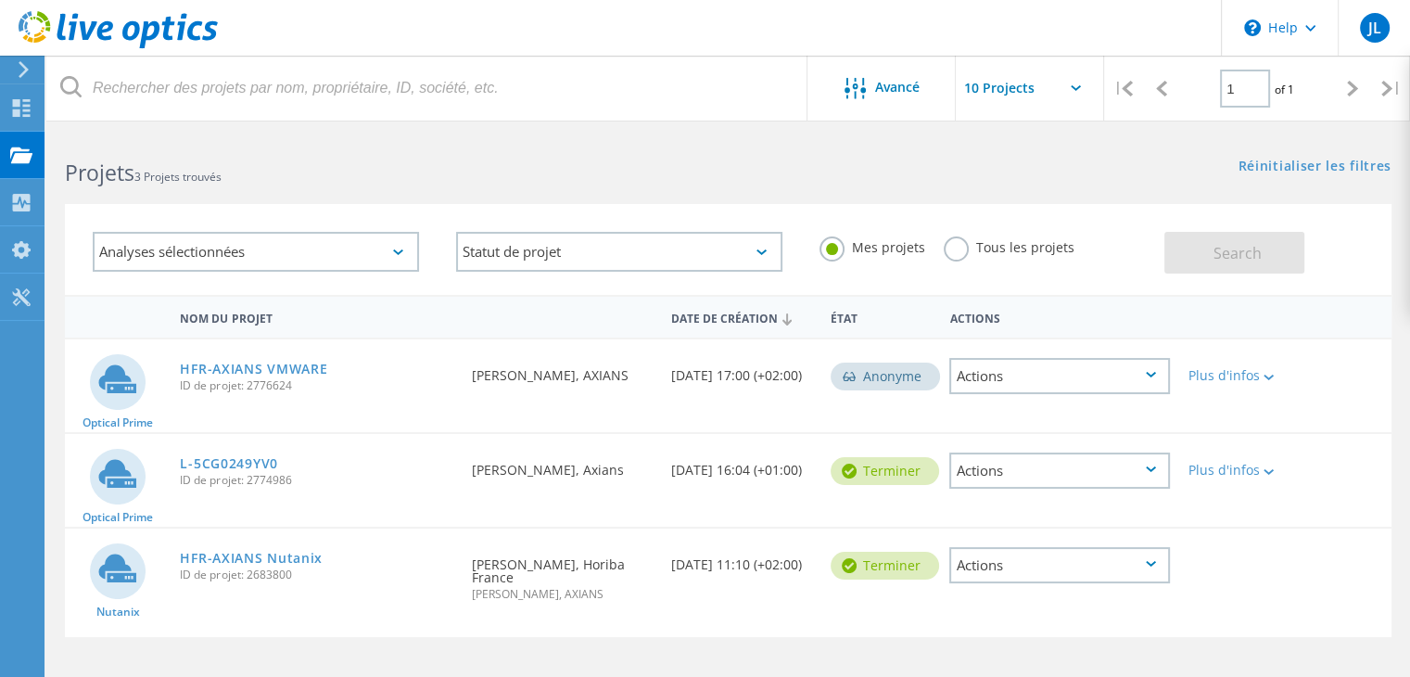
scroll to position [0, 0]
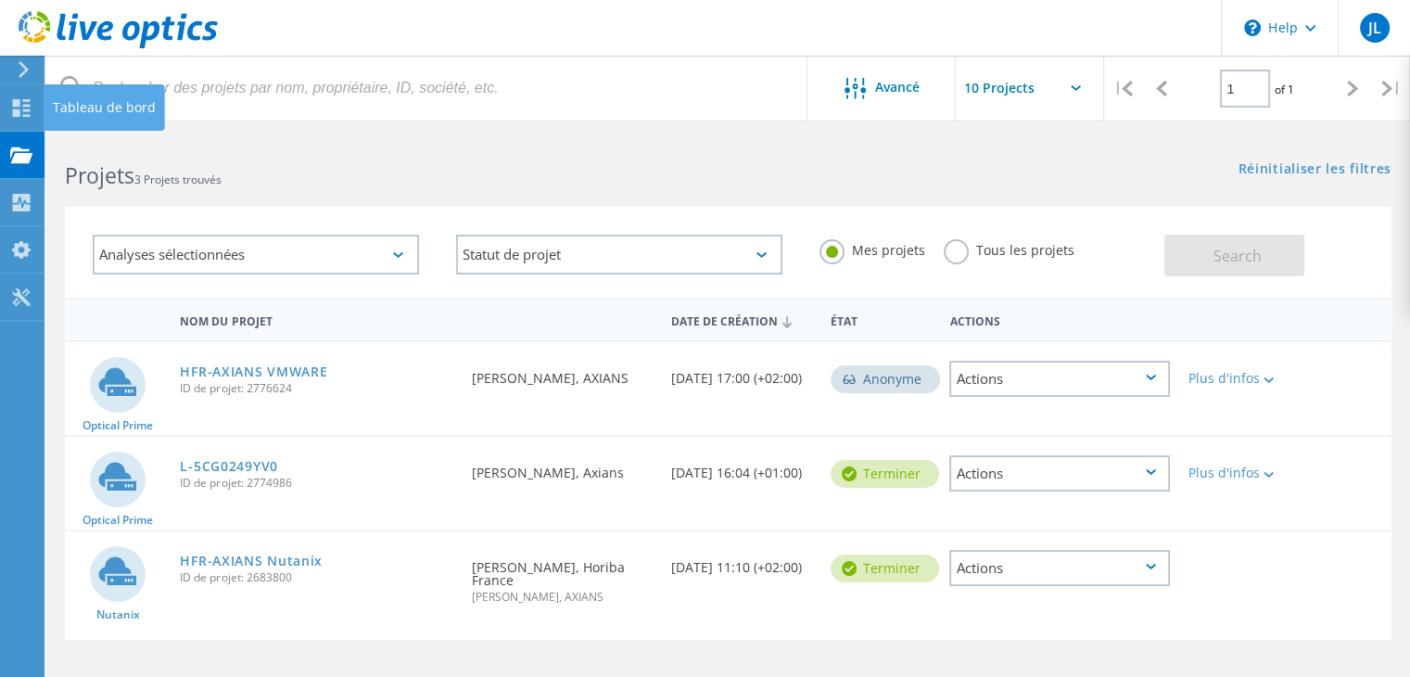
click at [57, 109] on div "Tableau de bord" at bounding box center [104, 107] width 103 height 13
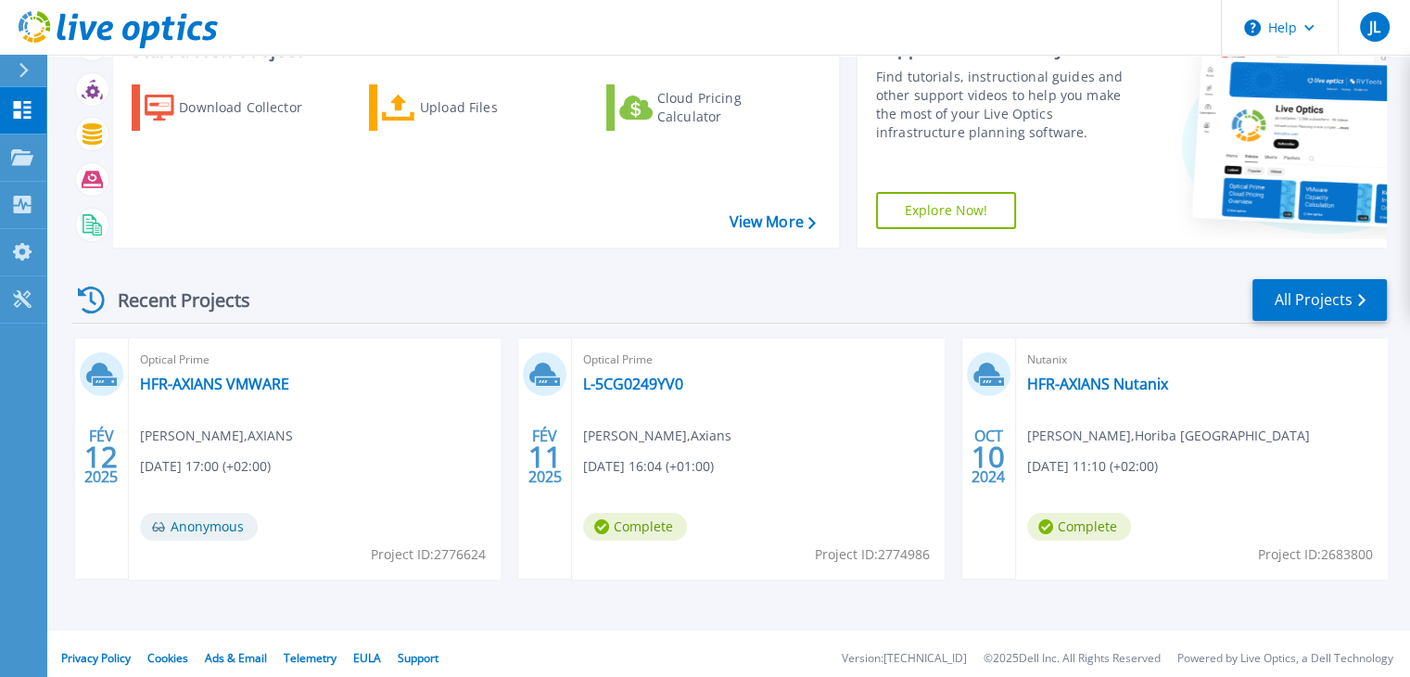
scroll to position [151, 0]
